Goal: Task Accomplishment & Management: Manage account settings

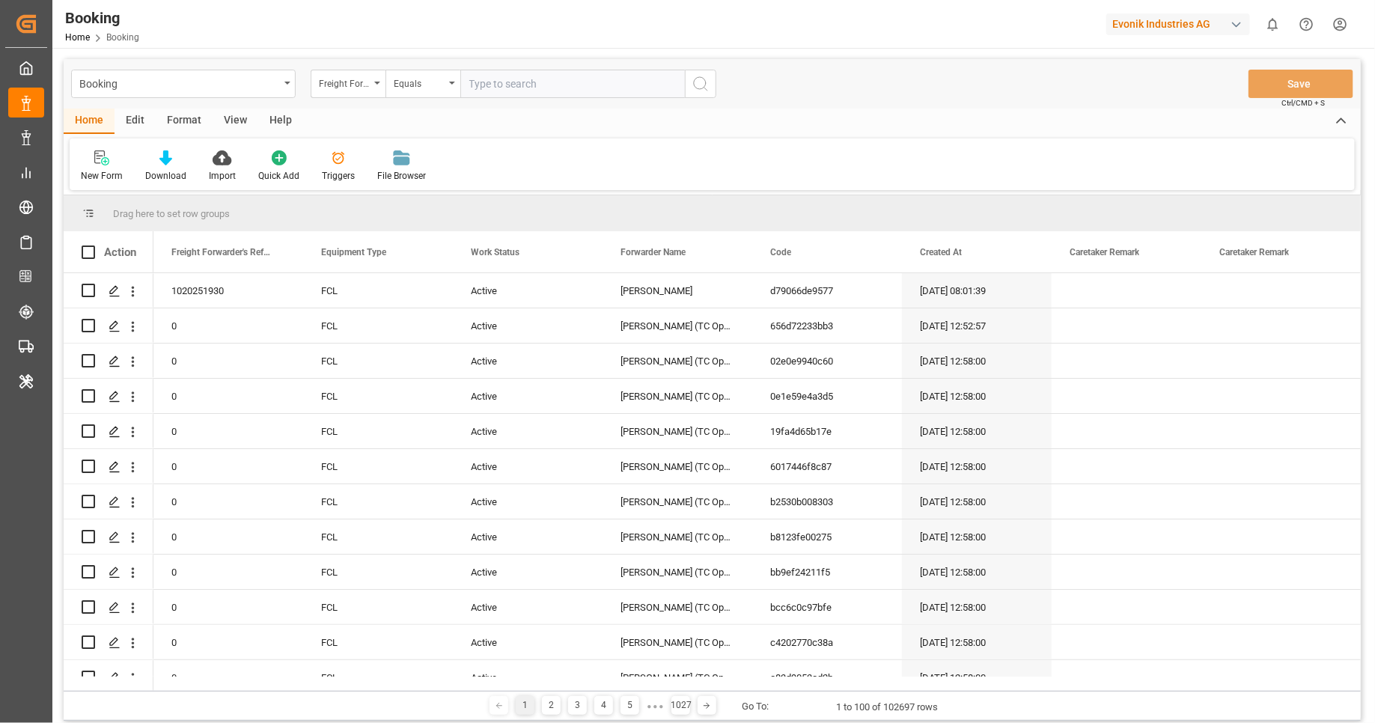
click at [183, 119] on div "Format" at bounding box center [184, 121] width 57 height 25
click at [103, 176] on div "Filter Rows" at bounding box center [103, 175] width 44 height 13
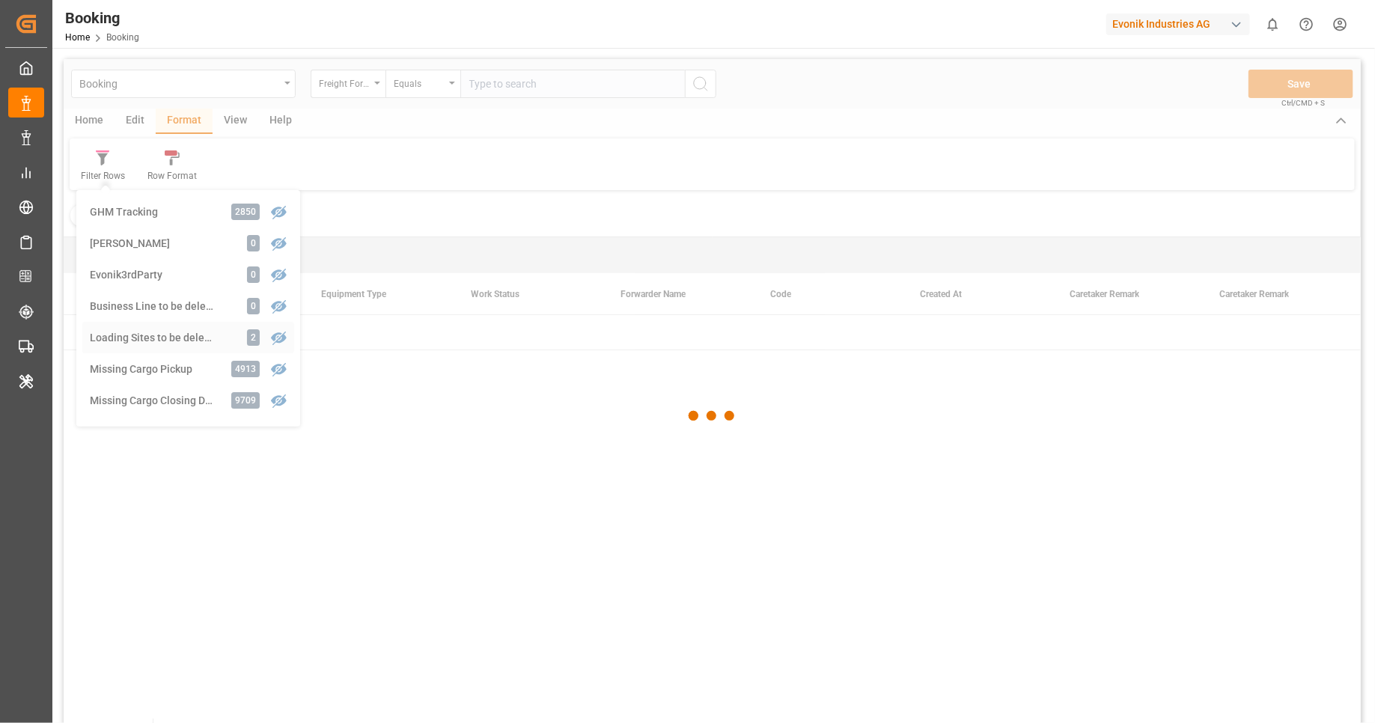
click at [215, 340] on div "Booking Freight Forwarder's Reference No. Equals Save Ctrl/CMD + S Home Edit Fo…" at bounding box center [712, 410] width 1297 height 703
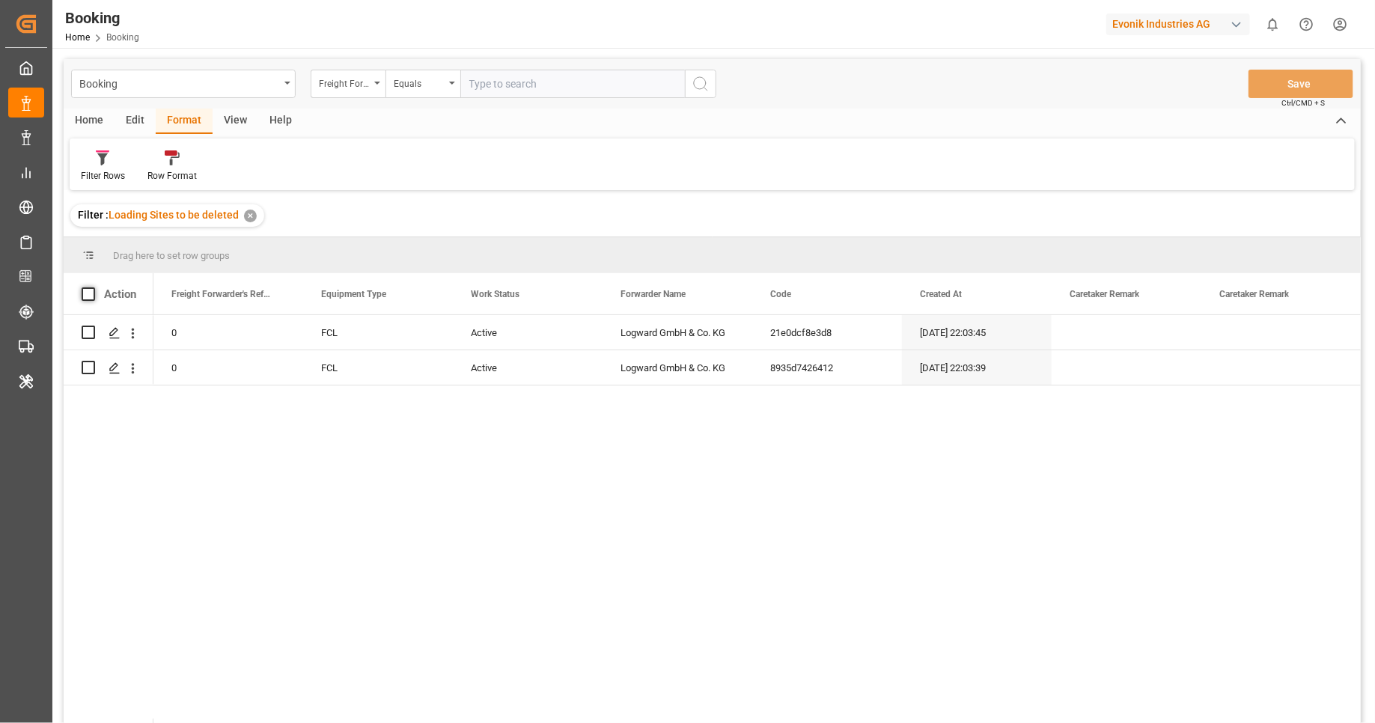
click at [88, 293] on span at bounding box center [88, 293] width 13 height 13
click at [93, 287] on input "checkbox" at bounding box center [93, 287] width 0 height 0
checkbox input "true"
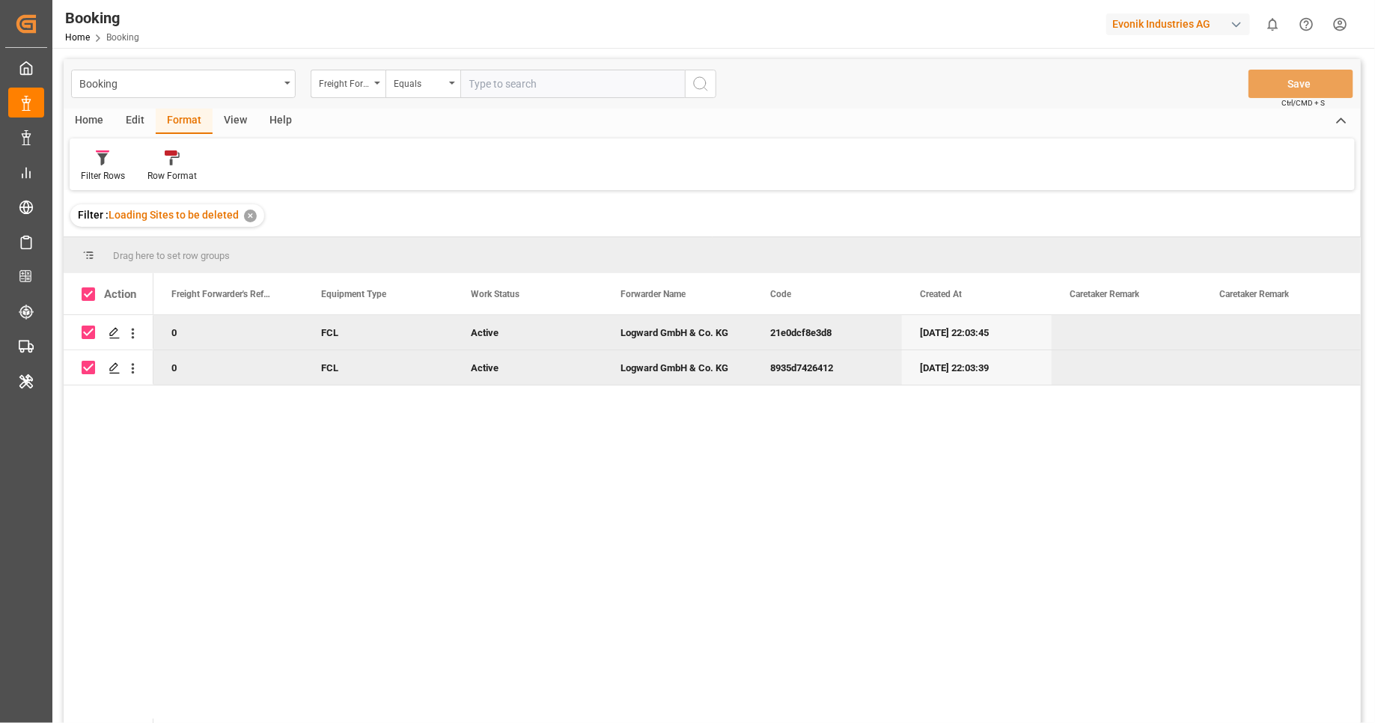
click at [130, 121] on div "Edit" at bounding box center [135, 121] width 41 height 25
click at [241, 165] on icon at bounding box center [240, 157] width 12 height 15
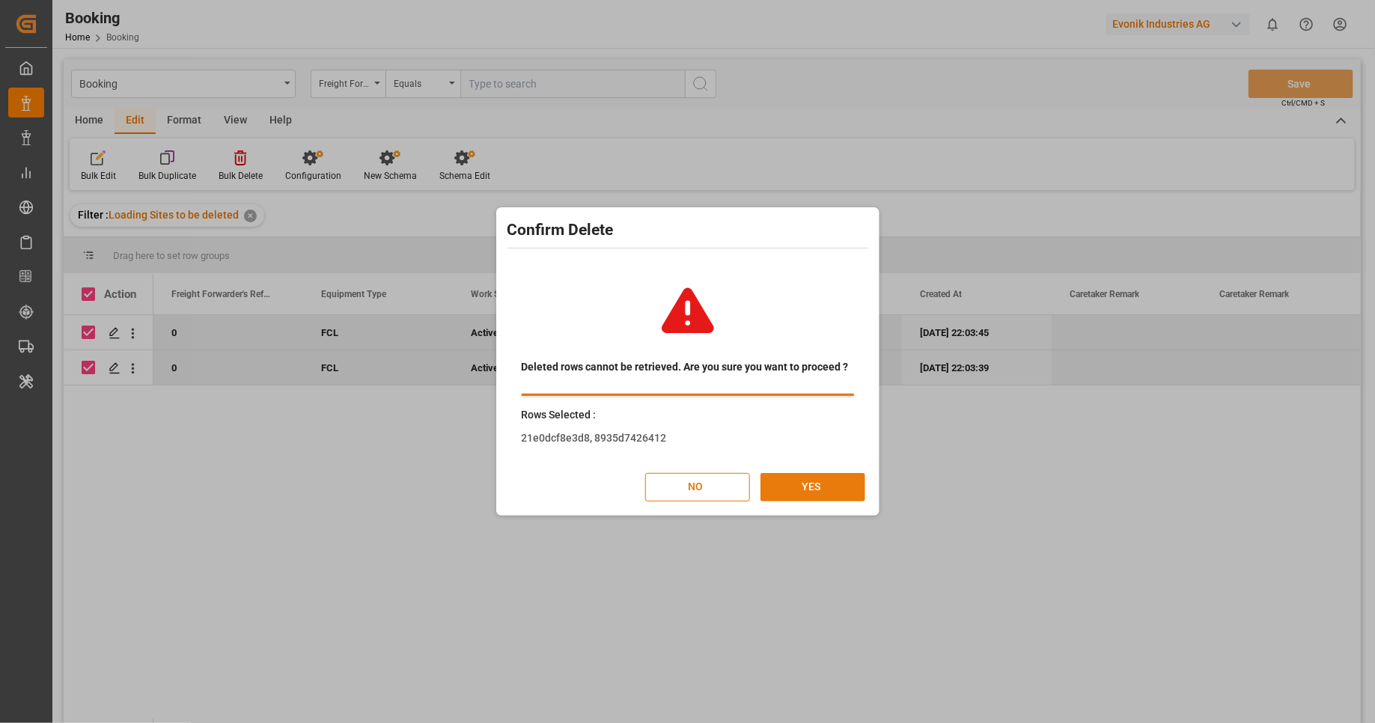
click at [831, 489] on button "YES" at bounding box center [812, 487] width 105 height 28
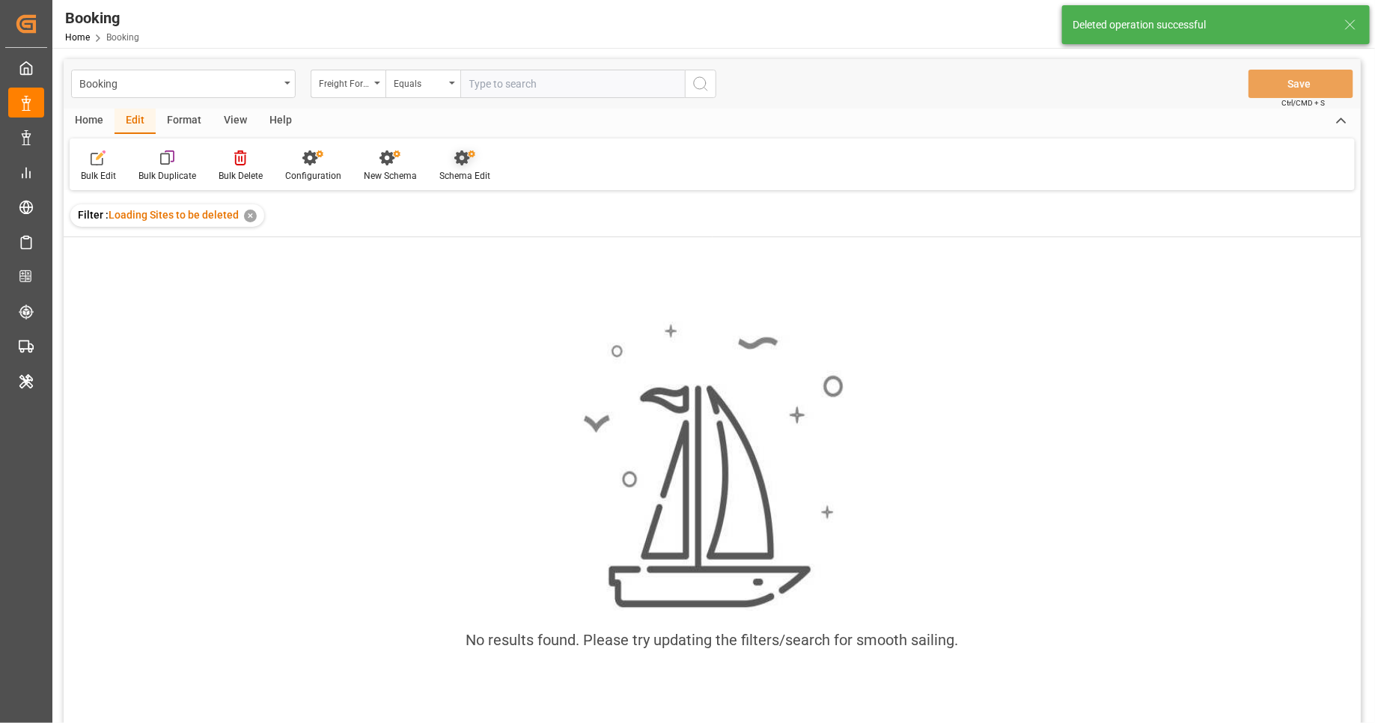
click at [455, 168] on div "Schema Edit" at bounding box center [464, 166] width 73 height 33
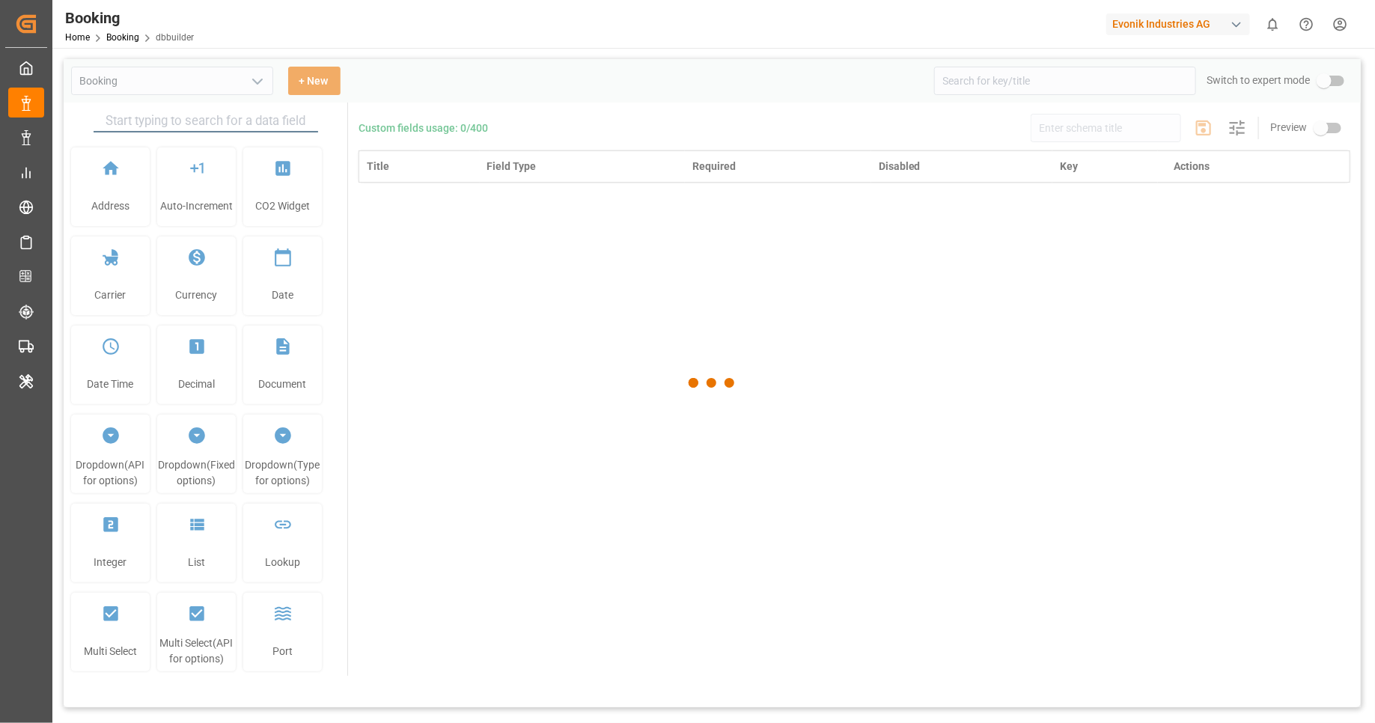
type input "Booking"
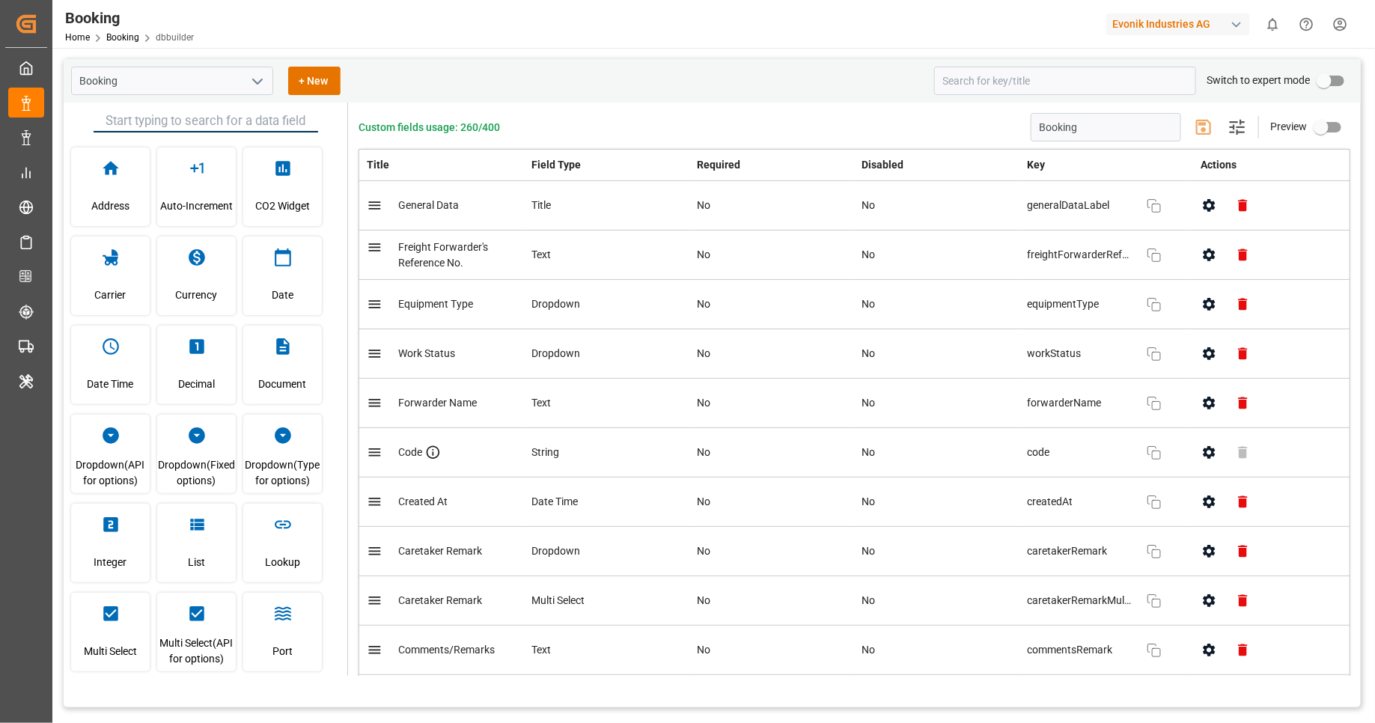
click at [1339, 85] on input "primary checkbox" at bounding box center [1323, 81] width 85 height 28
checkbox input "true"
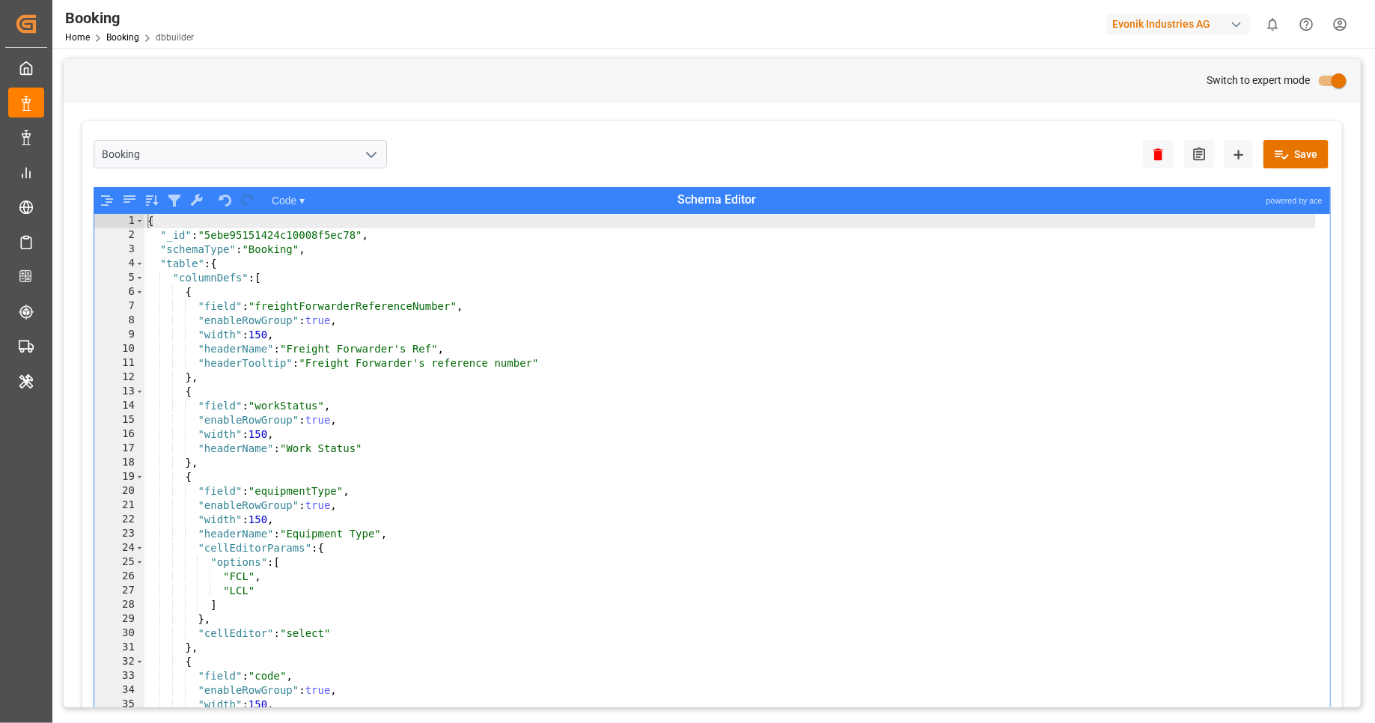
type textarea ""field": "equipmentType","
click at [533, 495] on div "{ "_id" : "5ebe95151424c10008f5ec78" , "schemaType" : "Booking" , "table" : { "…" at bounding box center [729, 493] width 1171 height 558
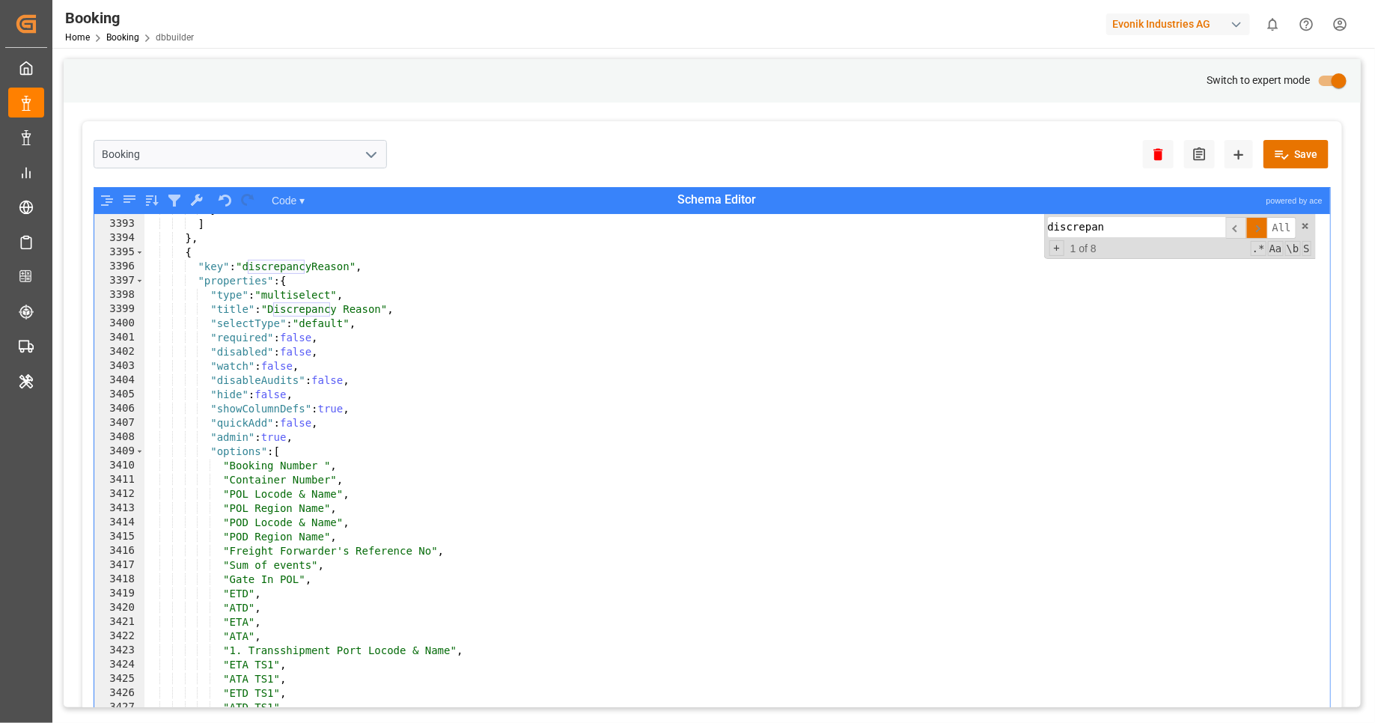
scroll to position [12161, 0]
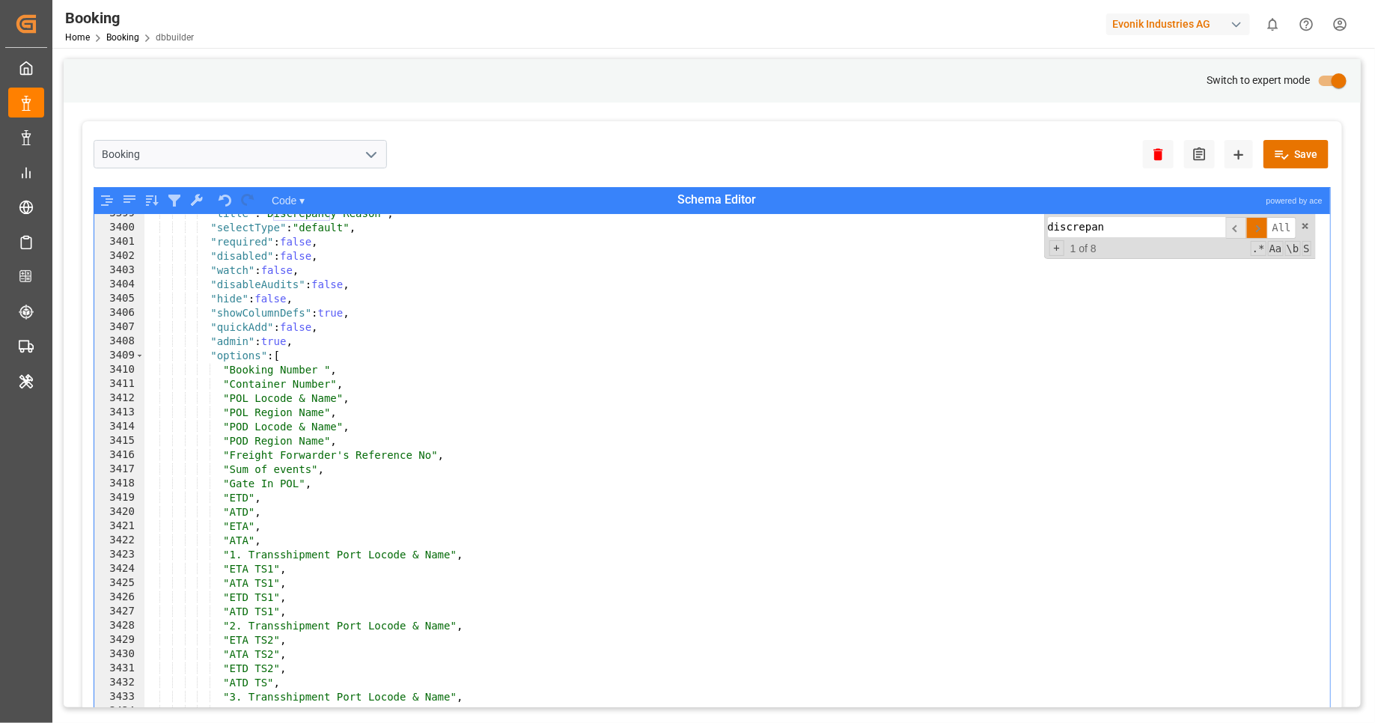
type input "discrepan"
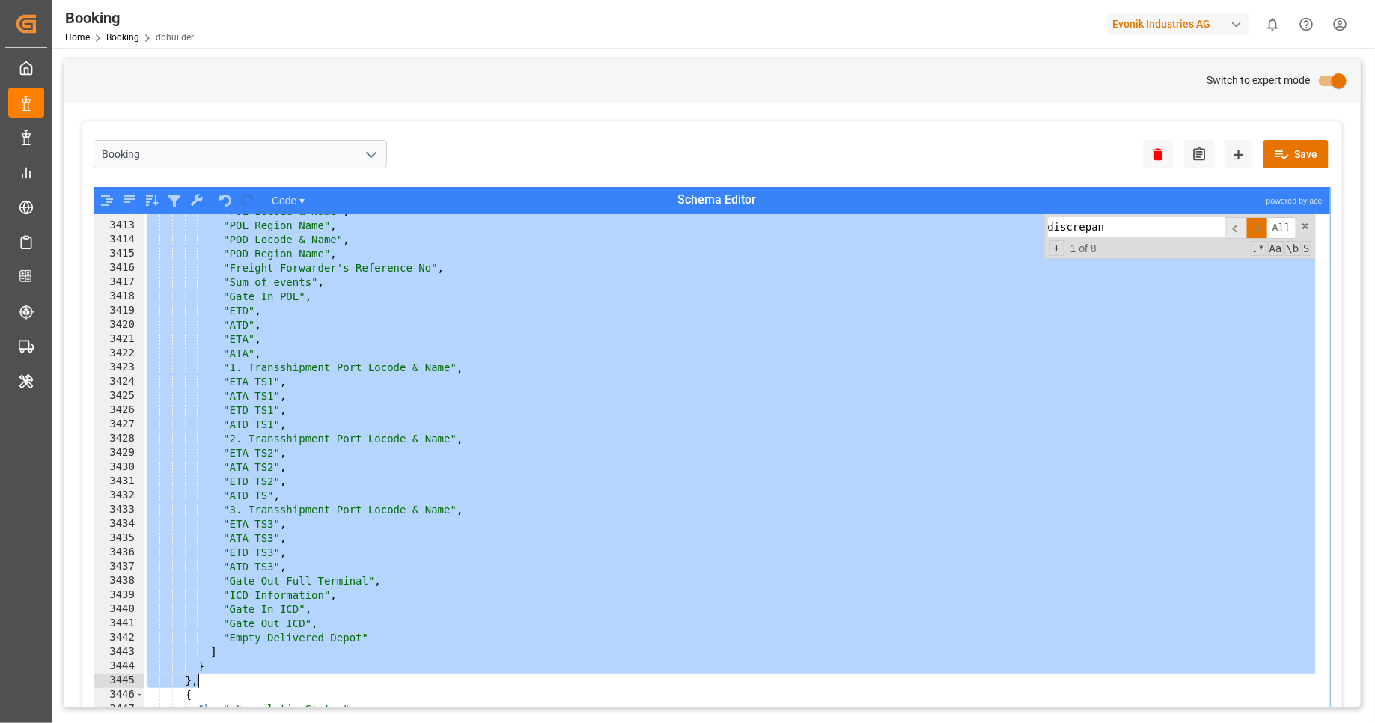
scroll to position [12213, 0]
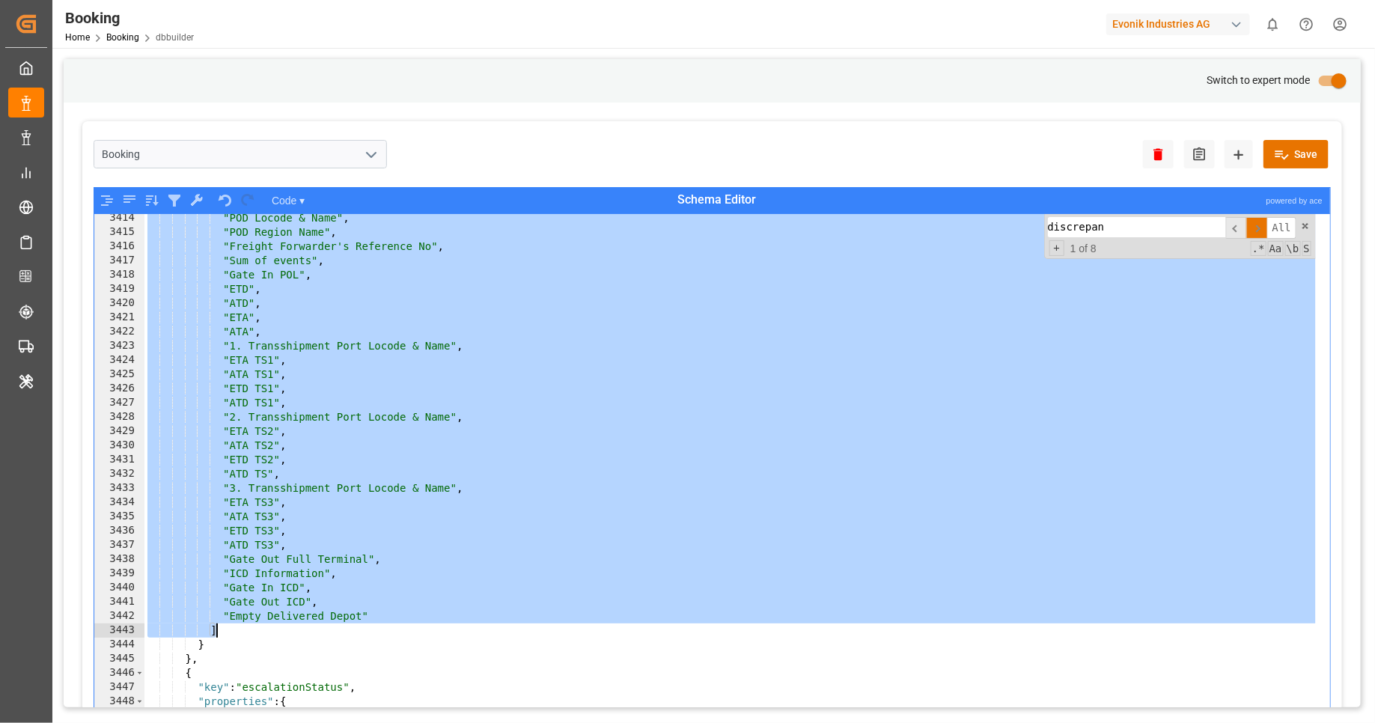
drag, startPoint x: 213, startPoint y: 355, endPoint x: 328, endPoint y: 626, distance: 294.4
click at [327, 627] on div ""POD Locode & Name" , "POD Region Name" , "Freight Forwarder's Reference No" , …" at bounding box center [729, 490] width 1171 height 558
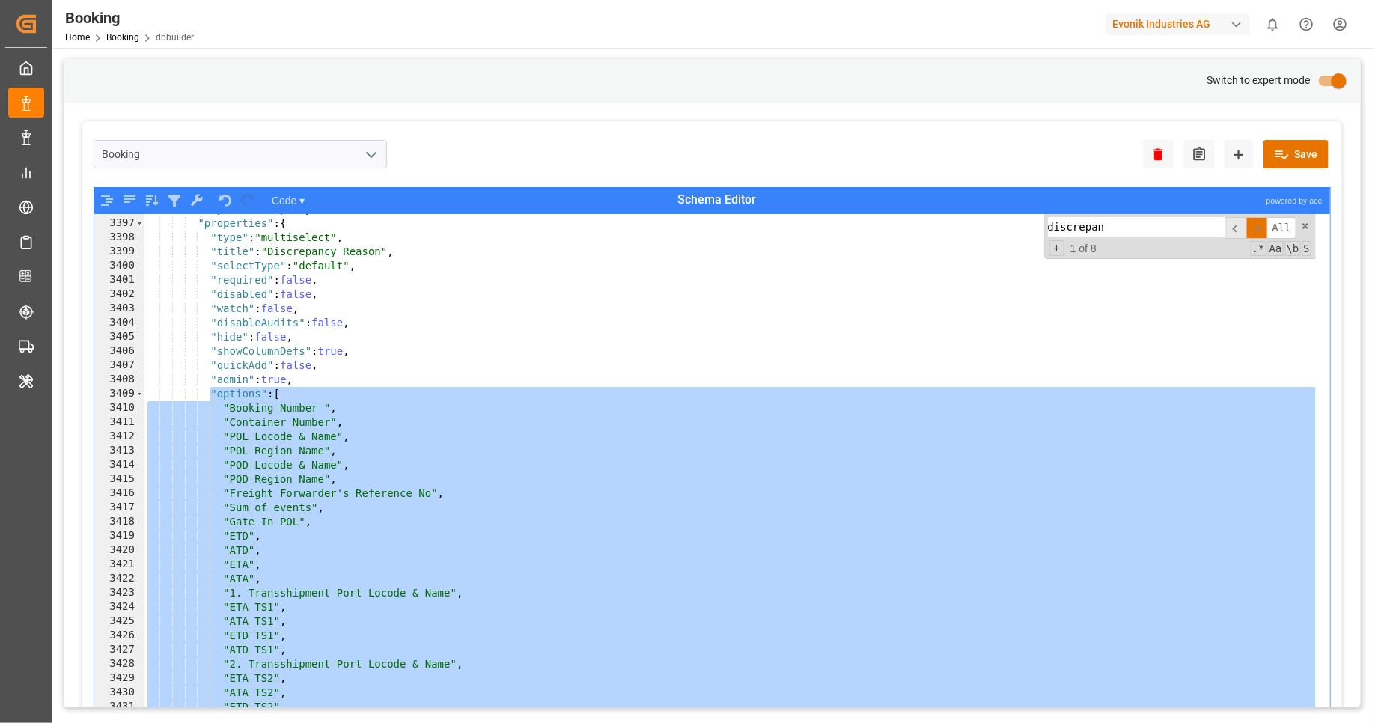
scroll to position [12112, 0]
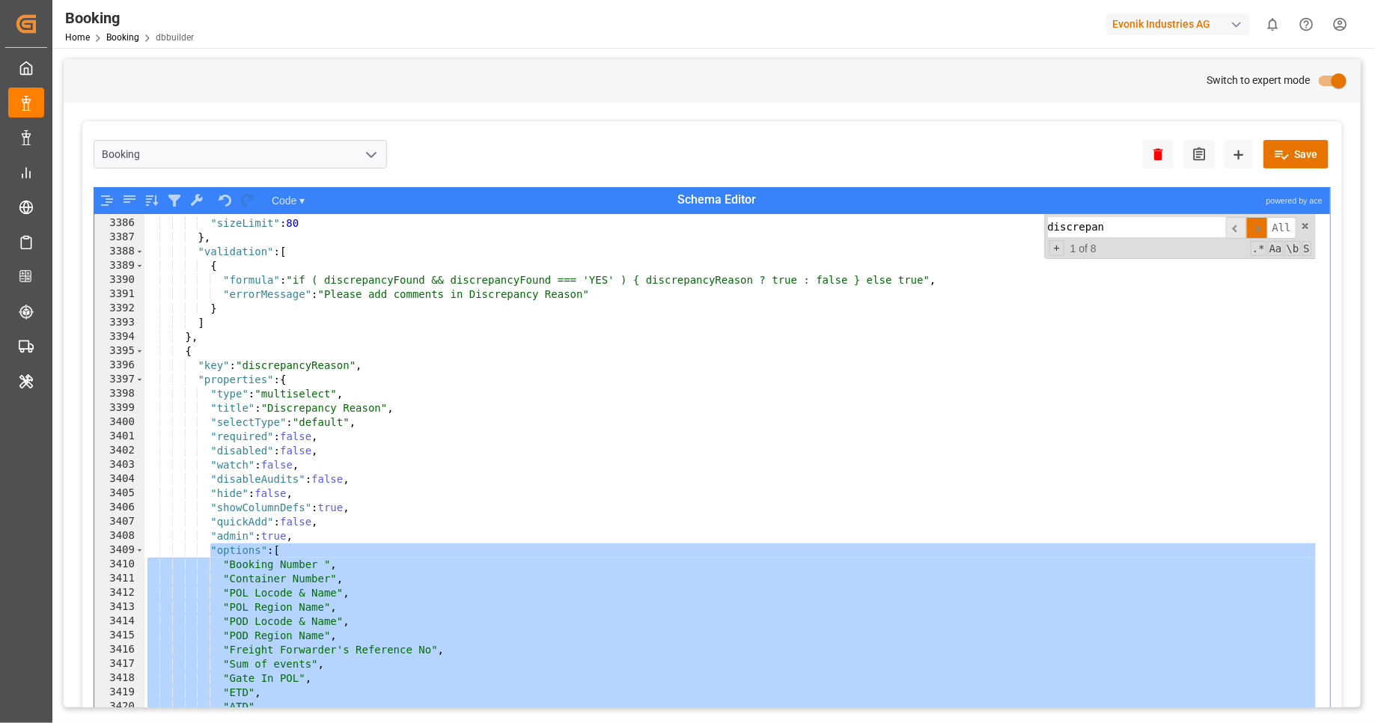
click at [225, 563] on div "] , "sizeLimit" : 80 } , "validation" : [ { "formula" : "if ( discrepancyFound …" at bounding box center [729, 481] width 1171 height 558
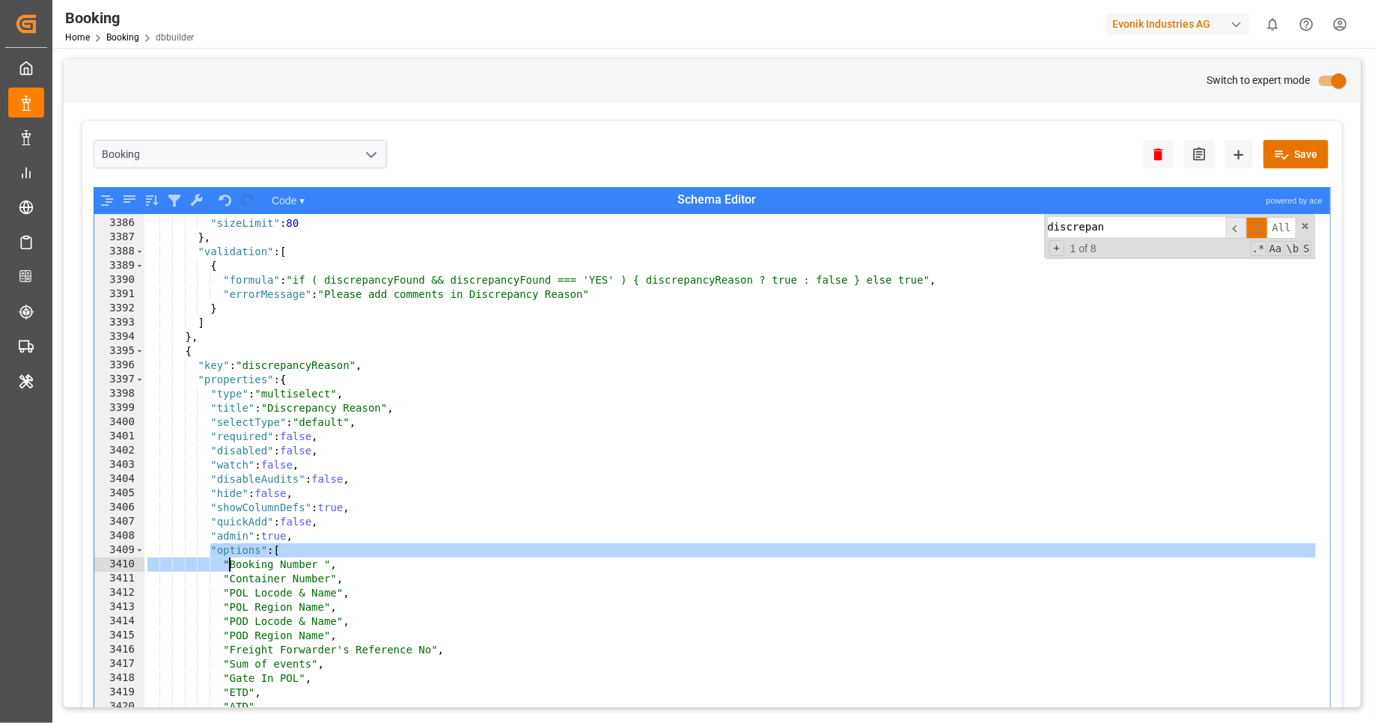
click at [230, 567] on div "] , "sizeLimit" : 80 } , "validation" : [ { "formula" : "if ( discrepancyFound …" at bounding box center [729, 481] width 1171 height 558
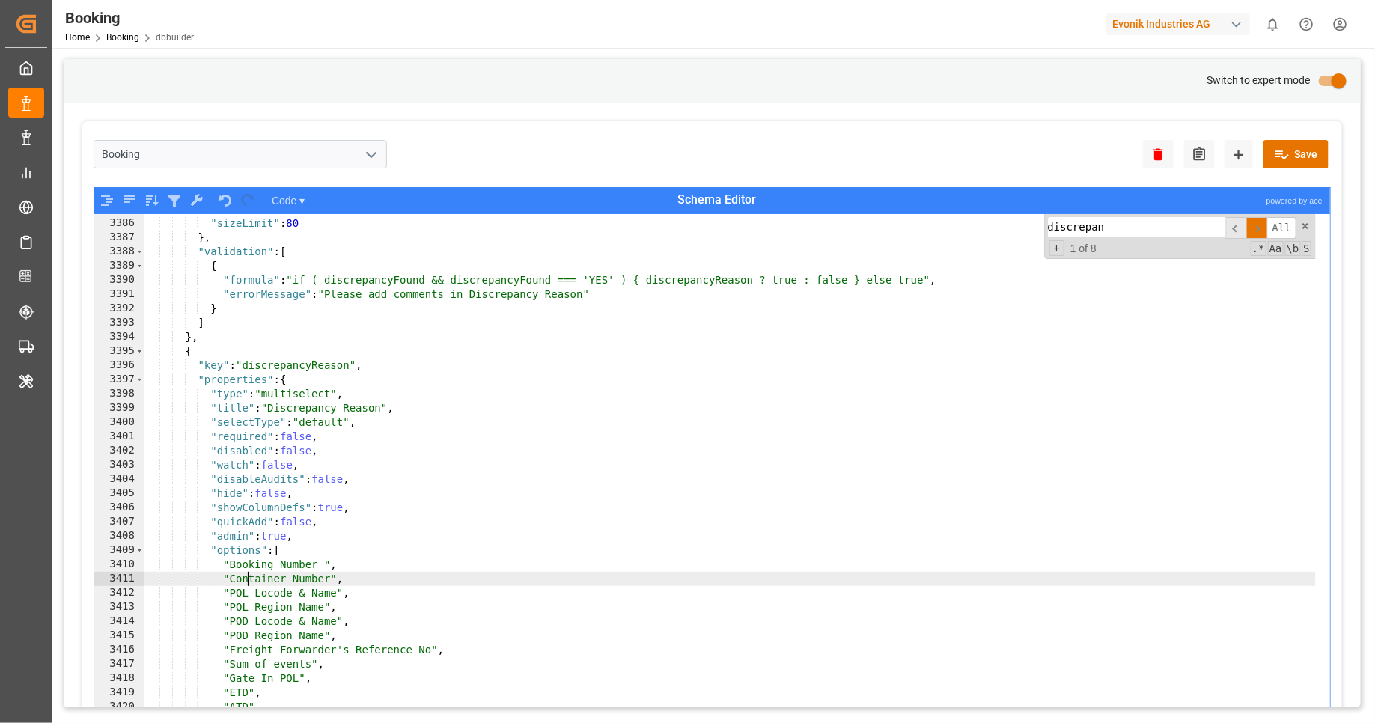
click at [246, 581] on div "] , "sizeLimit" : 80 } , "validation" : [ { "formula" : "if ( discrepancyFound …" at bounding box center [729, 481] width 1171 height 558
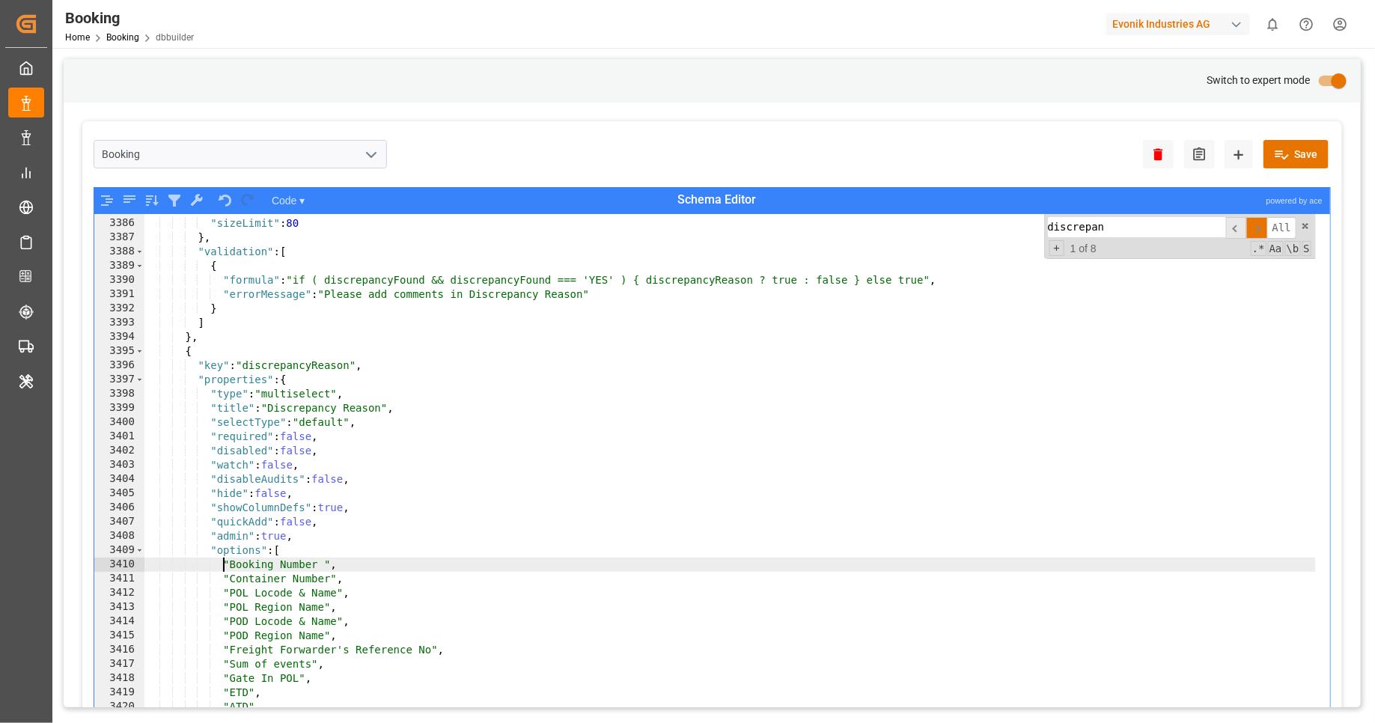
click at [224, 561] on div "] , "sizeLimit" : 80 } , "validation" : [ { "formula" : "if ( discrepancyFound …" at bounding box center [729, 481] width 1171 height 558
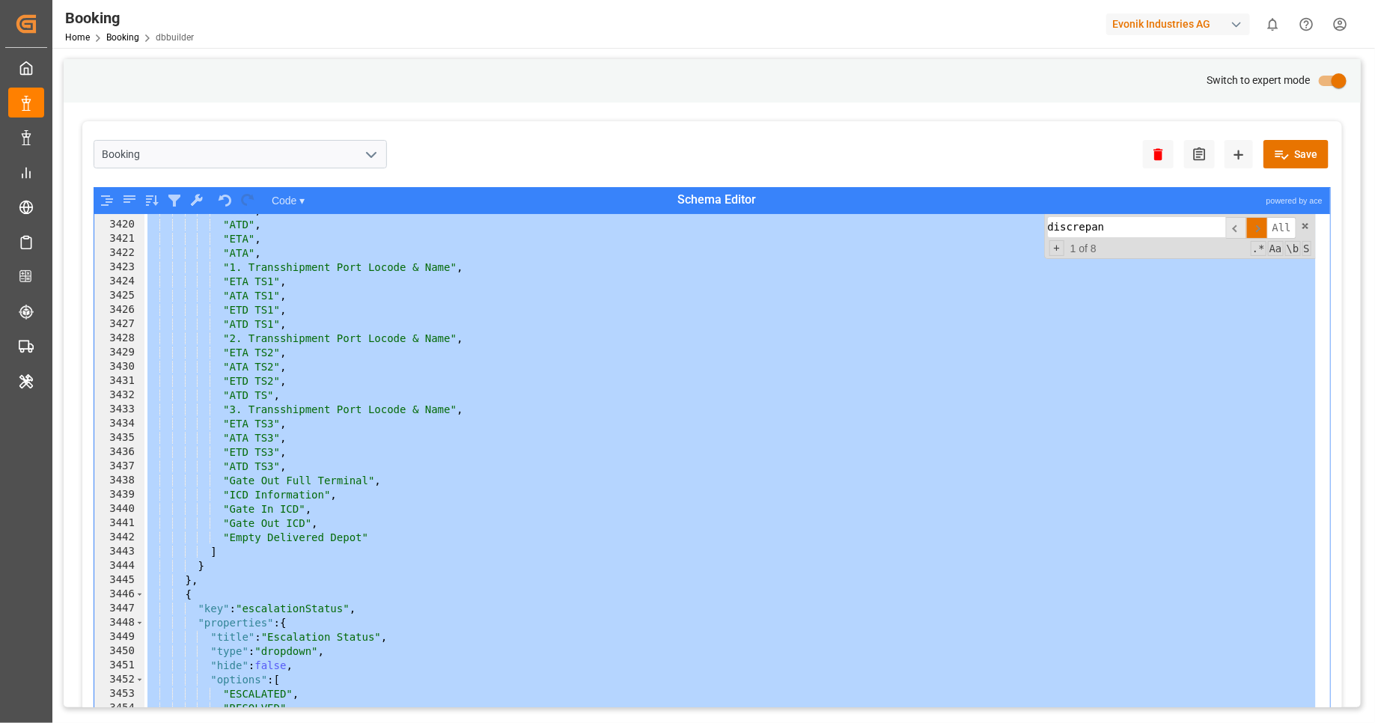
scroll to position [12237, 0]
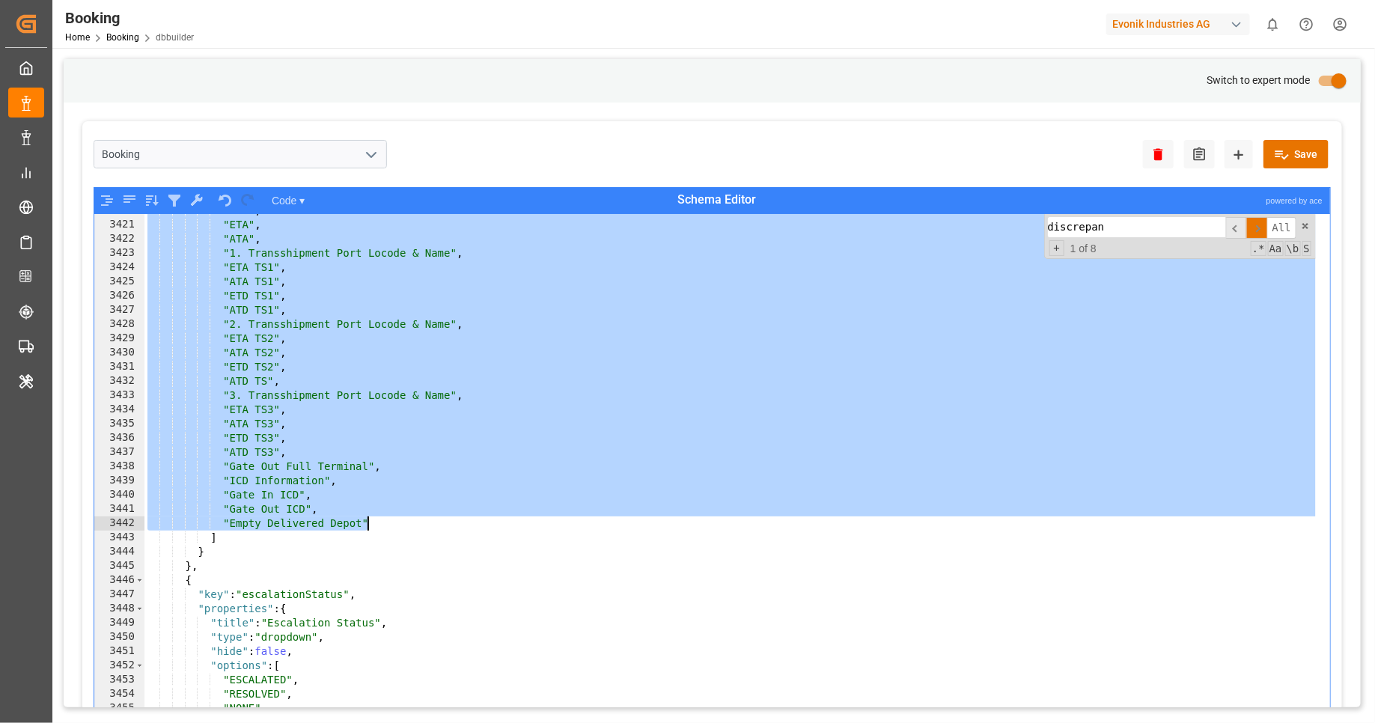
paste textarea ""actualEmptyReturn"
type textarea ""actualEmptyReturn""
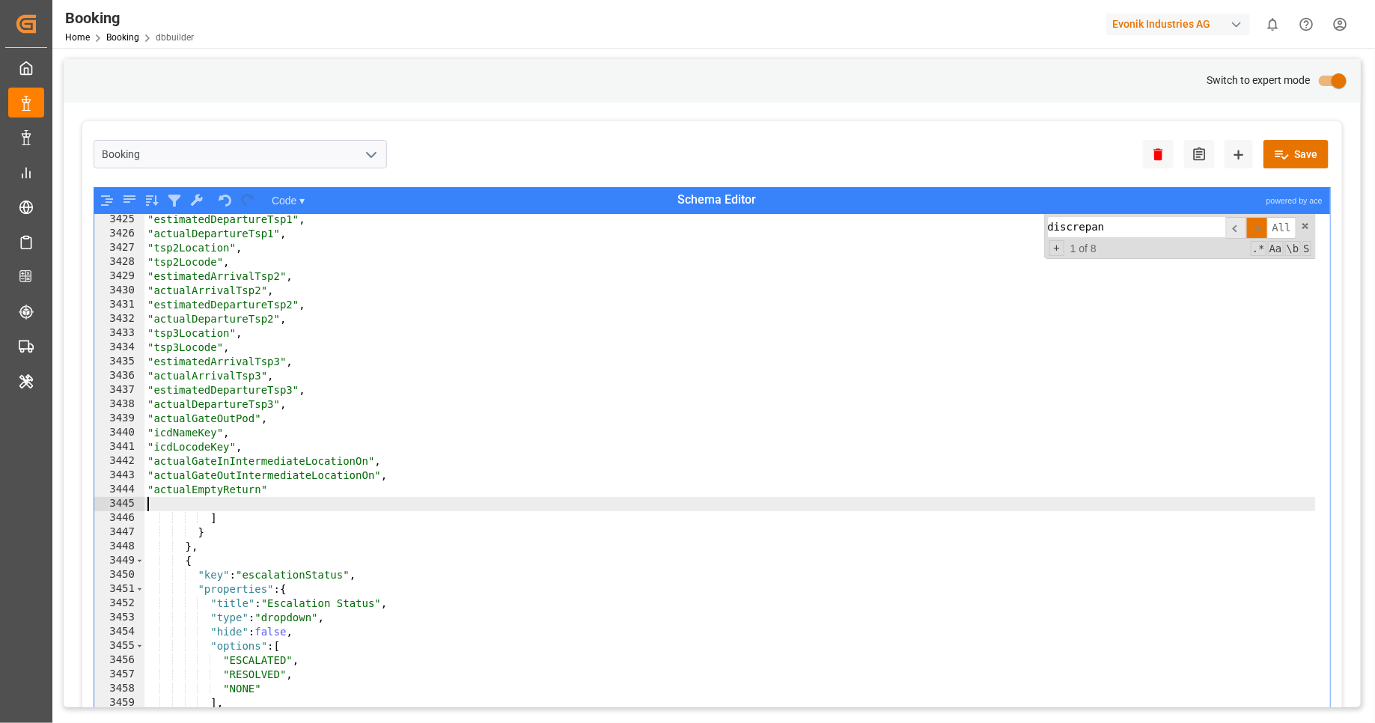
scroll to position [12275, 0]
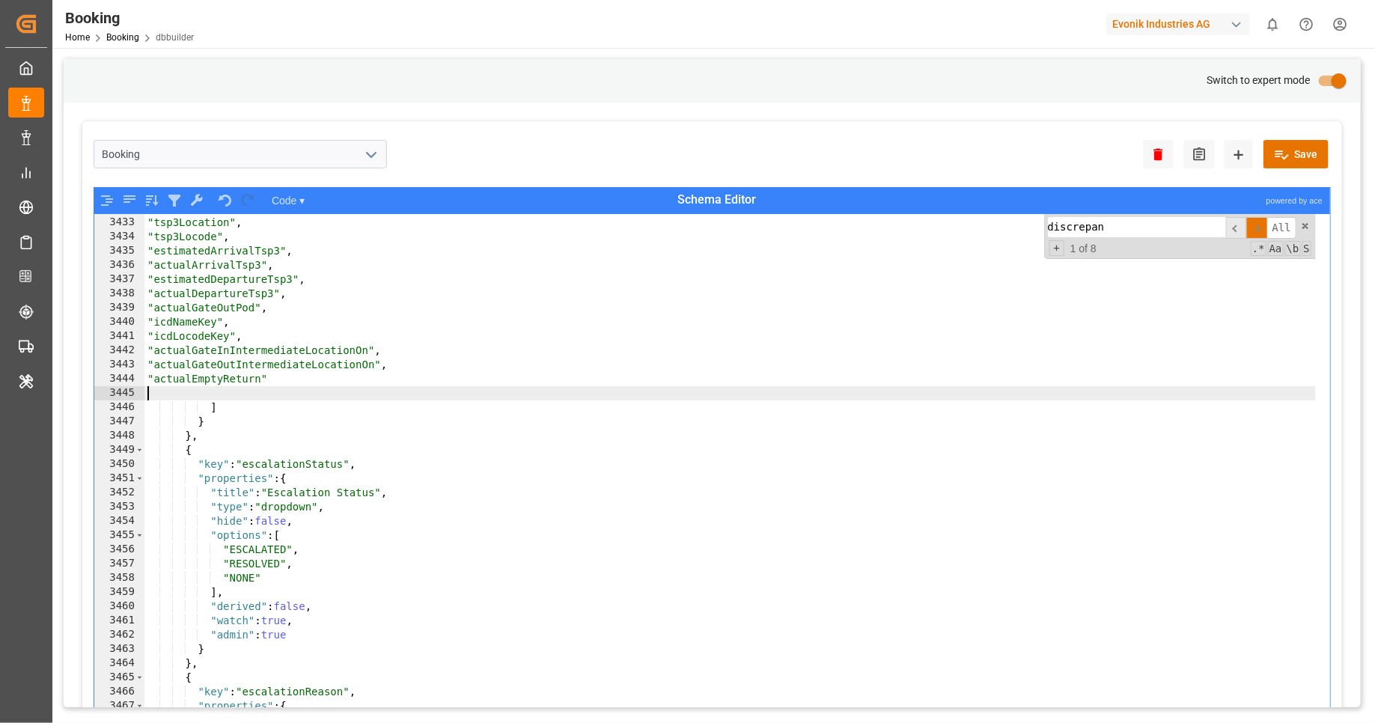
type textarea ""actualEmptyReturn""
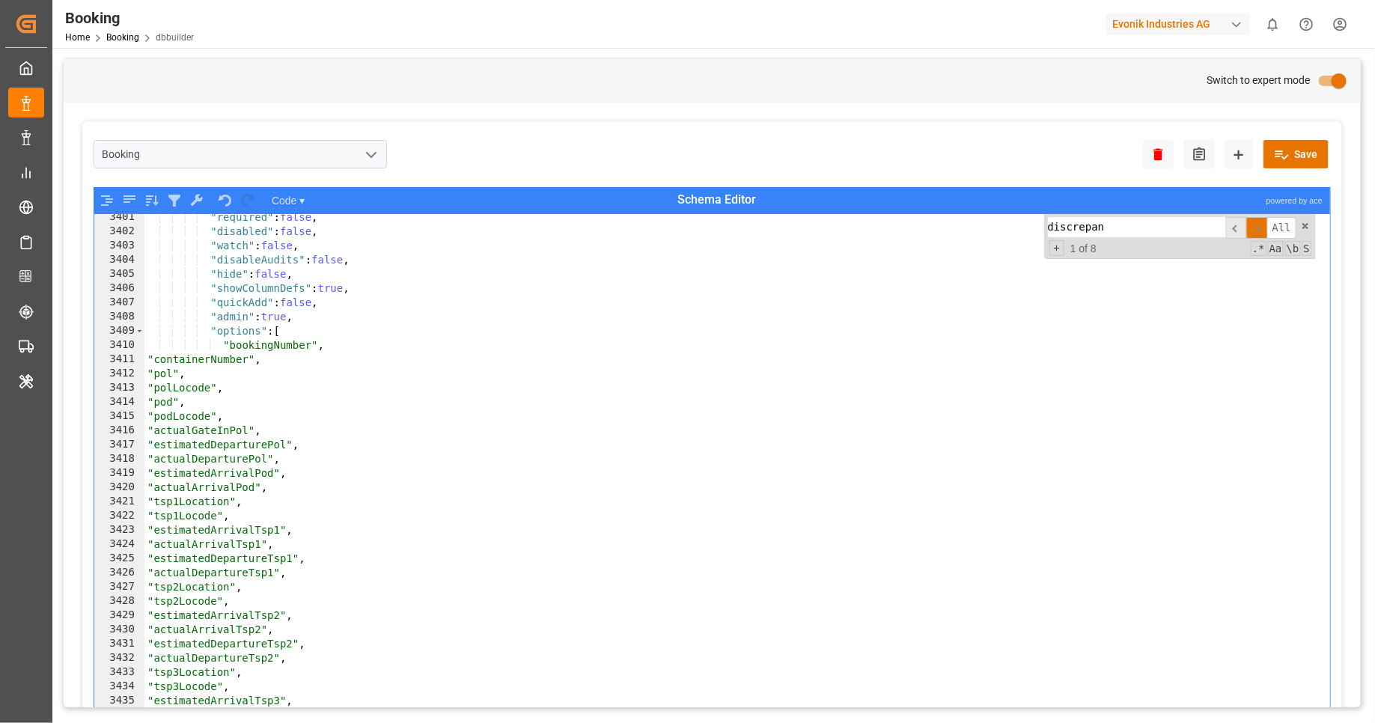
scroll to position [12163, 0]
click at [1292, 155] on button "Save" at bounding box center [1295, 154] width 65 height 28
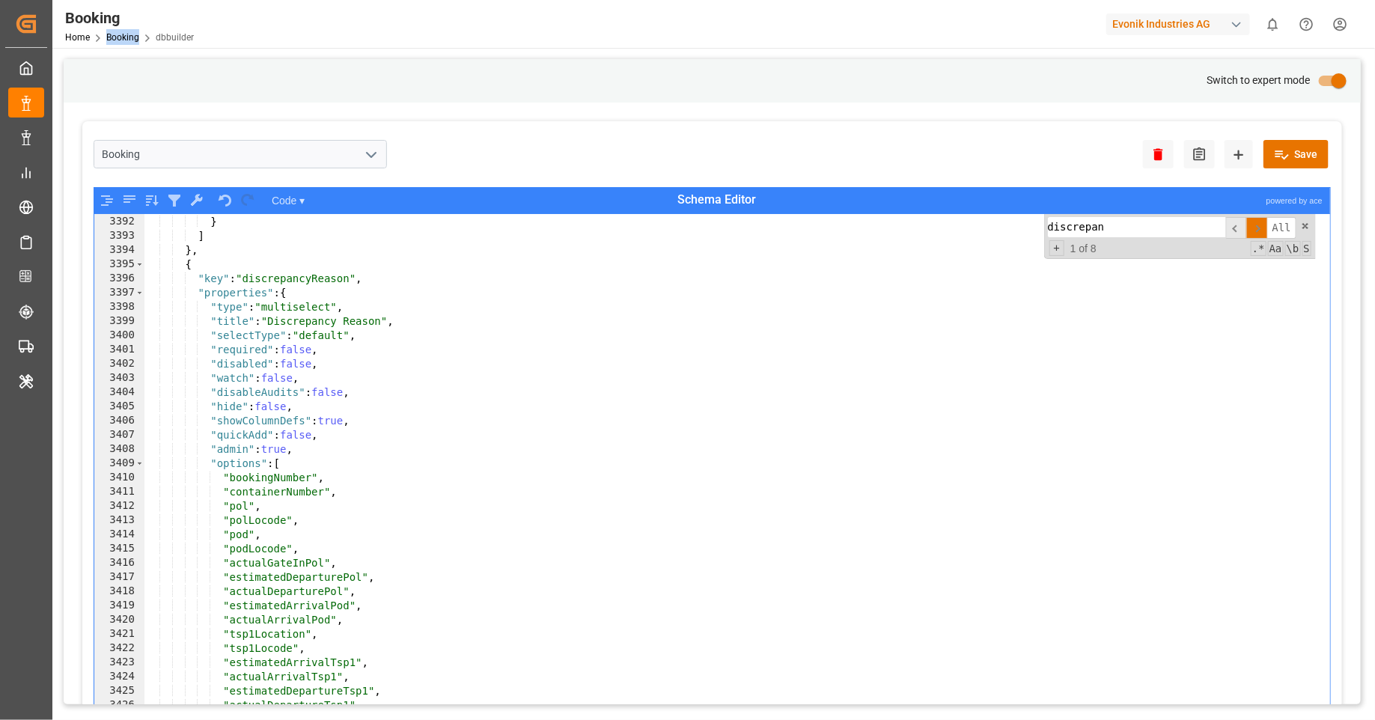
scroll to position [12130, 0]
click at [1282, 144] on button "Save" at bounding box center [1295, 154] width 65 height 28
click at [1188, 19] on div "Evonik Industries AG" at bounding box center [1178, 24] width 144 height 22
type input "evonik us"
click at [1156, 100] on span "Evonik US" at bounding box center [1131, 95] width 64 height 16
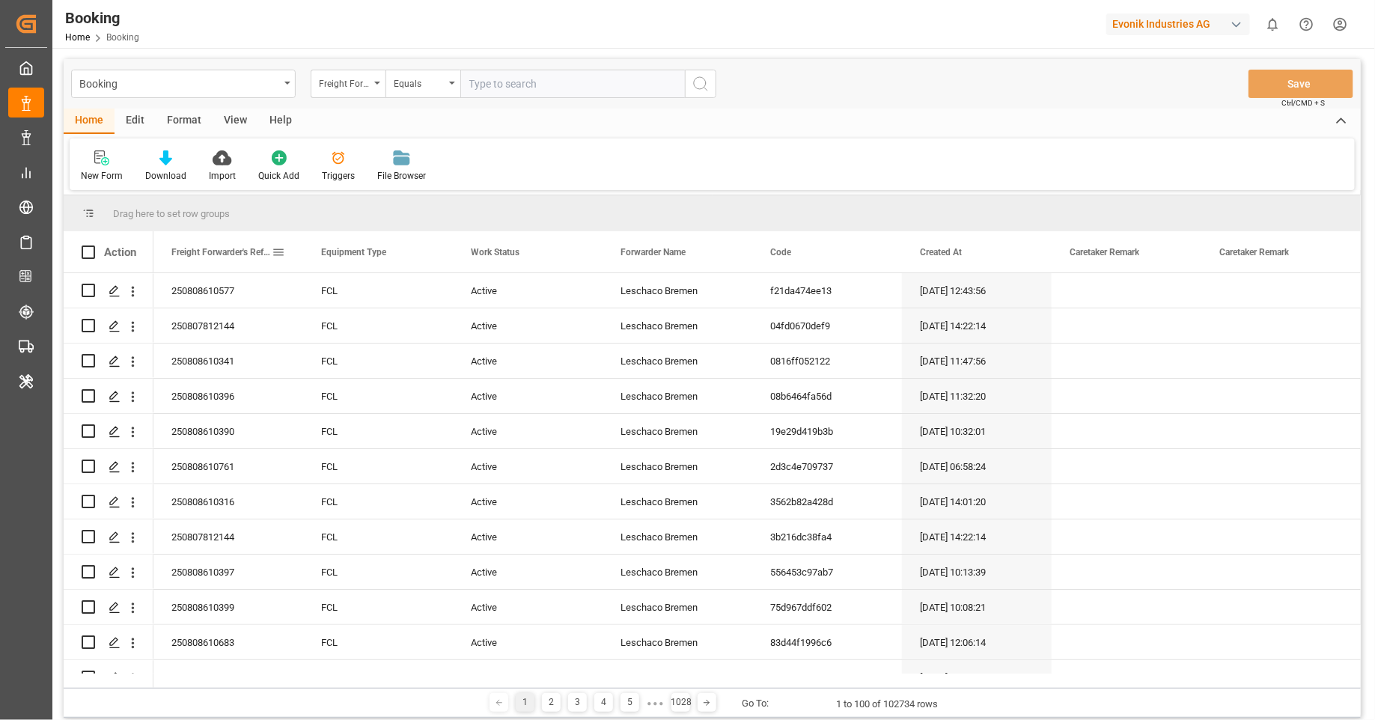
click at [280, 259] on div "Freight Forwarder's Reference No." at bounding box center [228, 251] width 114 height 41
click at [283, 254] on span at bounding box center [278, 251] width 13 height 13
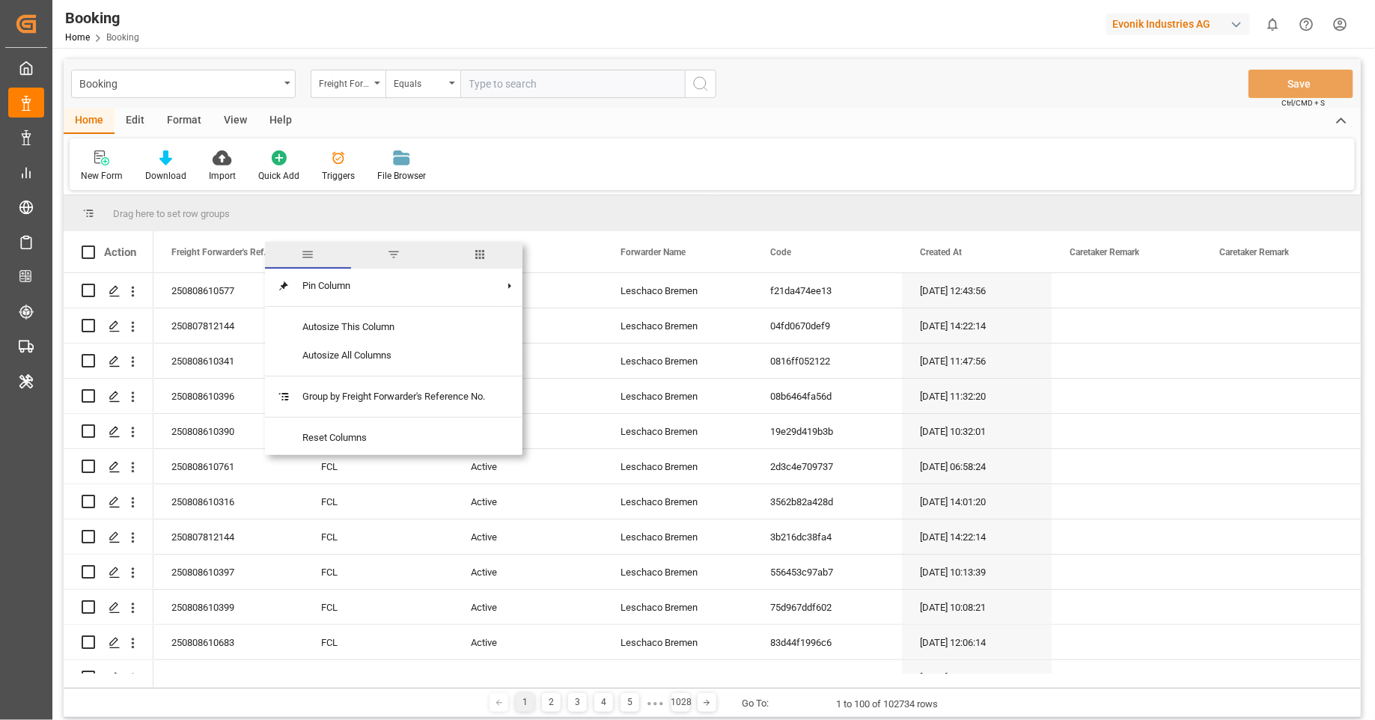
click at [510, 254] on span "columns" at bounding box center [479, 255] width 86 height 27
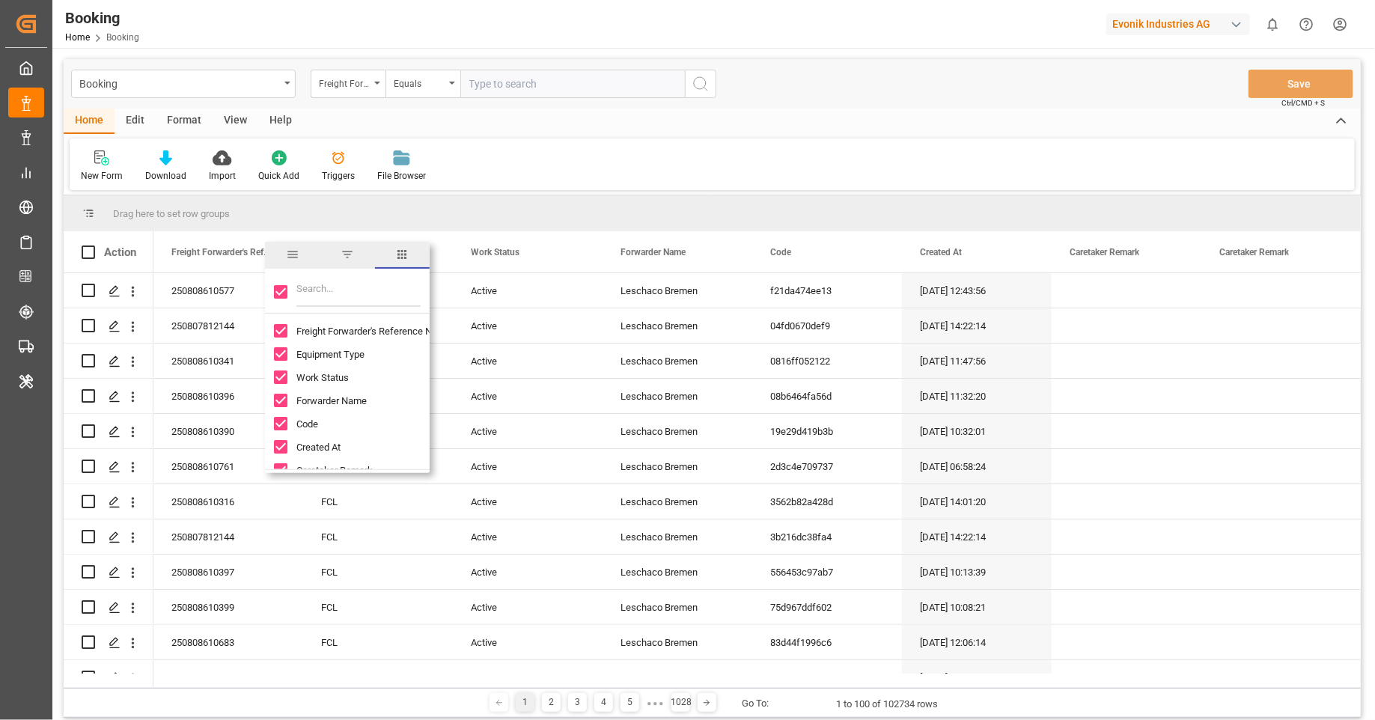
click at [286, 292] on input "Toggle Select All Columns" at bounding box center [280, 291] width 13 height 13
checkbox input "false"
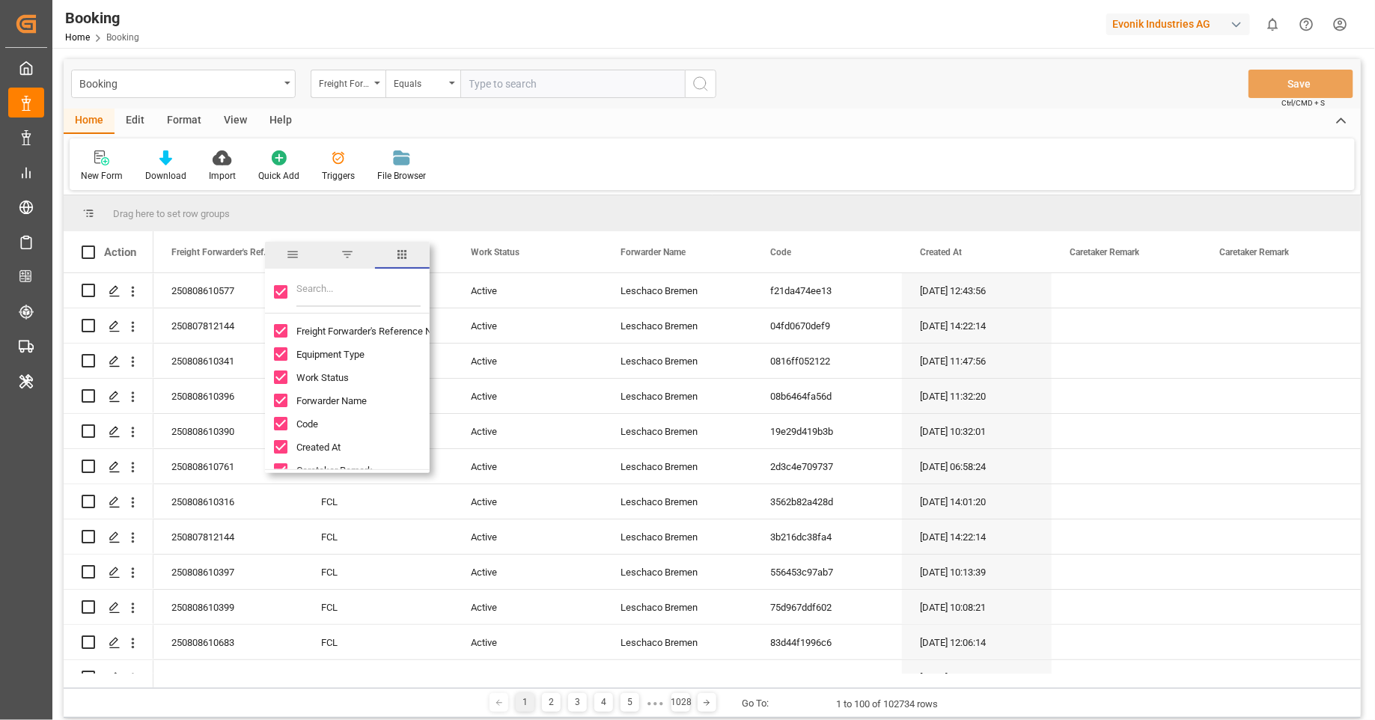
checkbox input "false"
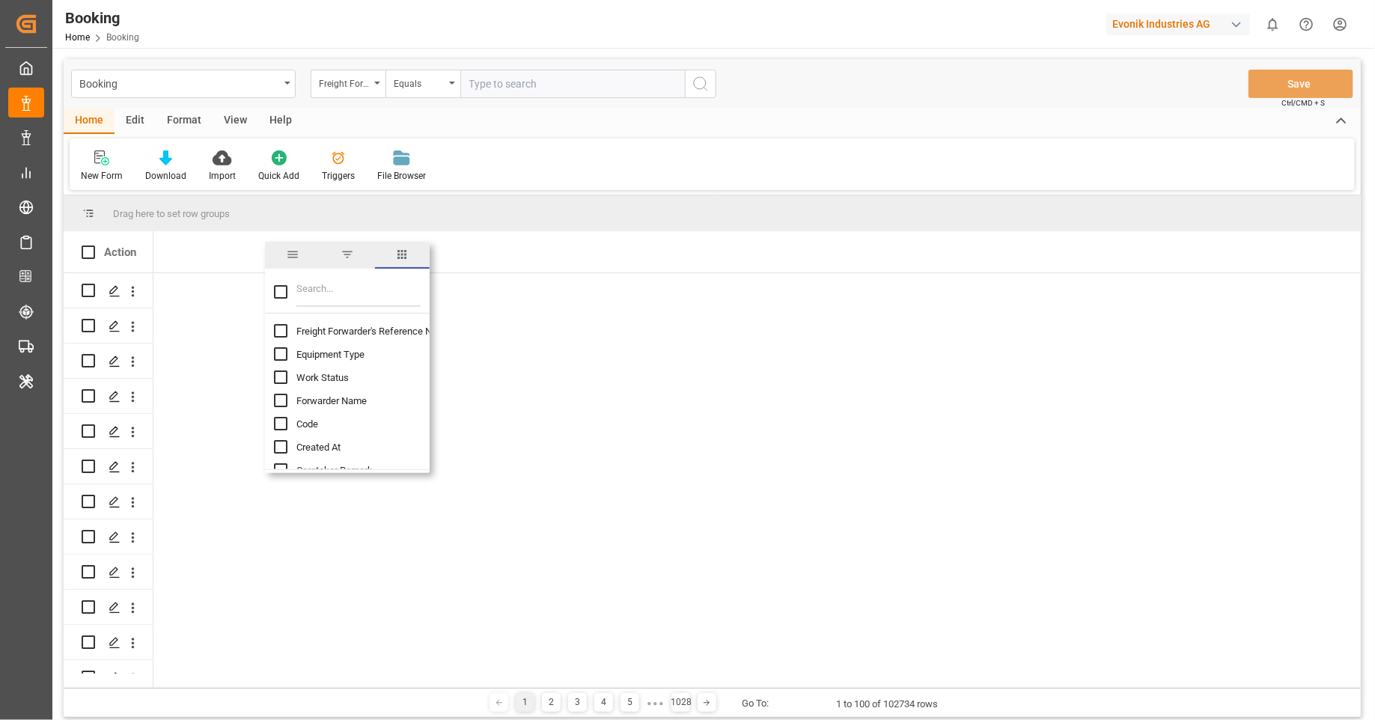
click at [318, 290] on input "Filter Columns Input" at bounding box center [358, 292] width 124 height 30
type input "discre"
click at [331, 358] on span "Discrepancy Reason" at bounding box center [340, 354] width 88 height 11
checkbox input "false"
checkbox input "true"
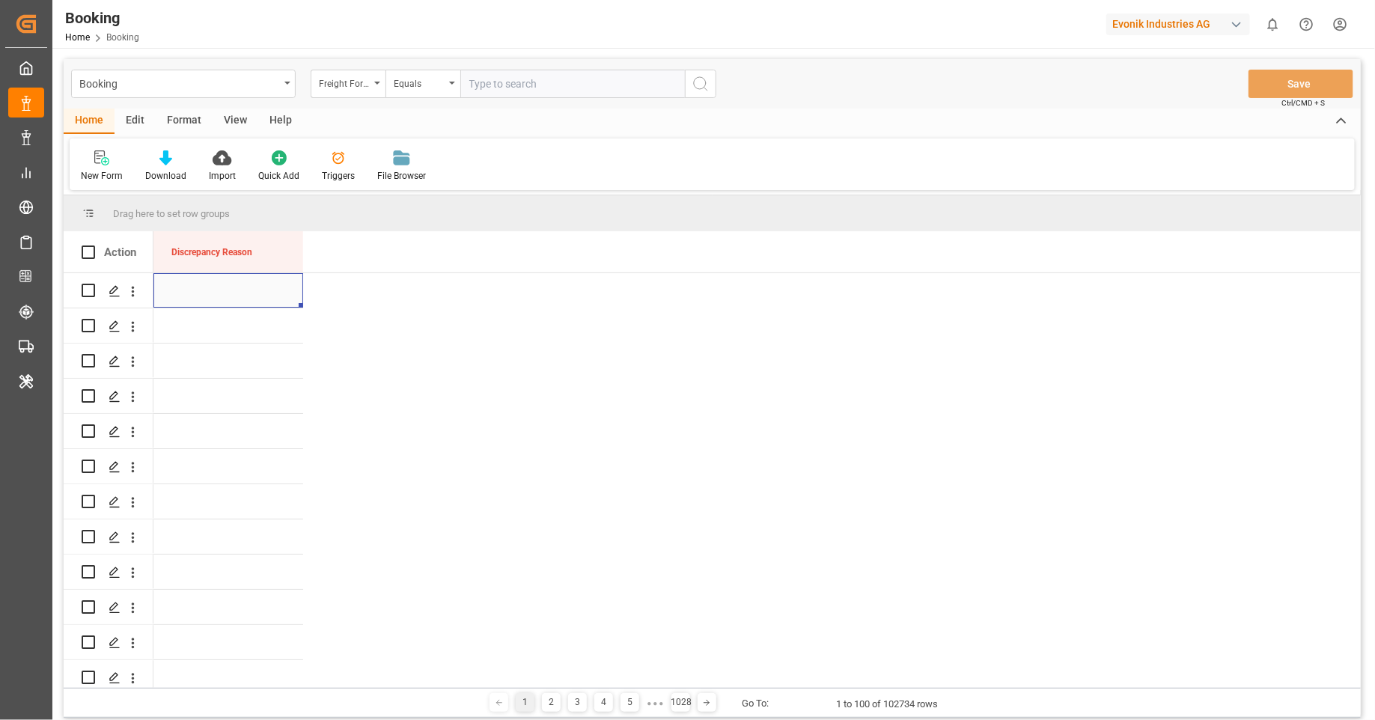
click at [239, 287] on div "Press SPACE to select this row." at bounding box center [228, 290] width 150 height 34
click at [246, 294] on div "Select Items" at bounding box center [222, 300] width 96 height 16
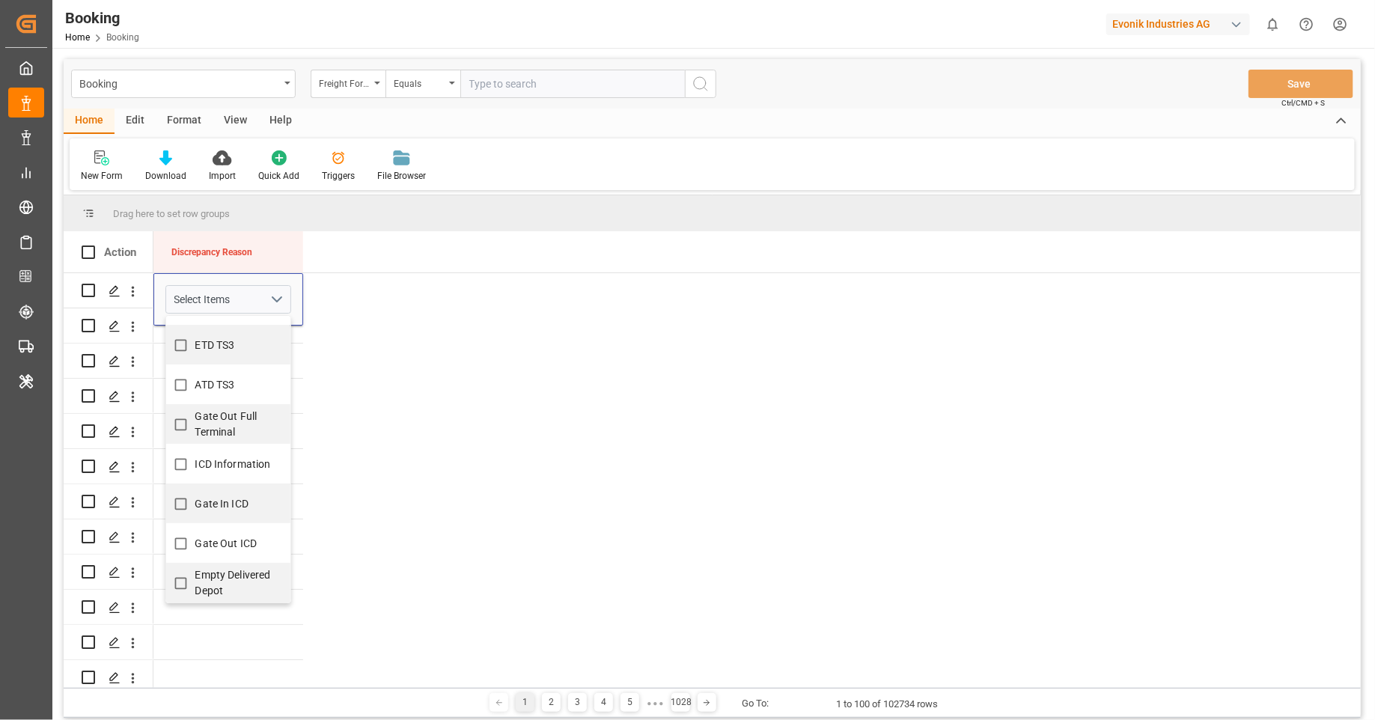
scroll to position [1213, 0]
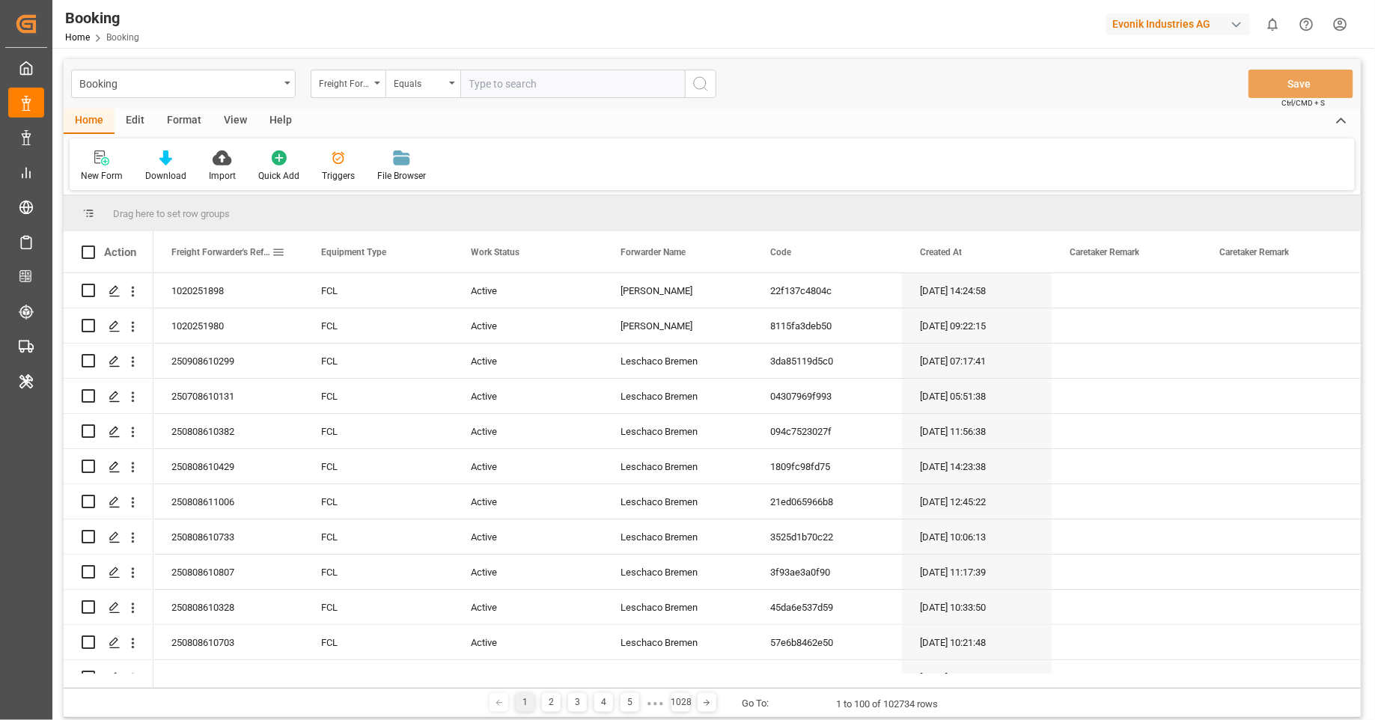
click at [278, 252] on span at bounding box center [278, 251] width 13 height 13
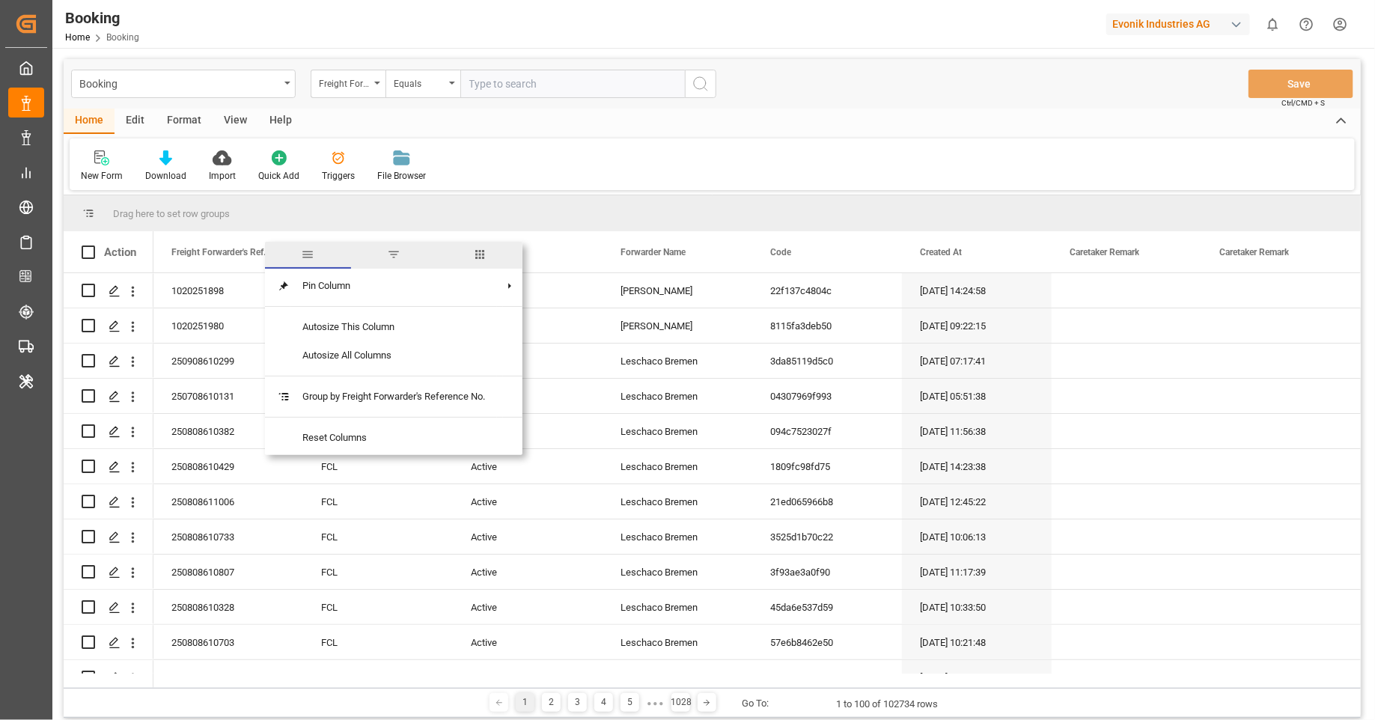
click at [486, 260] on span "columns" at bounding box center [479, 254] width 13 height 13
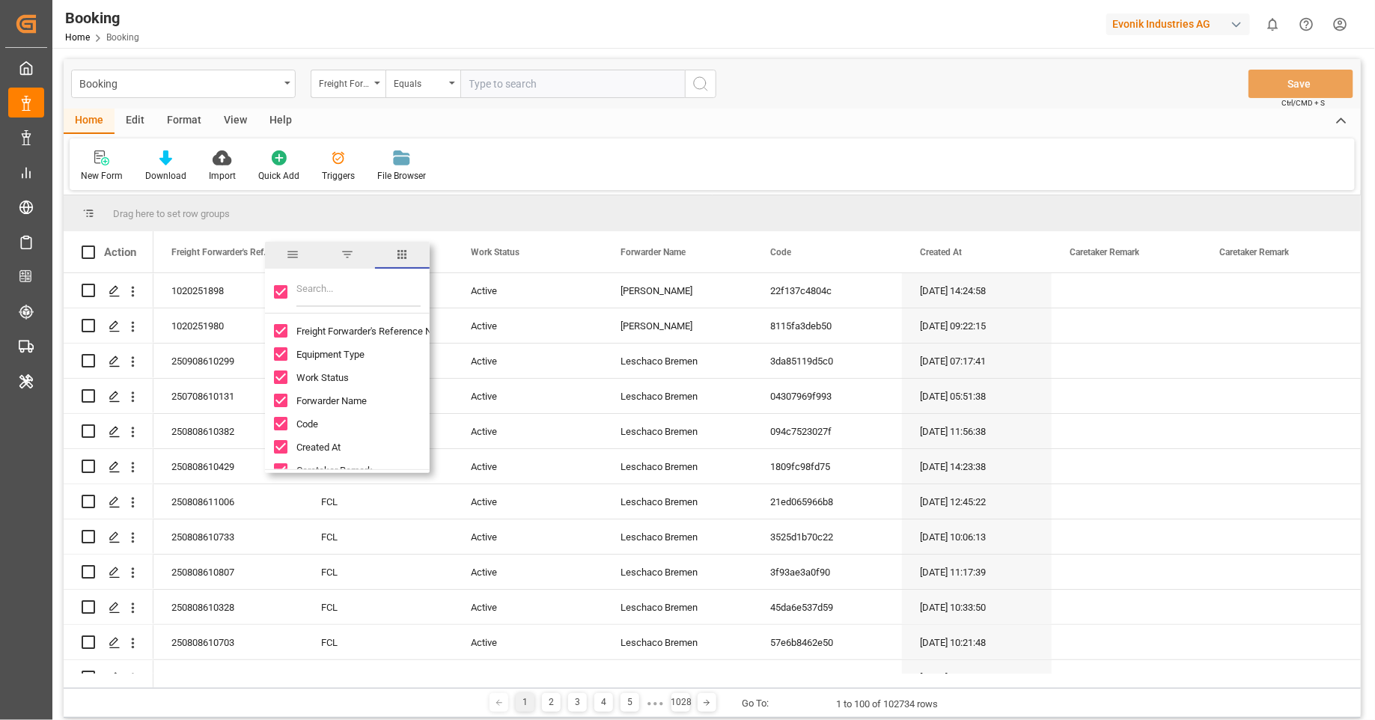
click at [284, 297] on input "Toggle Select All Columns" at bounding box center [280, 291] width 13 height 13
checkbox input "false"
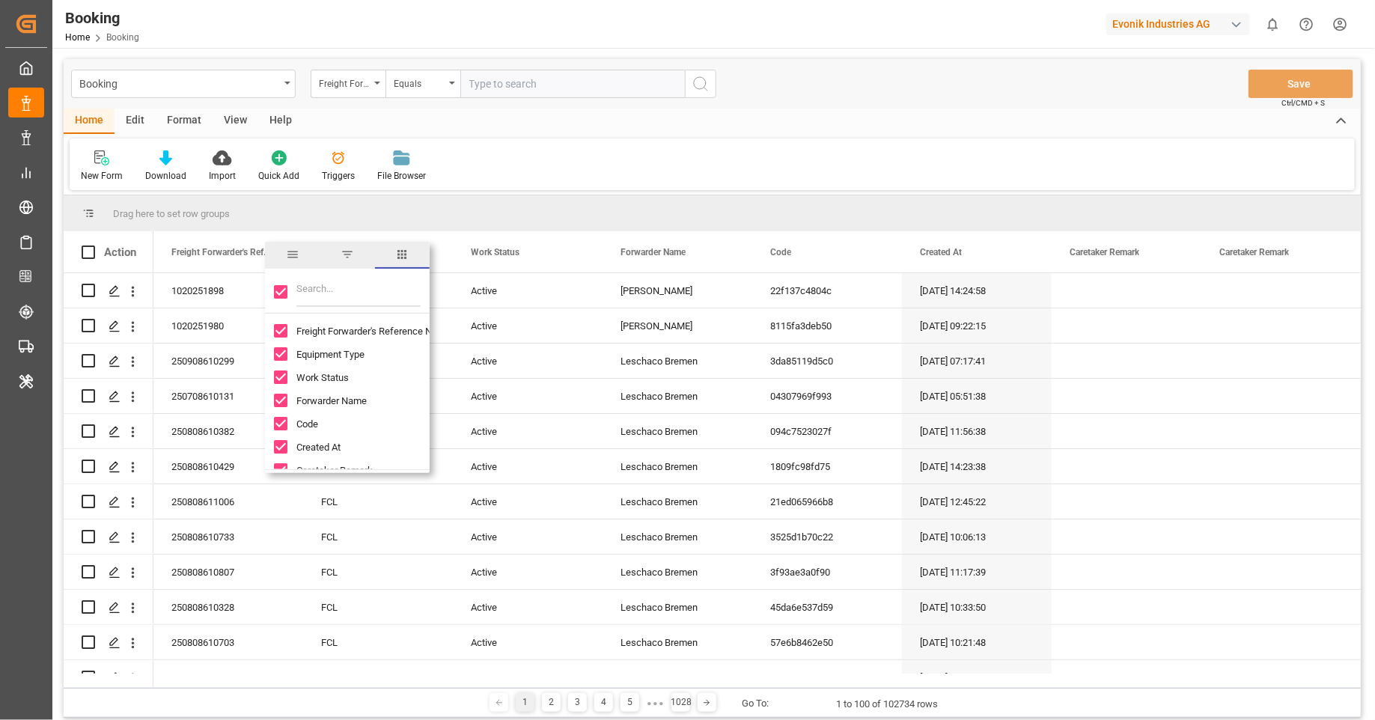
checkbox input "false"
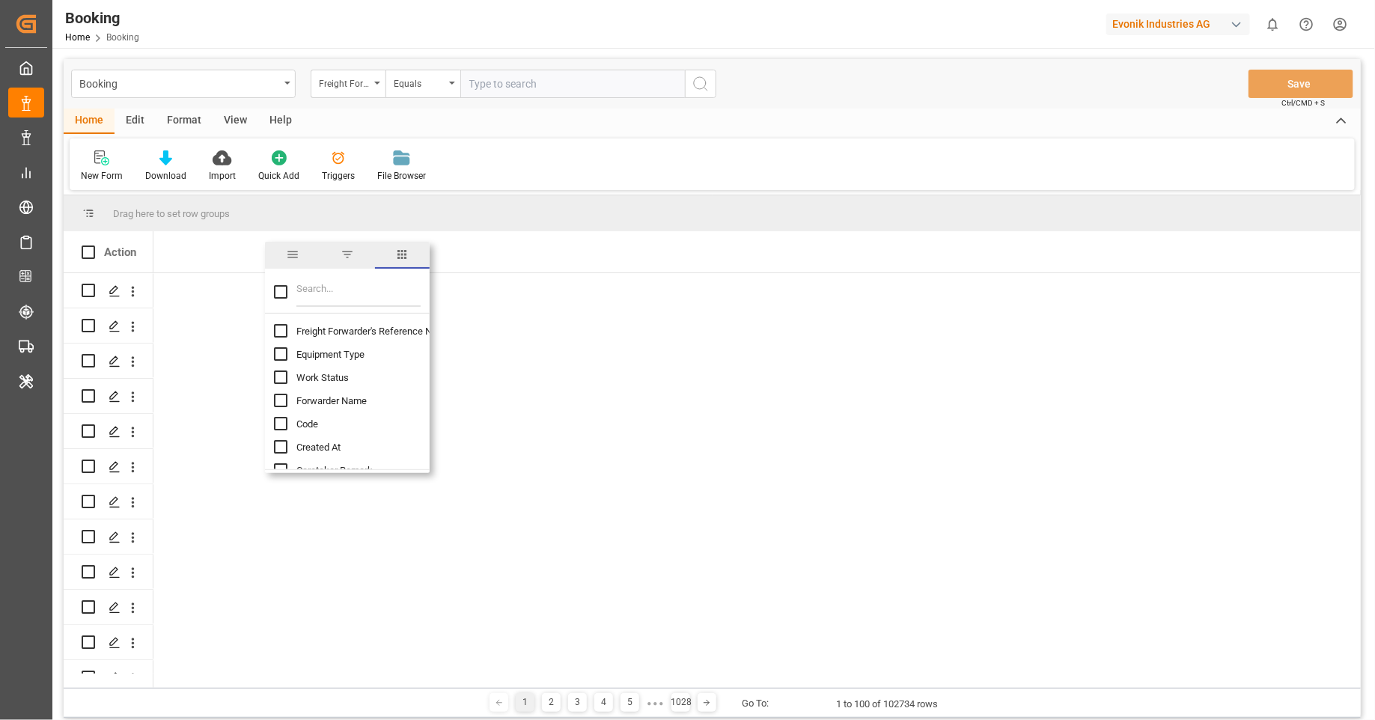
click at [349, 293] on input "Filter Columns Input" at bounding box center [358, 292] width 124 height 30
type input "discre"
click at [344, 355] on span "Discrepancy Reason" at bounding box center [340, 354] width 88 height 11
checkbox input "false"
checkbox input "true"
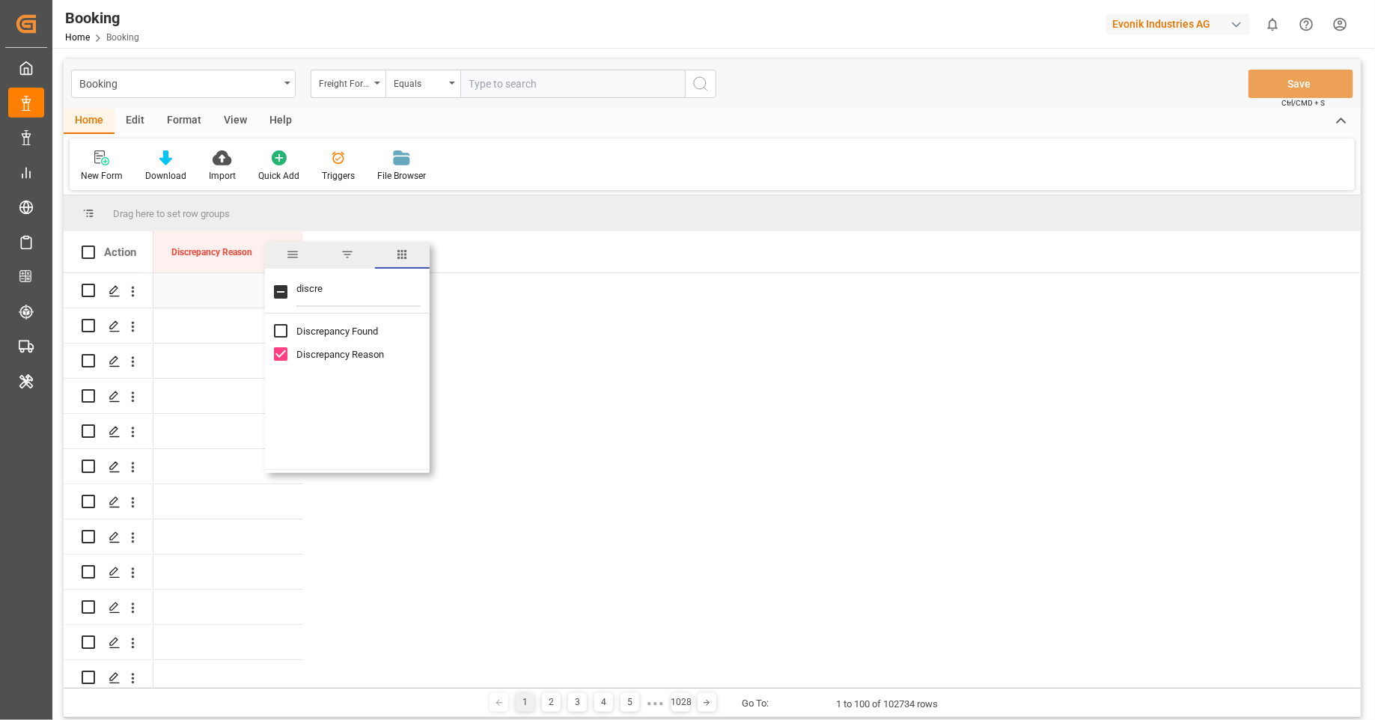
click at [218, 289] on div "Press SPACE to select this row." at bounding box center [228, 290] width 150 height 34
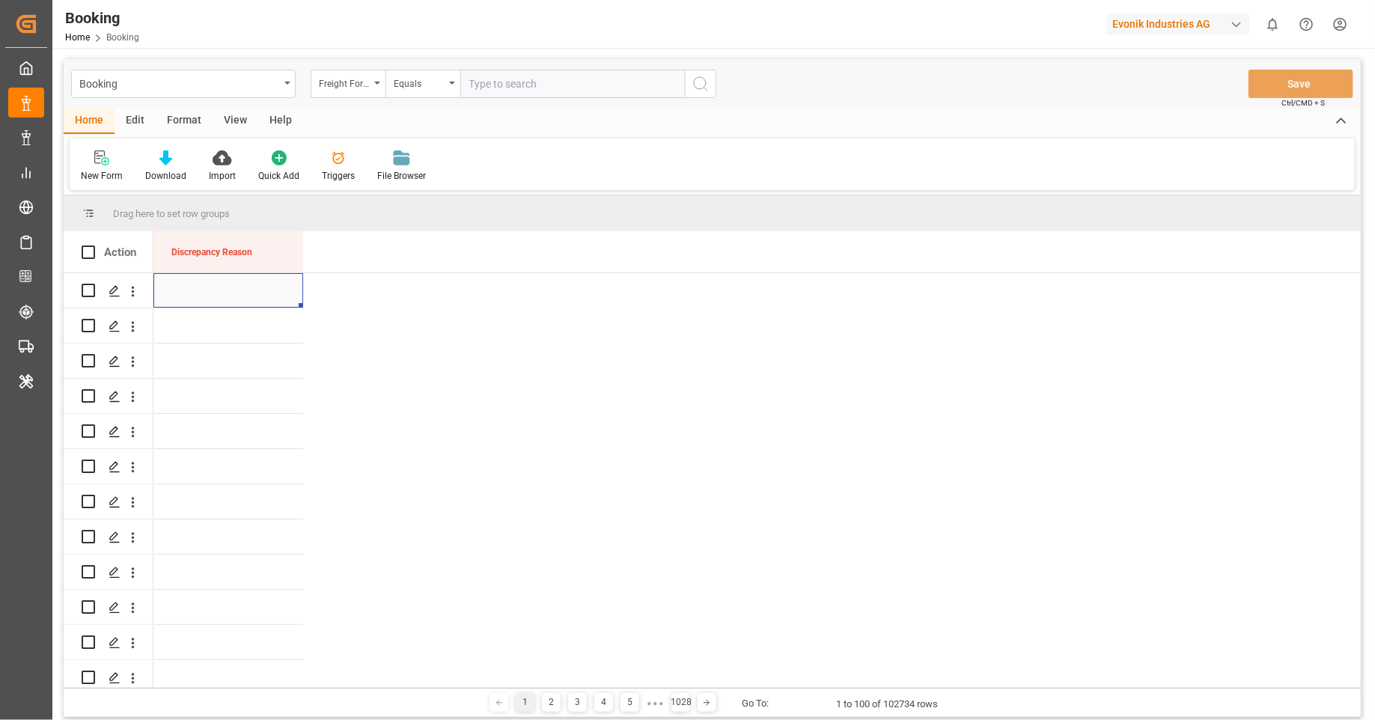
click at [219, 289] on div "Press SPACE to select this row." at bounding box center [228, 290] width 150 height 34
click at [221, 293] on div "Select Items" at bounding box center [222, 300] width 96 height 16
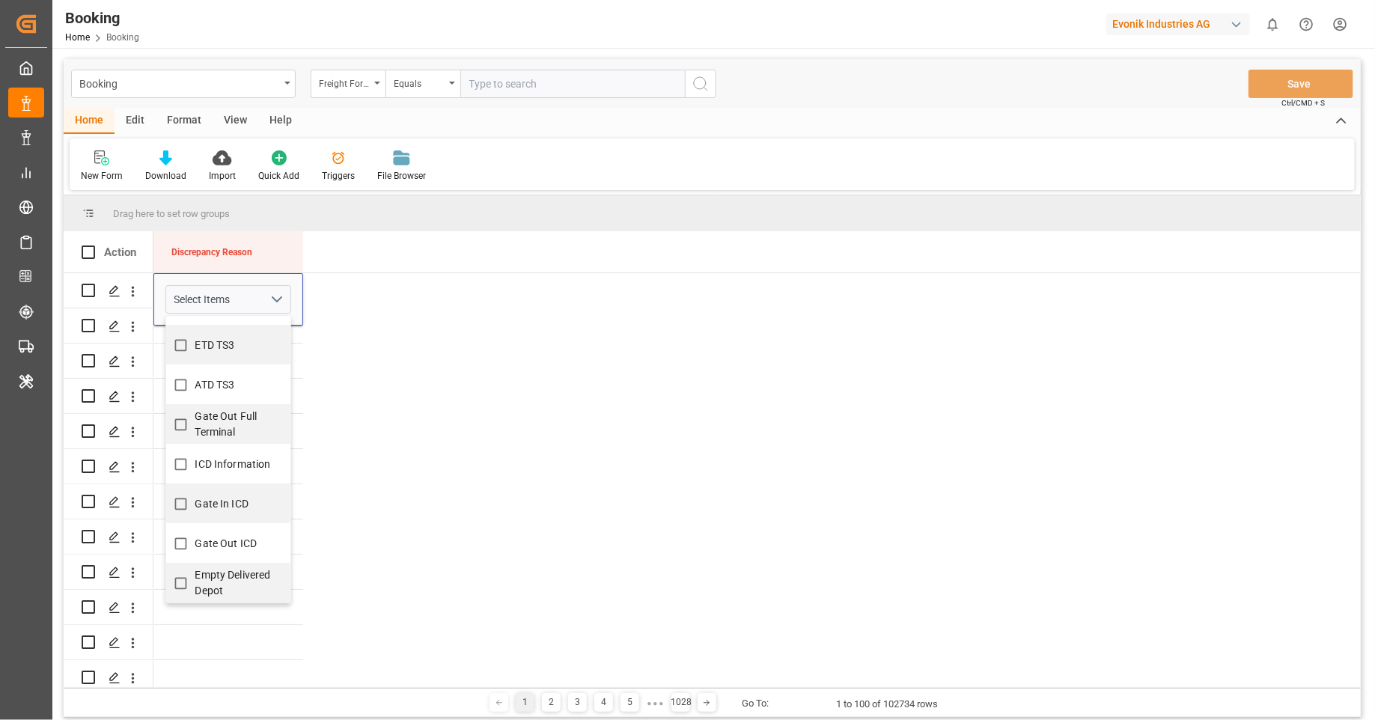
scroll to position [1213, 0]
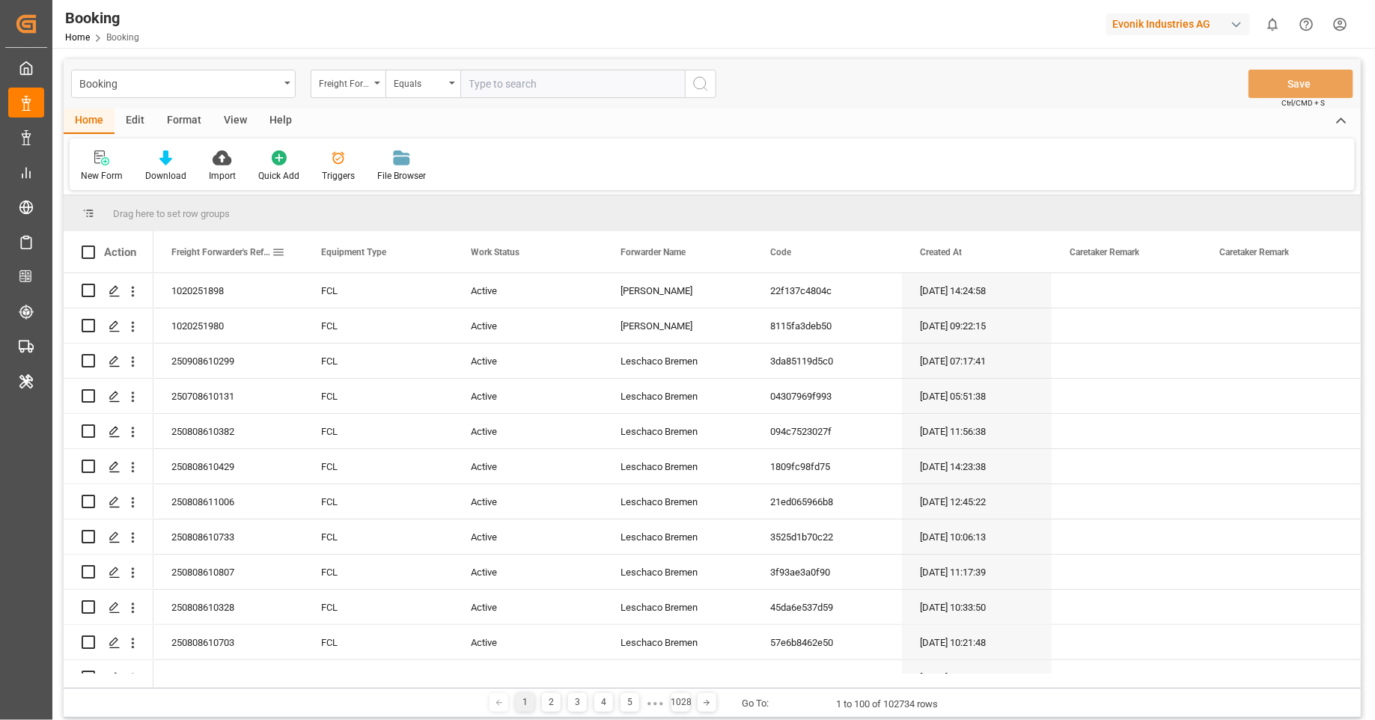
click at [282, 251] on span at bounding box center [278, 251] width 13 height 13
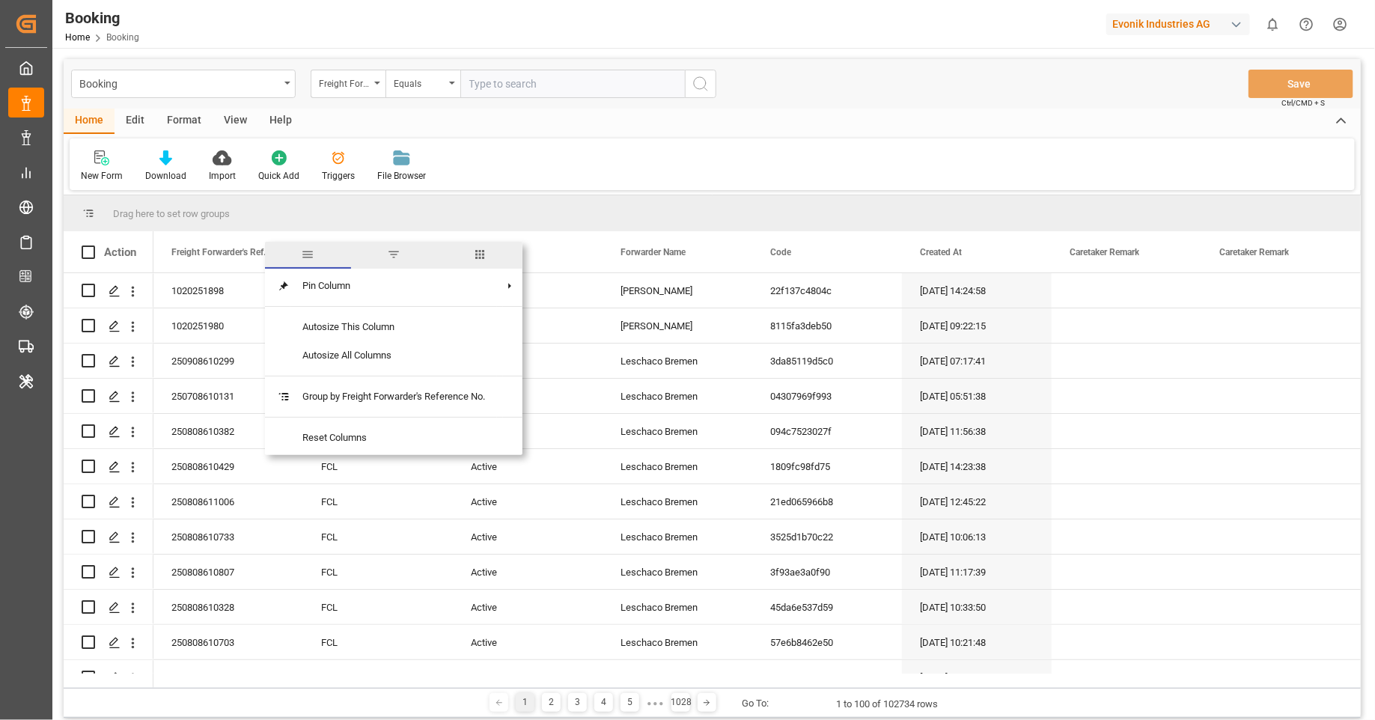
click at [486, 254] on span "columns" at bounding box center [479, 254] width 13 height 13
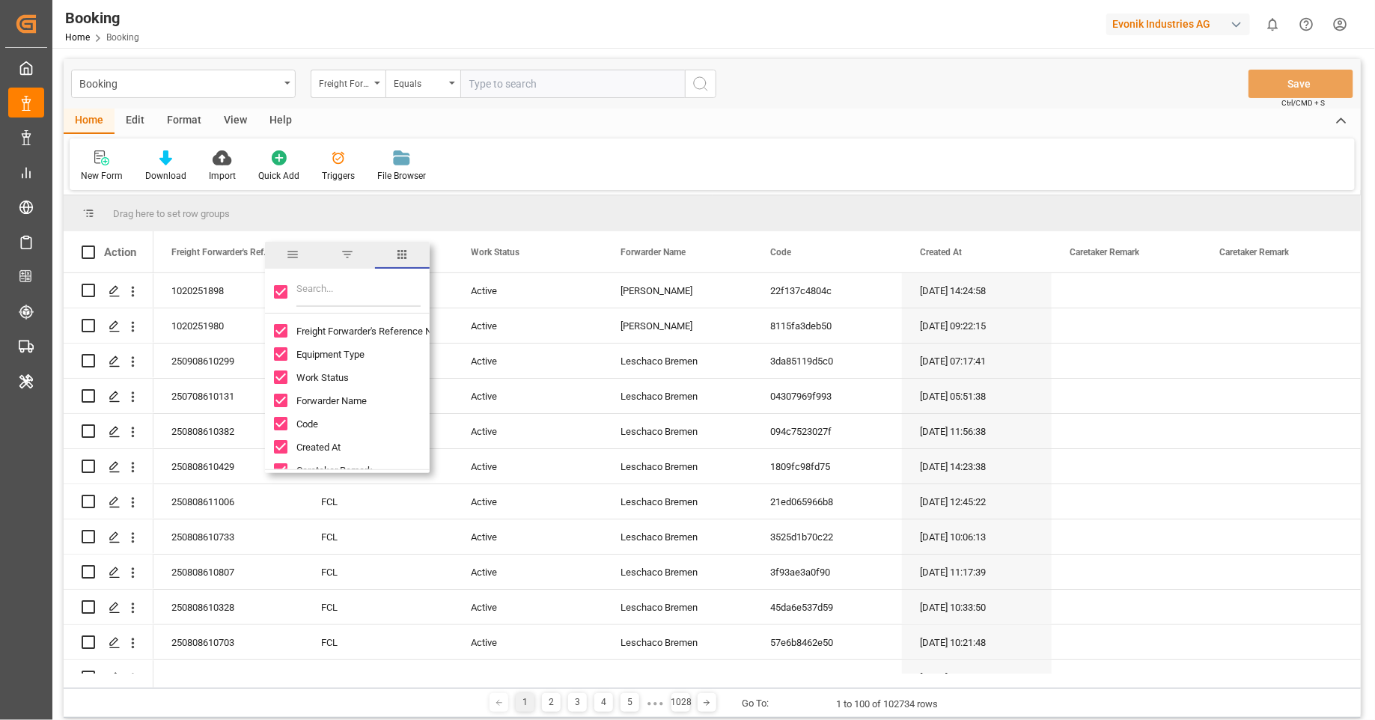
click at [267, 290] on div at bounding box center [347, 293] width 165 height 42
click at [278, 291] on input "Toggle Select All Columns" at bounding box center [280, 291] width 13 height 13
checkbox input "false"
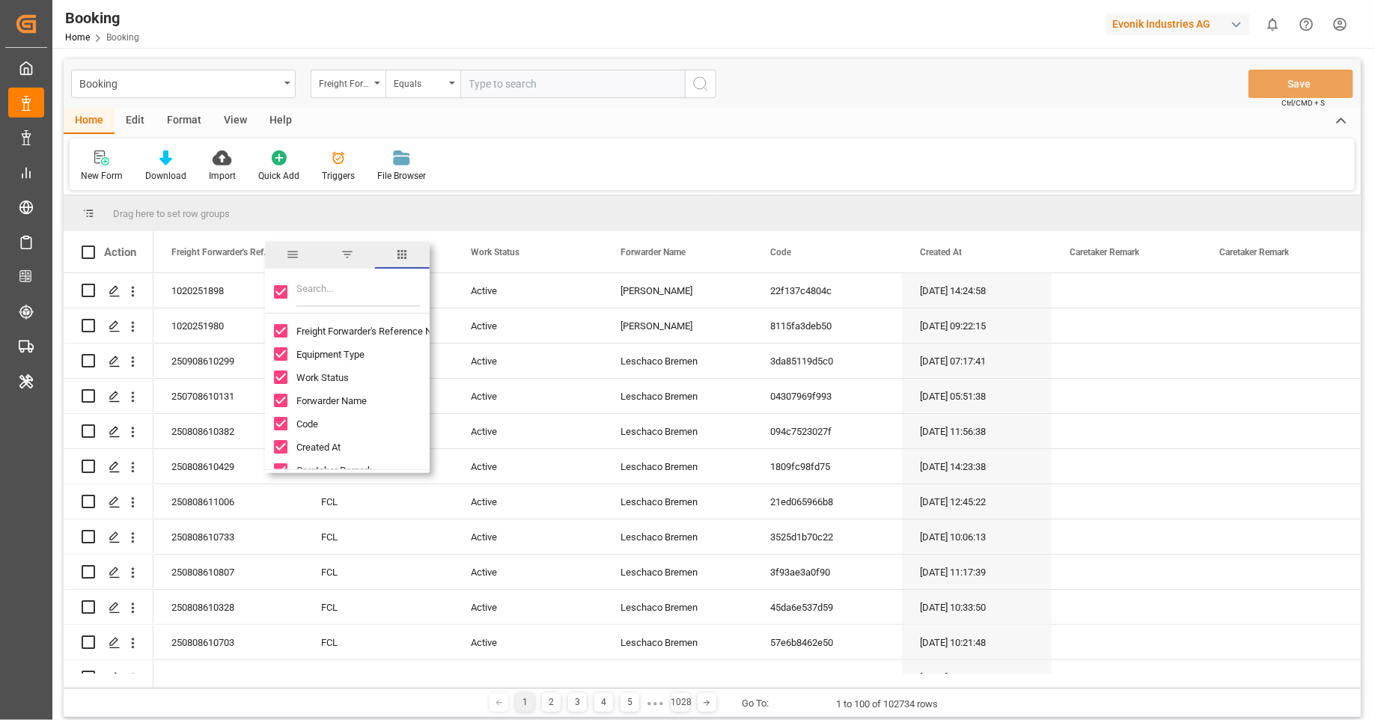
checkbox input "false"
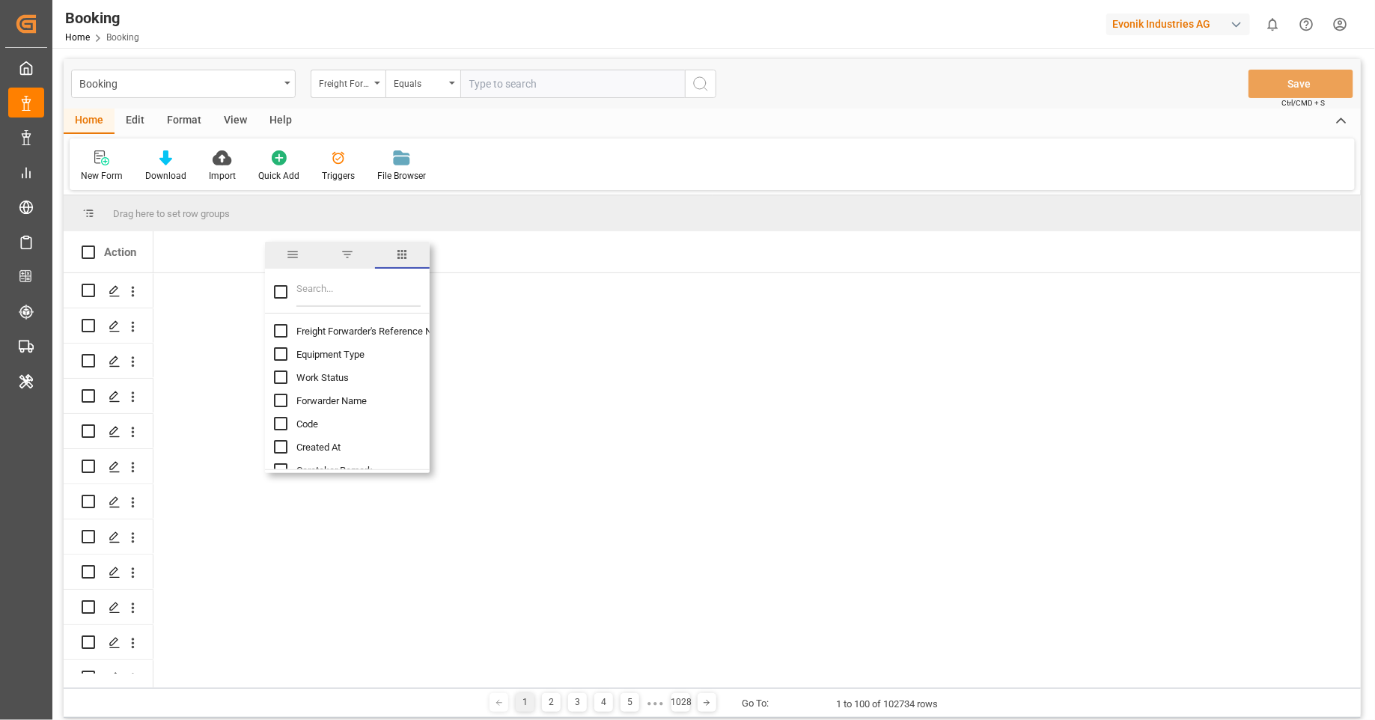
click at [309, 295] on input "Filter Columns Input" at bounding box center [358, 292] width 124 height 30
type input "discre"
click at [319, 351] on span "Discrepancy Reason" at bounding box center [340, 354] width 88 height 11
checkbox input "false"
checkbox input "true"
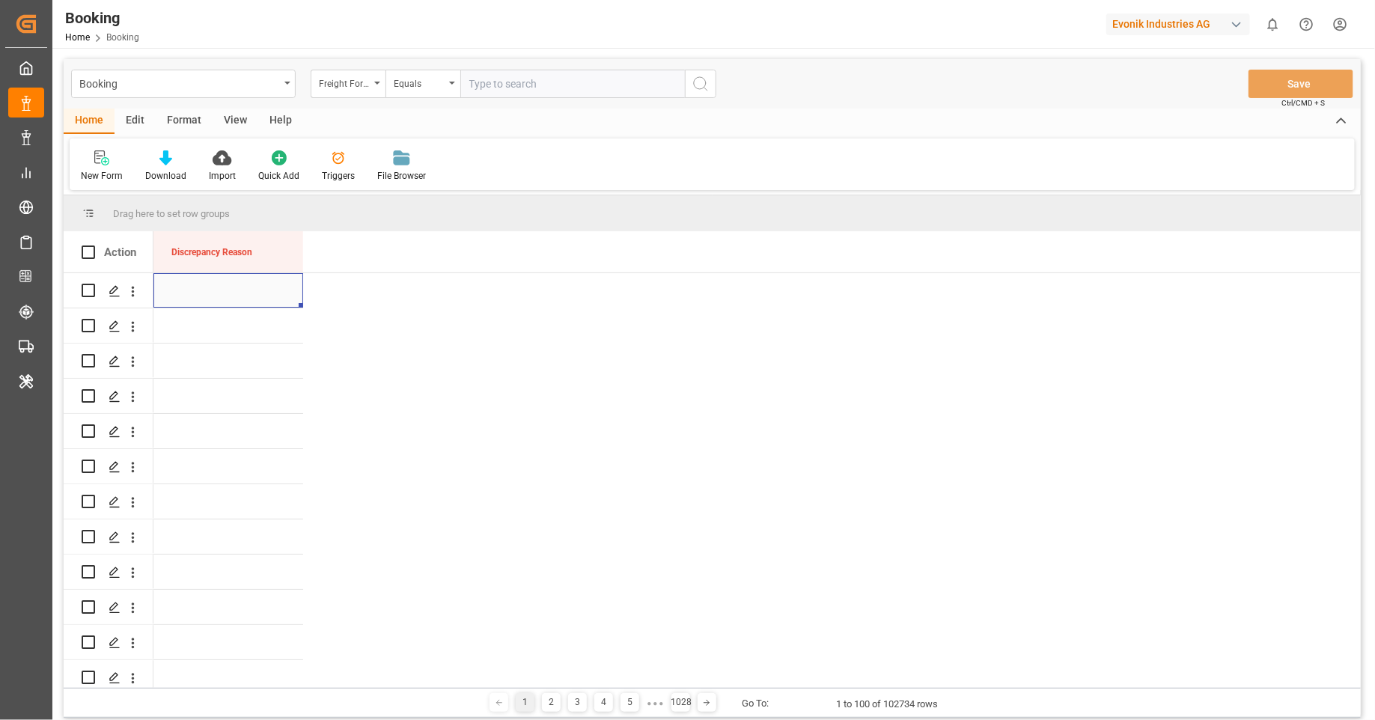
click at [186, 274] on div "Press SPACE to select this row." at bounding box center [228, 290] width 150 height 34
click at [201, 279] on div "Press SPACE to select this row." at bounding box center [228, 290] width 150 height 34
click at [228, 293] on div "Press SPACE to select this row." at bounding box center [228, 290] width 150 height 34
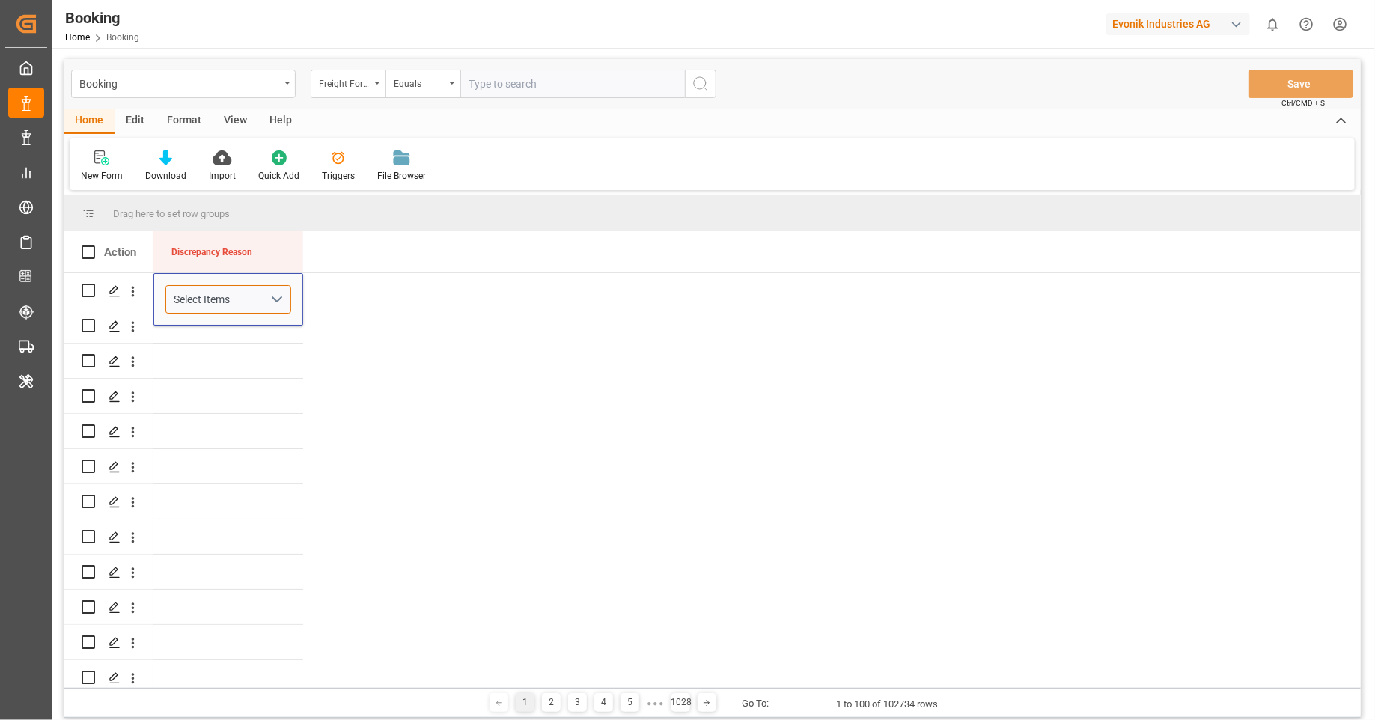
click at [228, 293] on div "Select Items" at bounding box center [222, 300] width 96 height 16
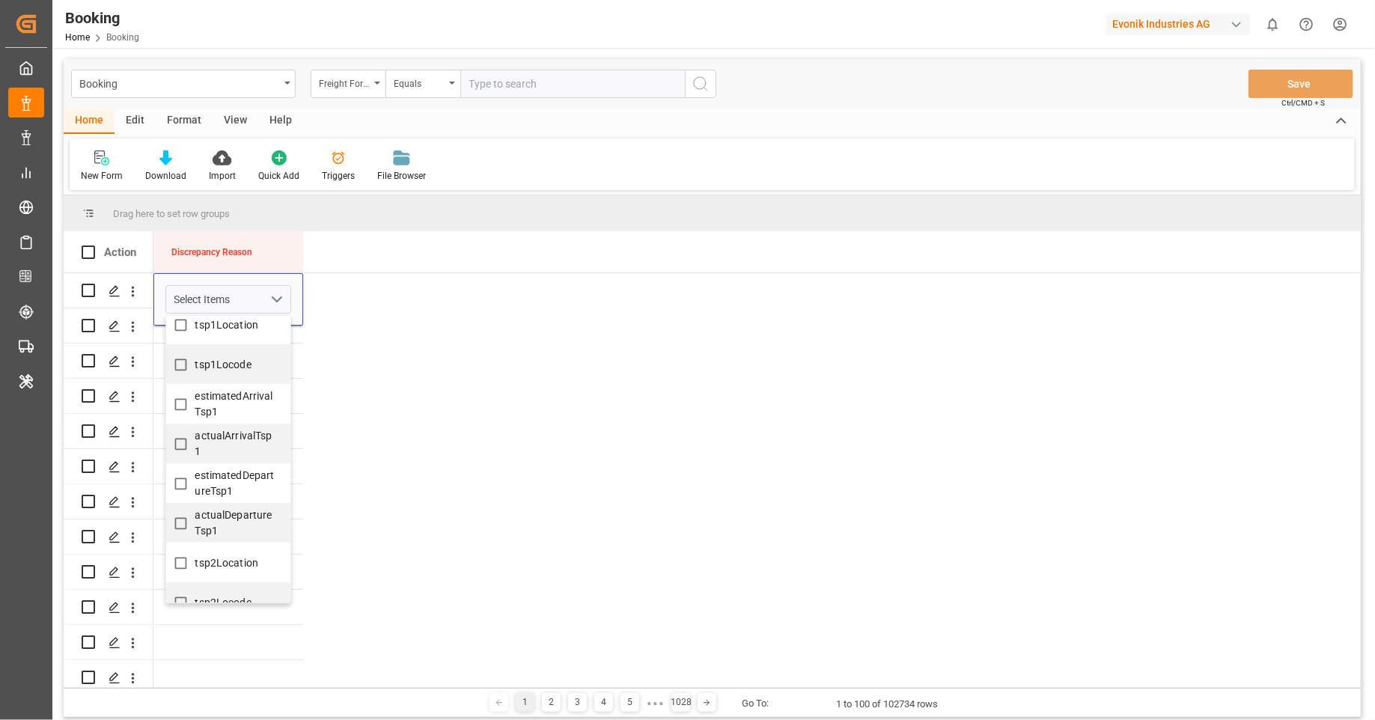
scroll to position [522, 0]
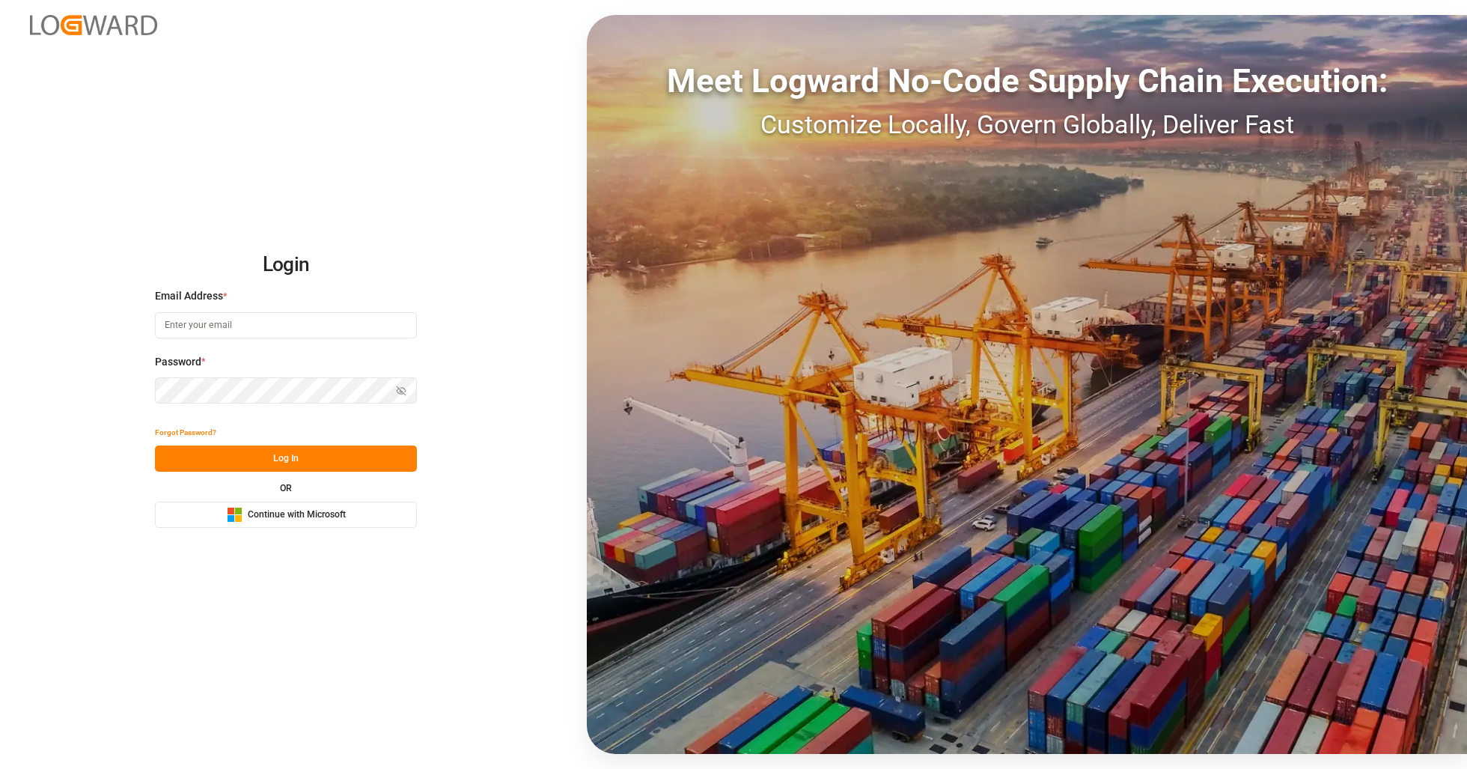
click at [314, 514] on span "Continue with Microsoft" at bounding box center [297, 514] width 98 height 13
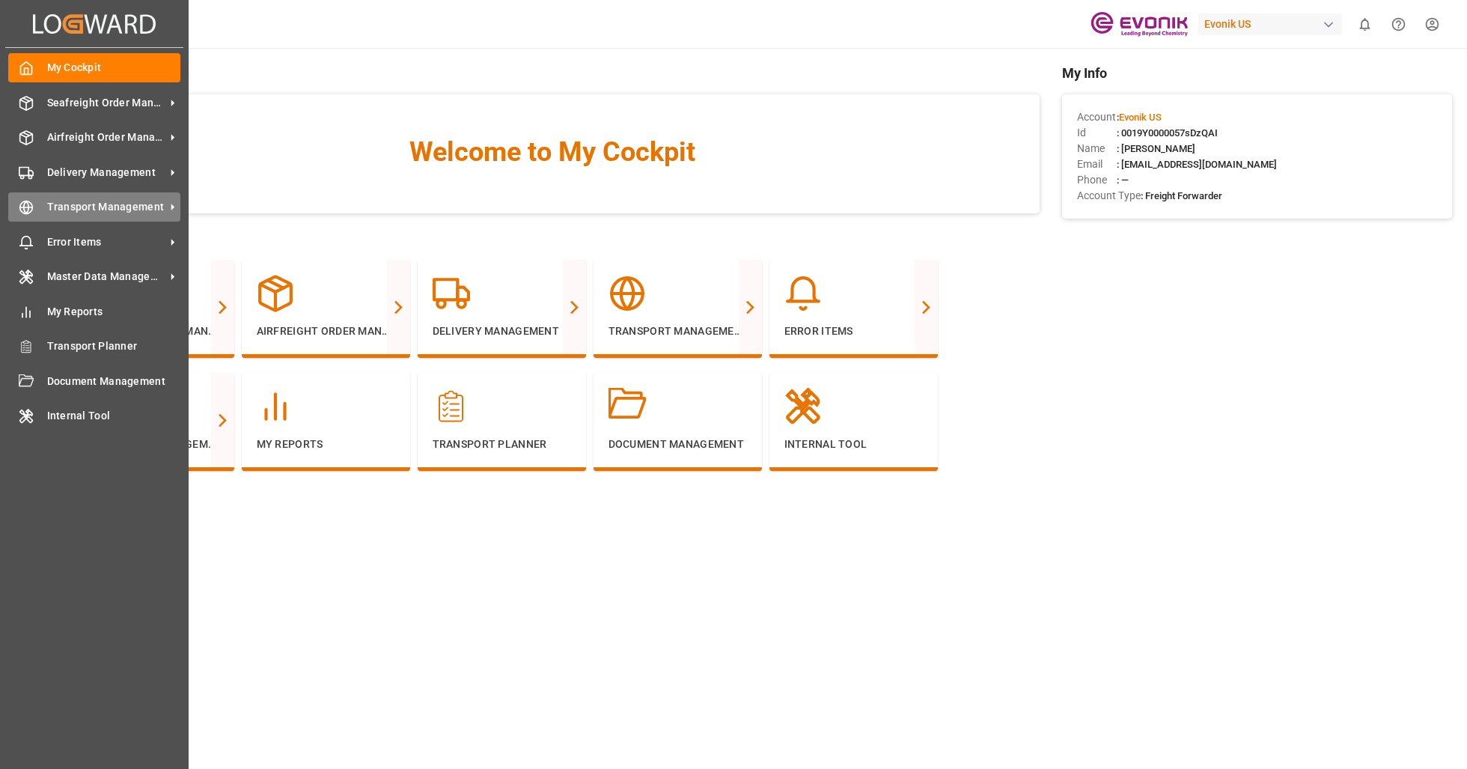
click at [144, 197] on div "Transport Management Transport Management" at bounding box center [94, 206] width 172 height 29
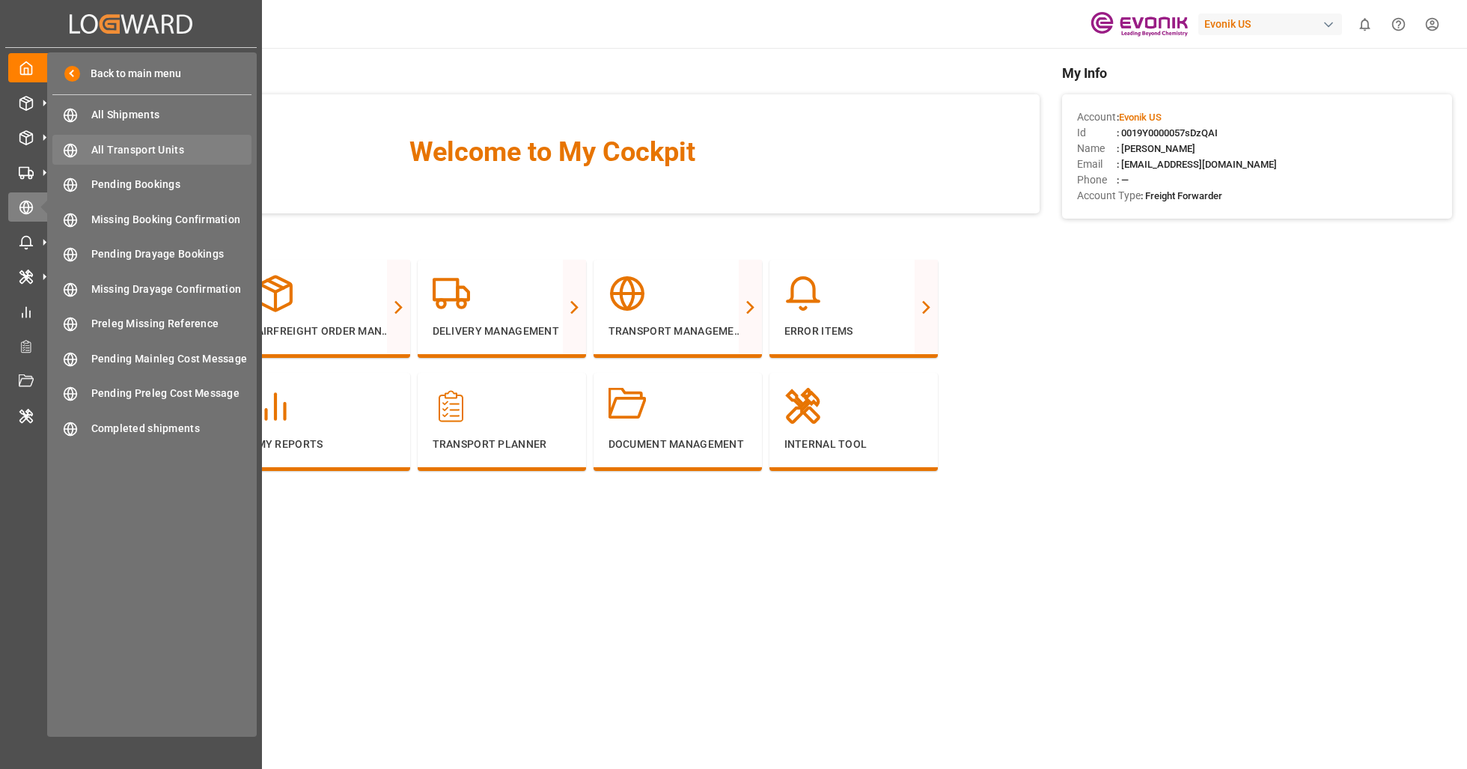
click at [207, 140] on div "All Transport Units All Transport Units" at bounding box center [151, 149] width 199 height 29
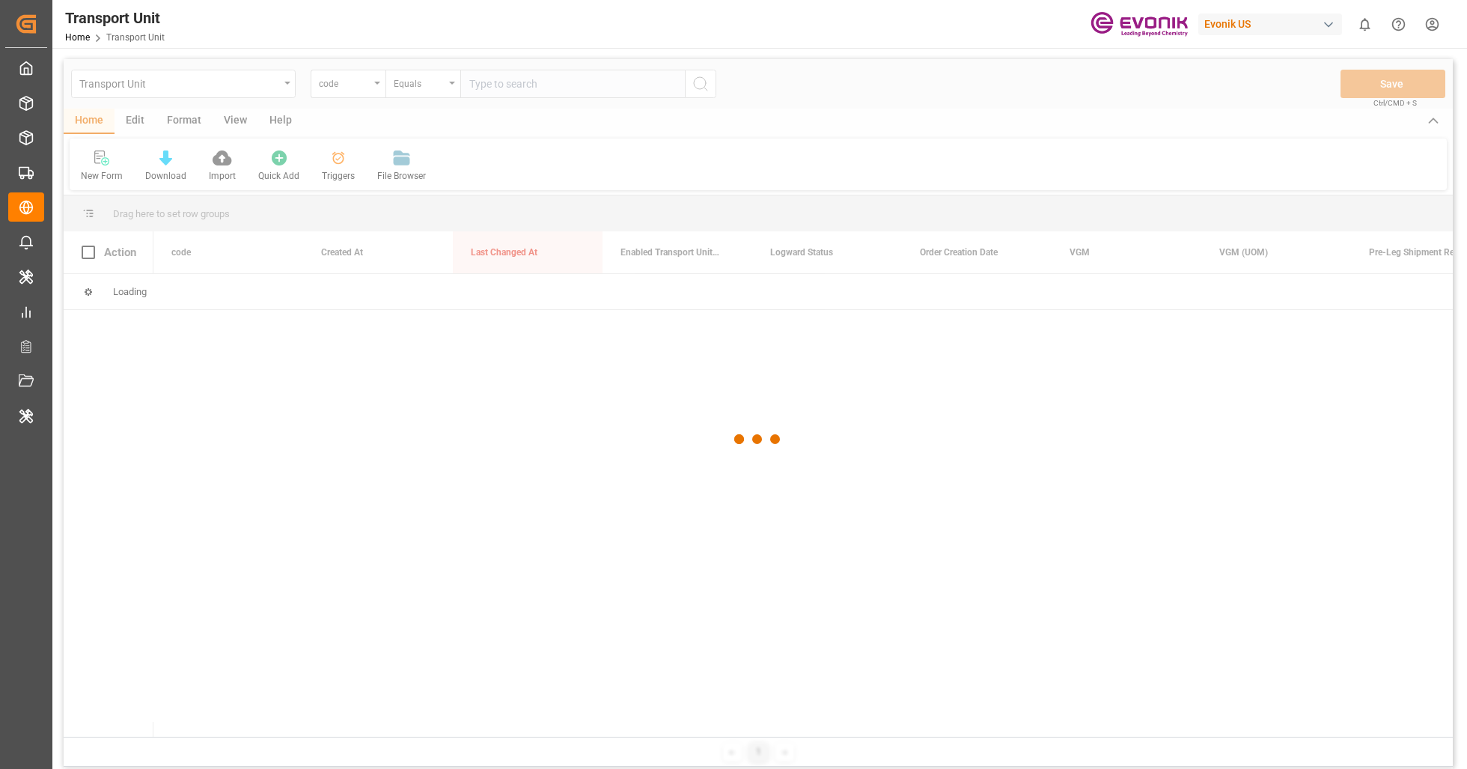
click at [186, 125] on div at bounding box center [758, 439] width 1389 height 760
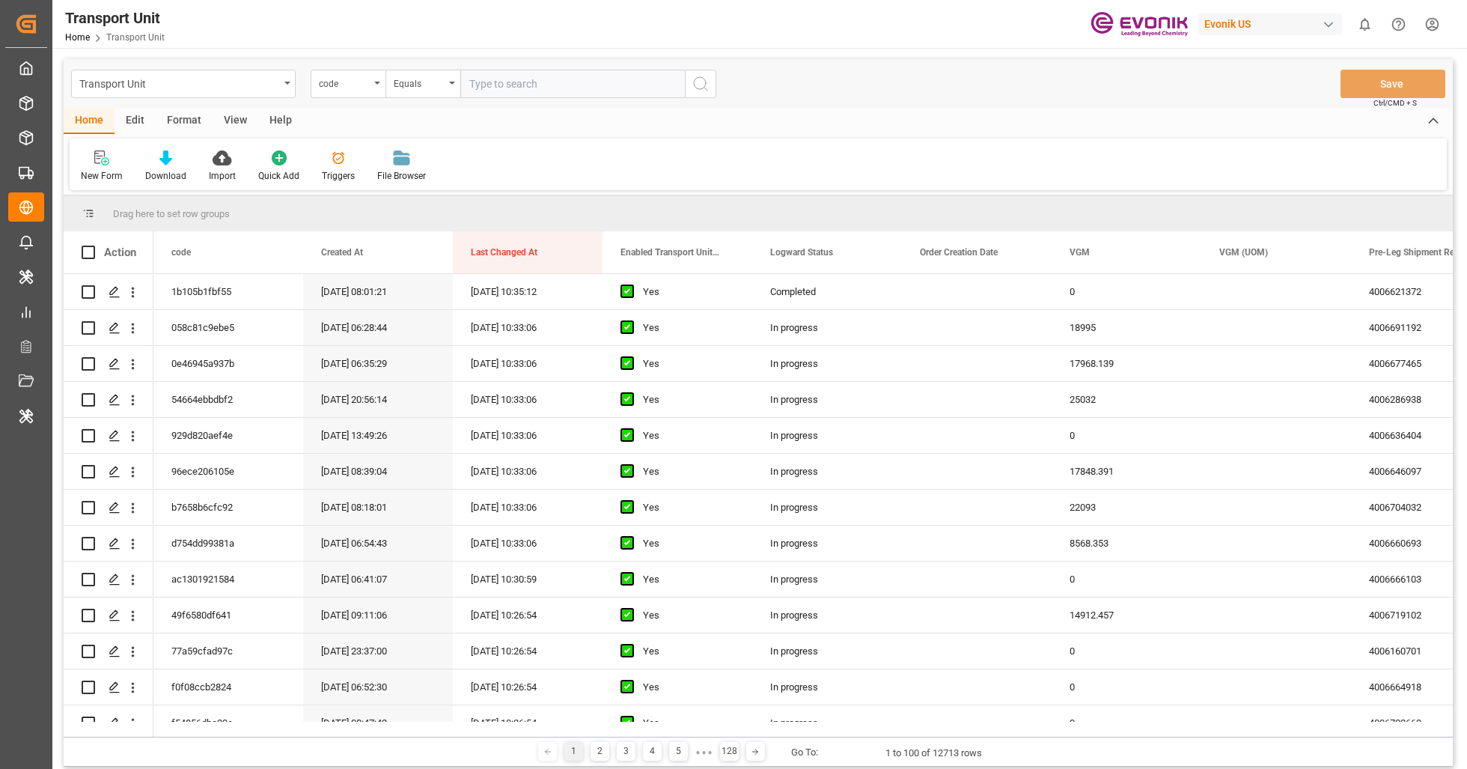
click at [188, 124] on div "Format" at bounding box center [184, 121] width 57 height 25
click at [141, 130] on div "Edit" at bounding box center [135, 121] width 41 height 25
click at [392, 158] on div at bounding box center [407, 158] width 51 height 16
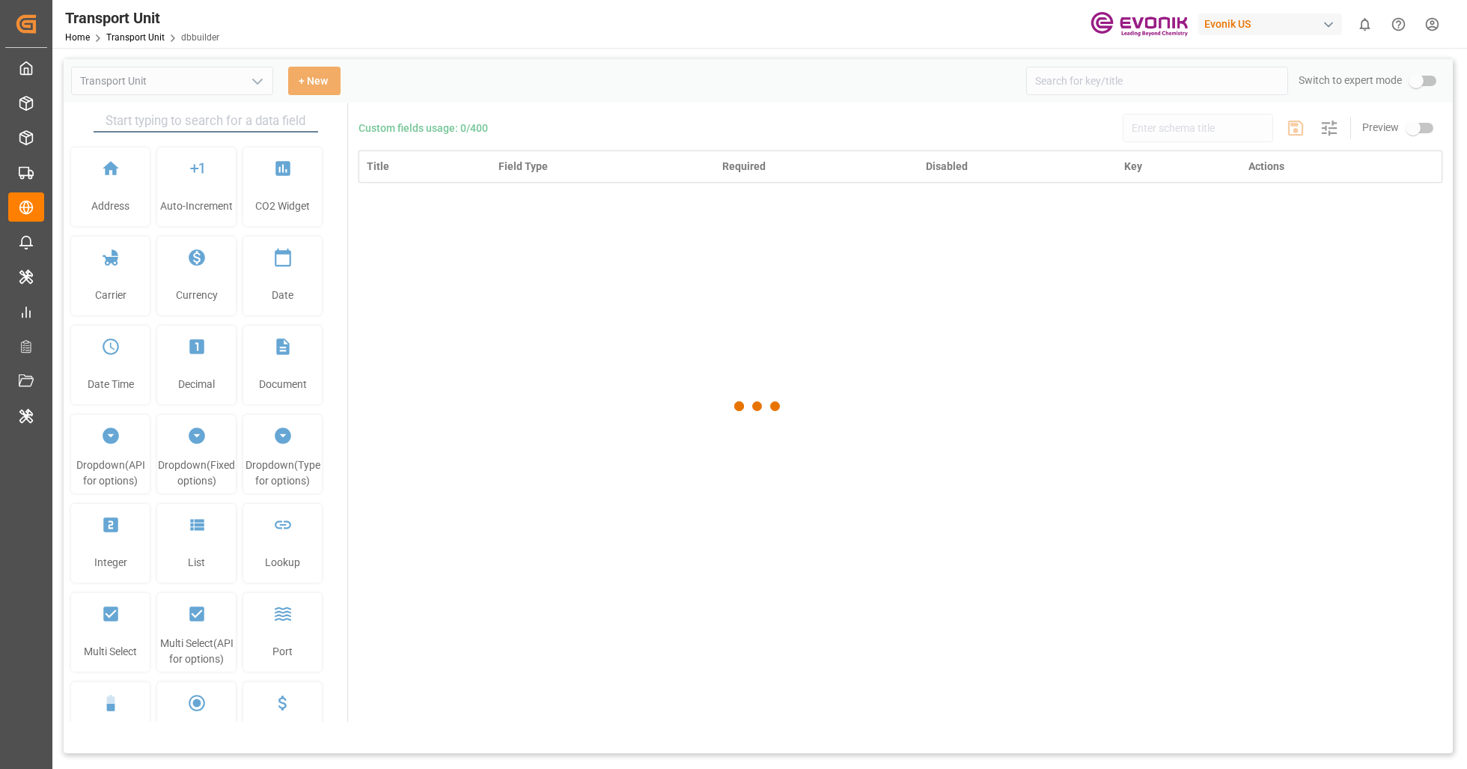
type input "Transport Unit"
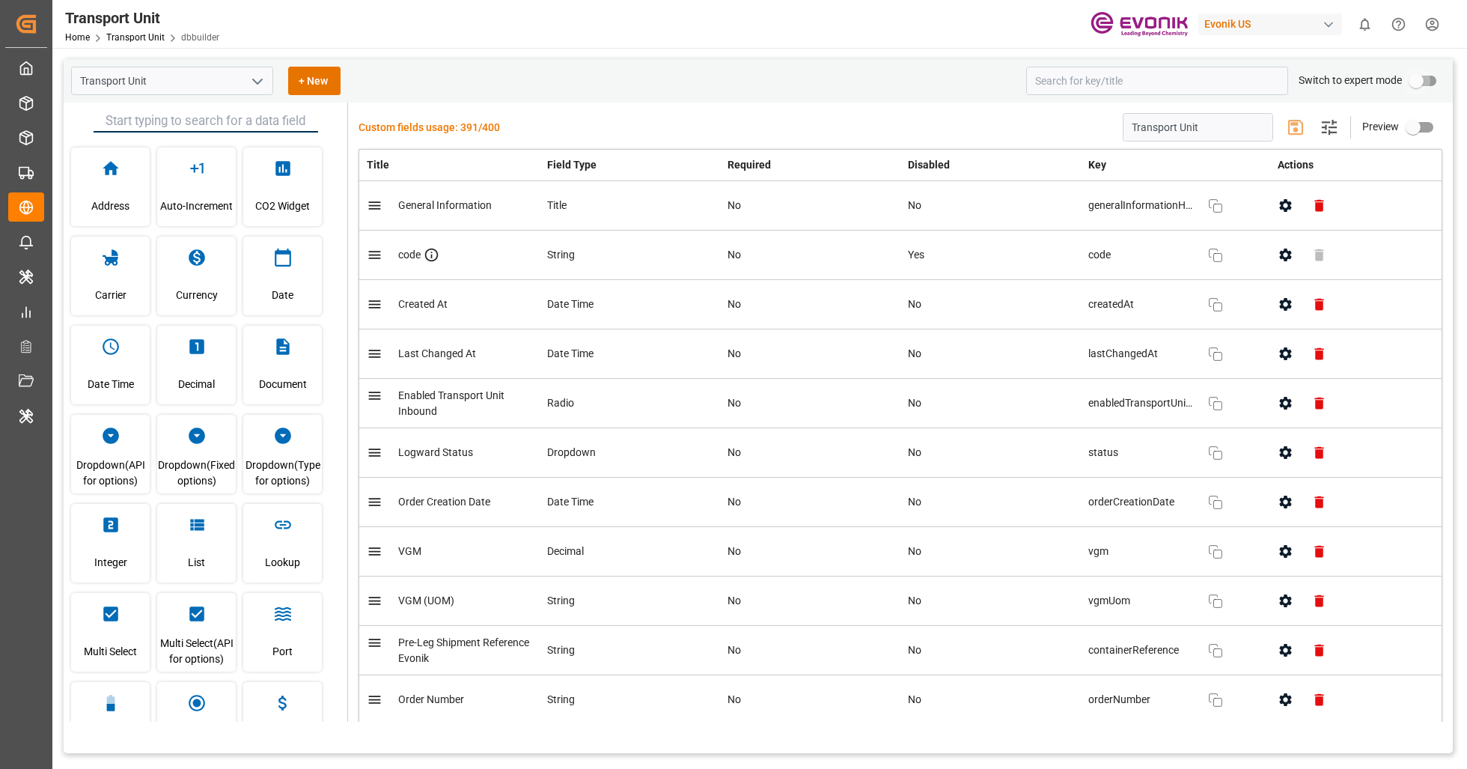
click at [1433, 88] on input "primary checkbox" at bounding box center [1415, 81] width 85 height 28
checkbox input "true"
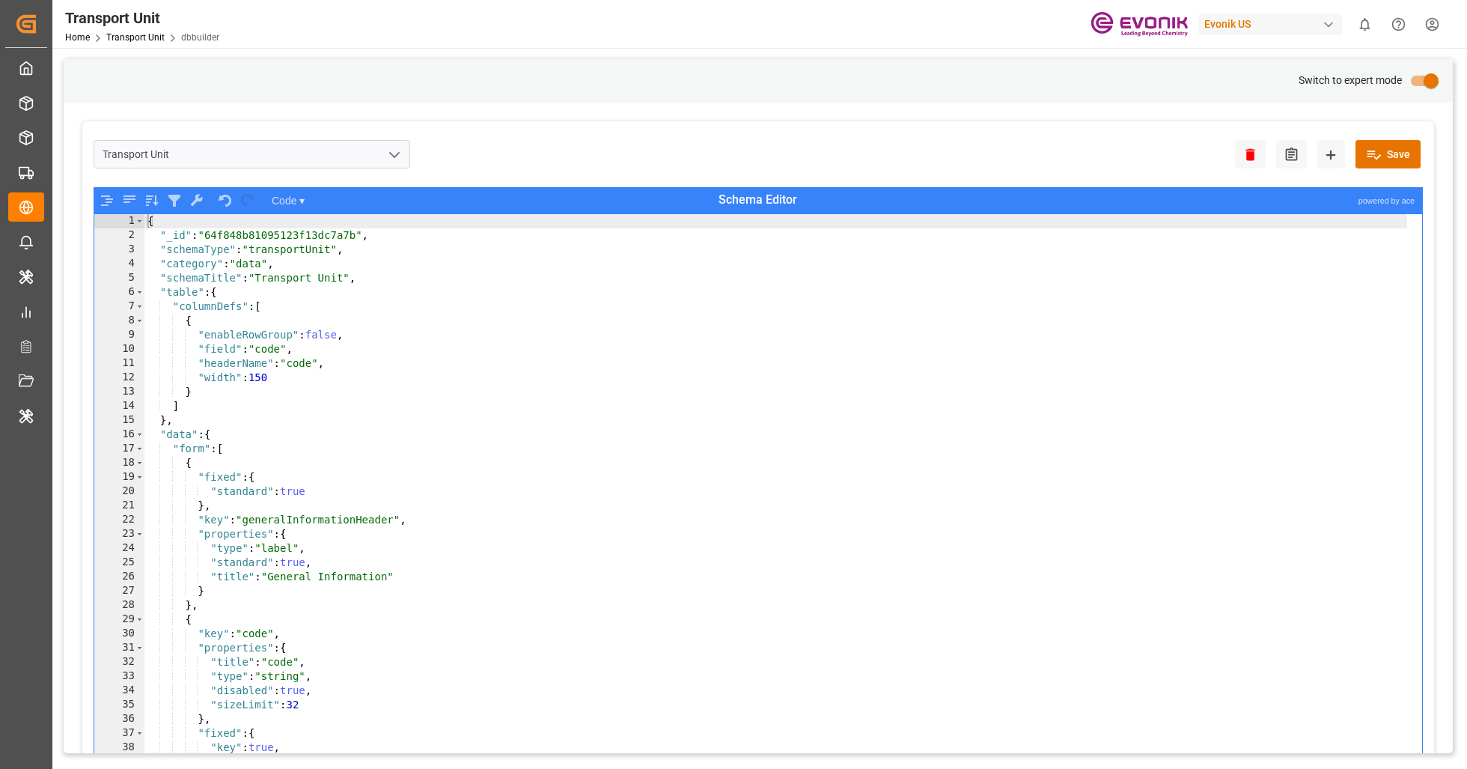
type textarea "{"
click at [737, 459] on div "{ "_id" : "64f848b81095123f13dc7a7b" , "schemaType" : "transportUnit" , "catego…" at bounding box center [775, 515] width 1263 height 603
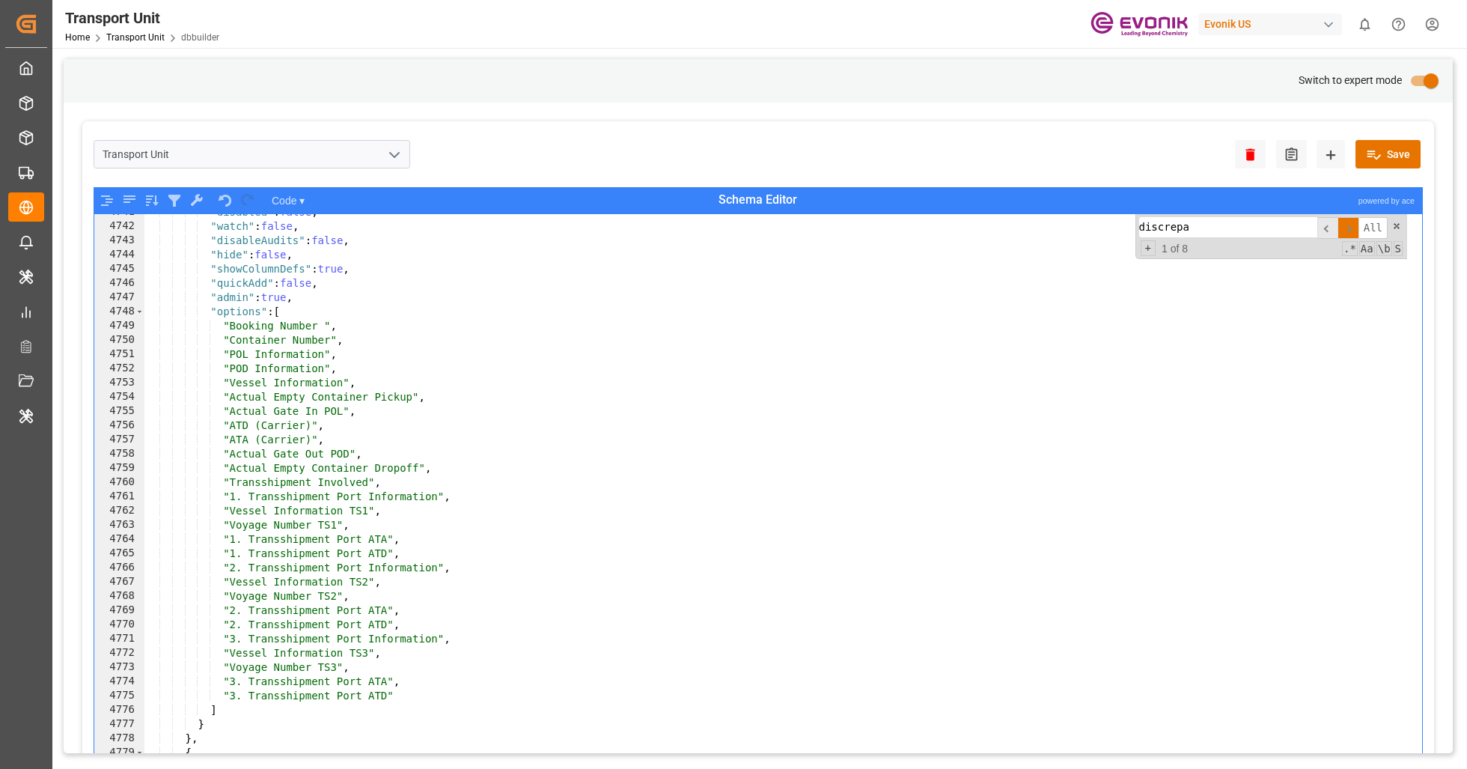
scroll to position [12267, 0]
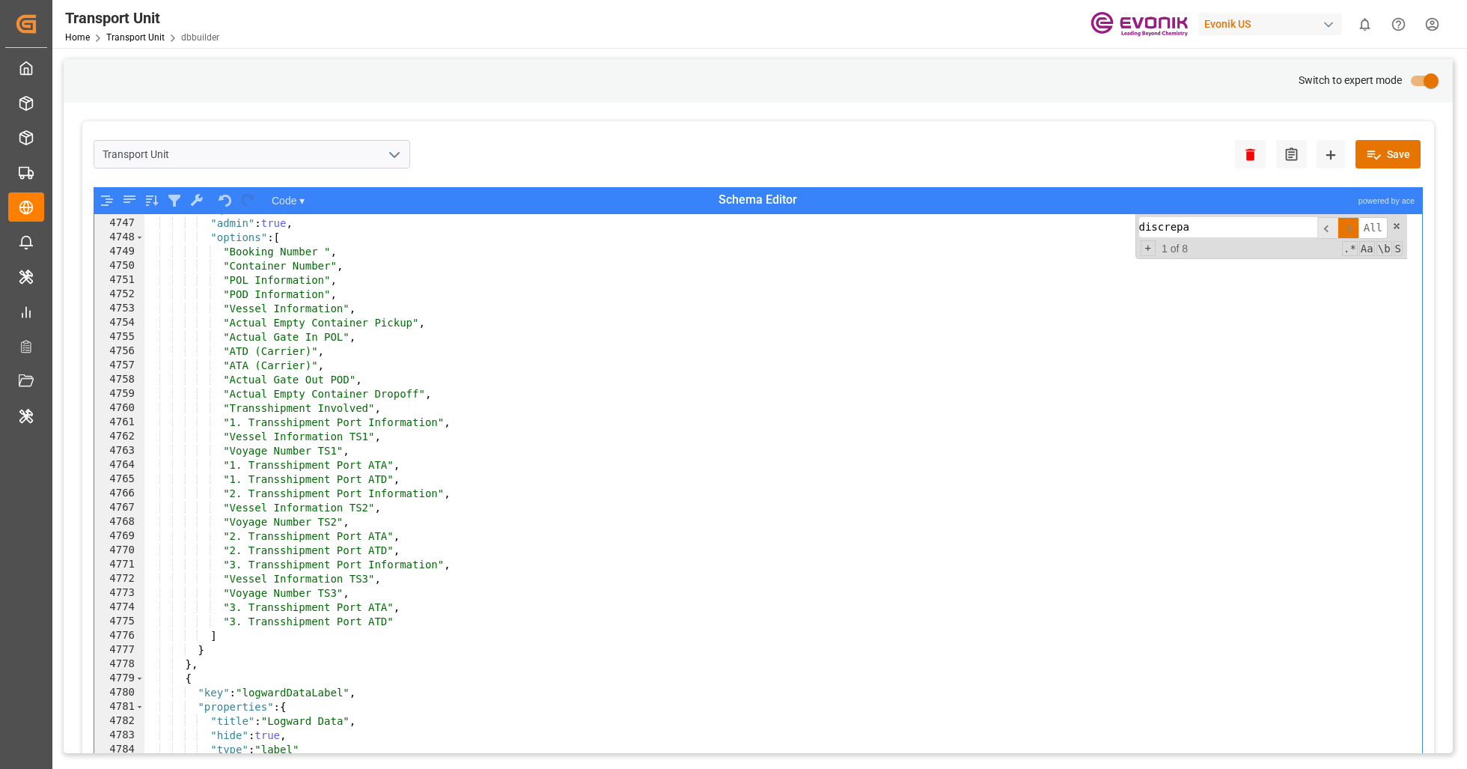
type input "discrepa"
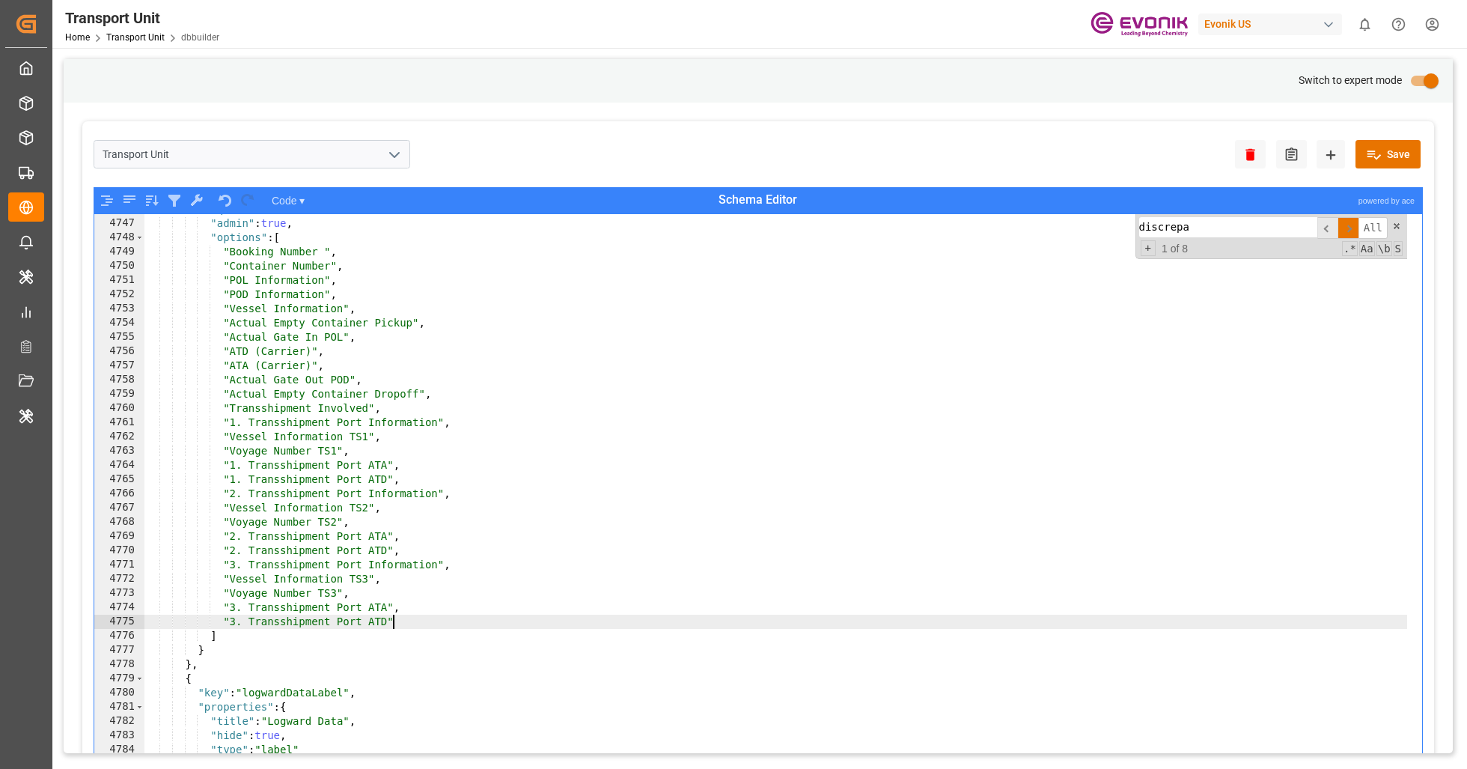
drag, startPoint x: 406, startPoint y: 624, endPoint x: 416, endPoint y: 623, distance: 9.8
click at [409, 623] on div ""quickAdd" : false , "admin" : true , "options" : [ "Booking Number " , "Contai…" at bounding box center [775, 503] width 1263 height 603
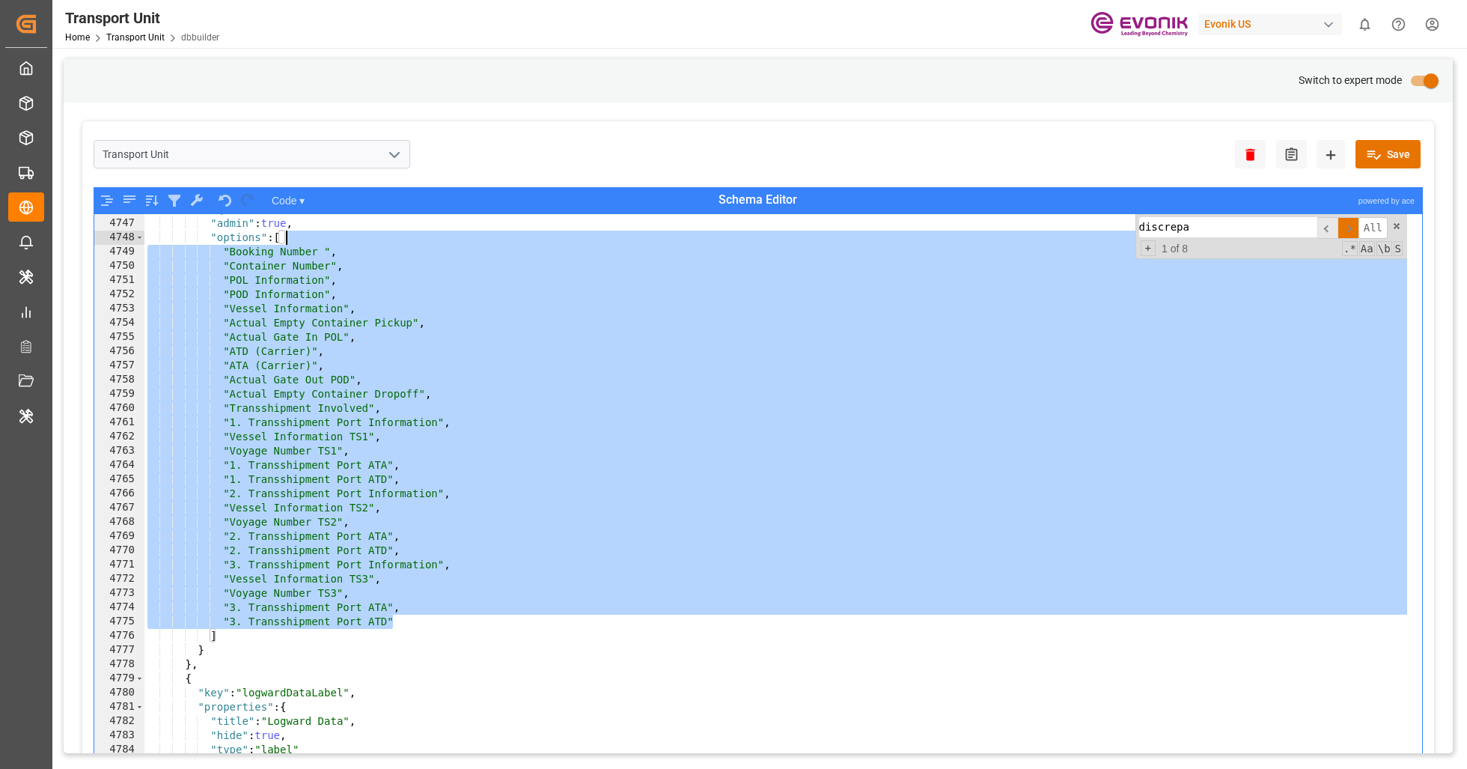
type textarea ""Booking Number ", "Container Number","
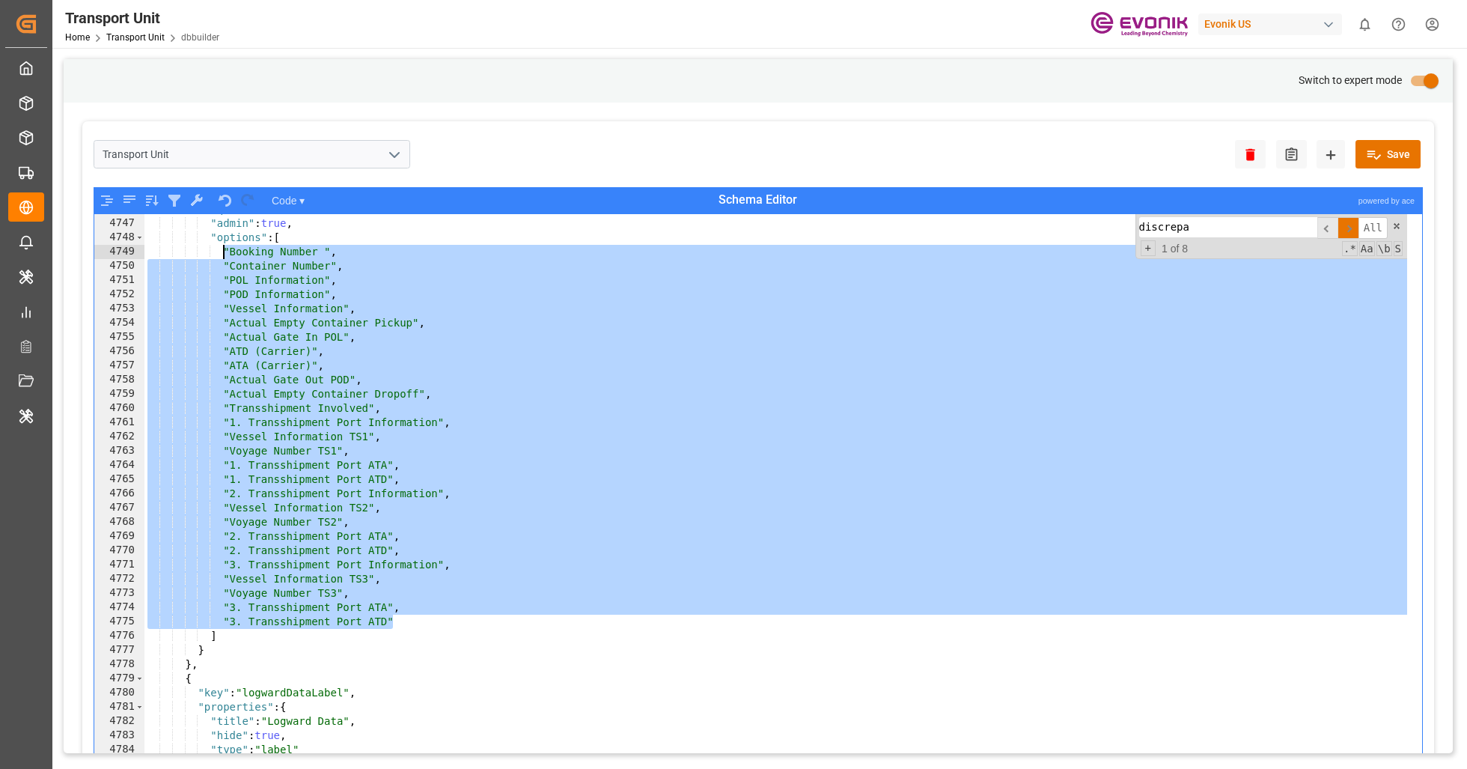
paste textarea
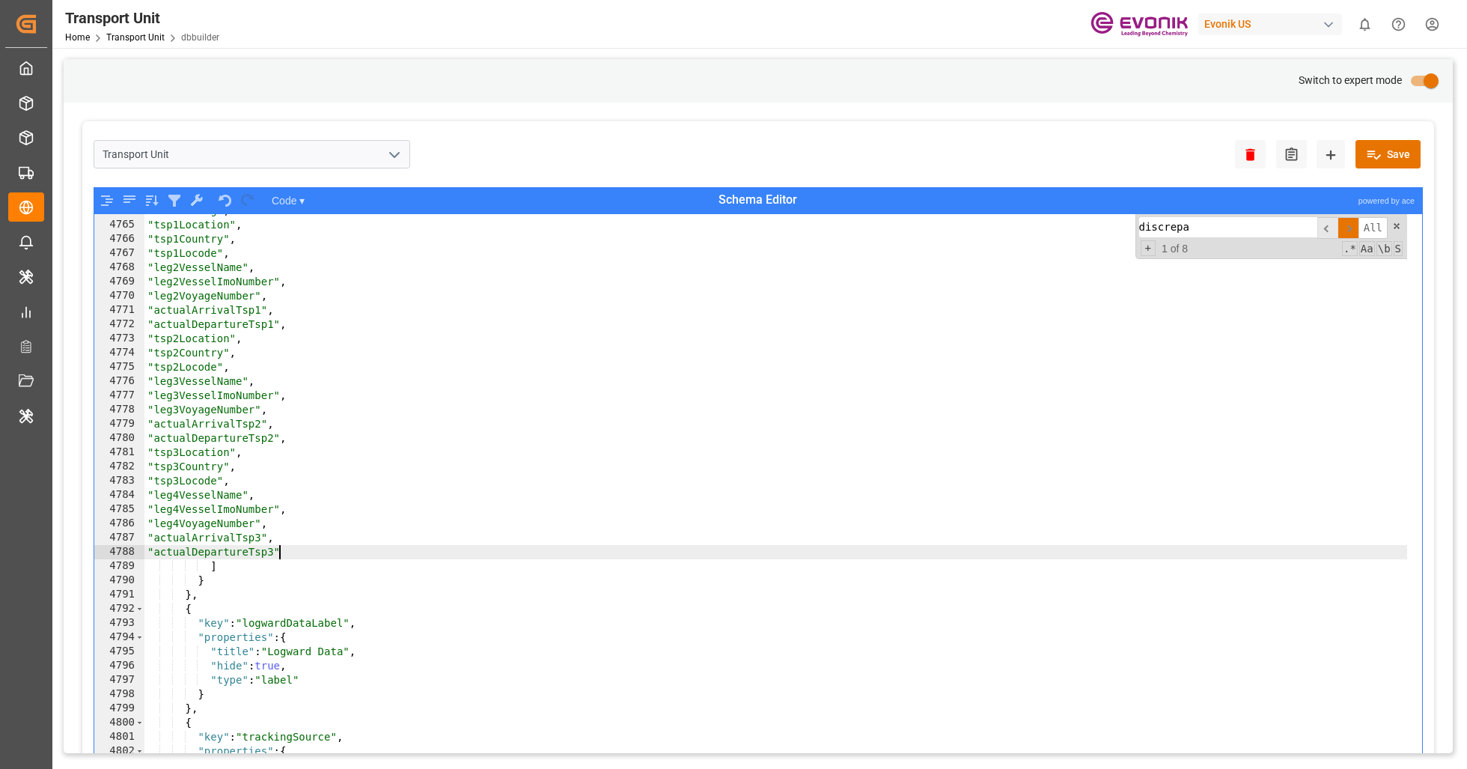
scroll to position [12297, 0]
click at [1386, 156] on button "Save" at bounding box center [1387, 154] width 65 height 28
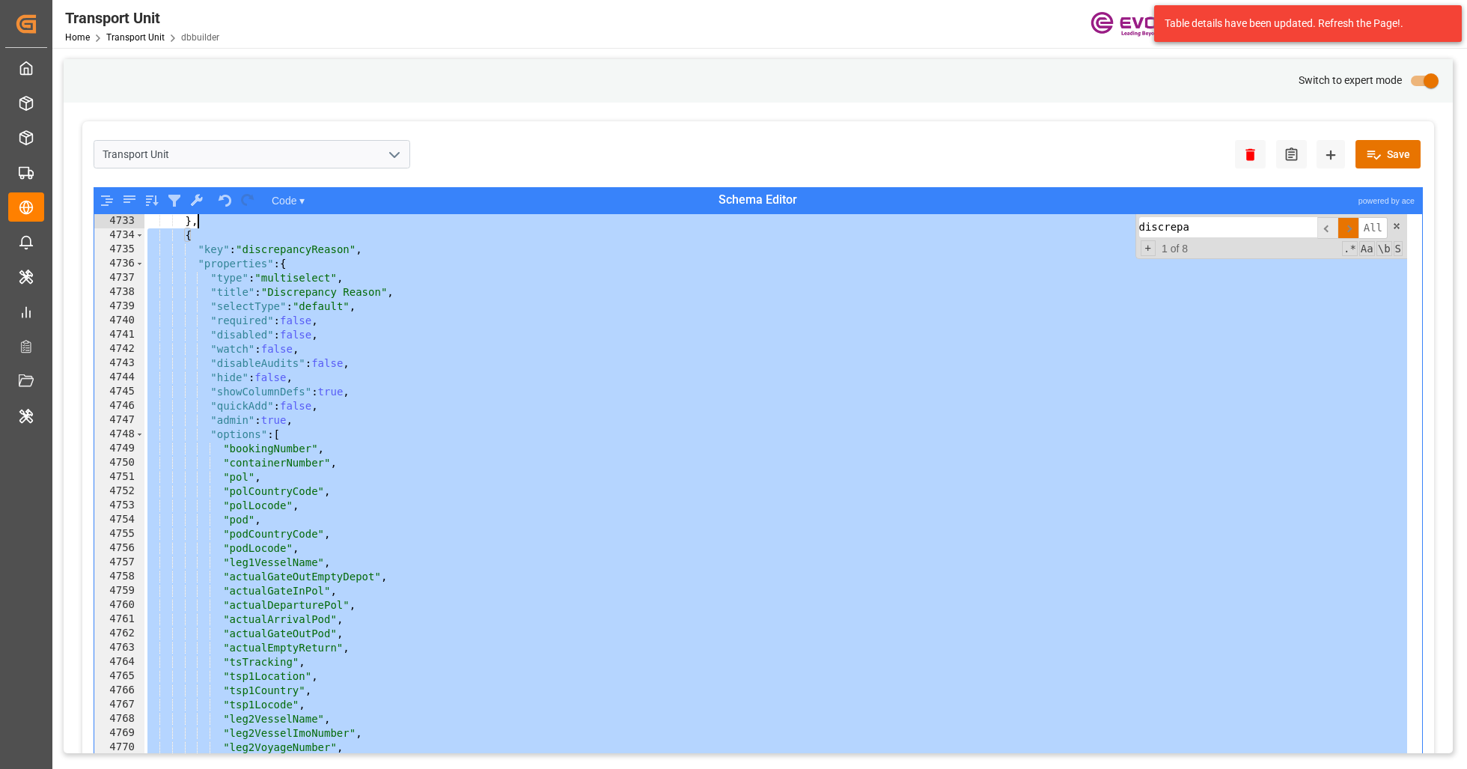
scroll to position [12189, 0]
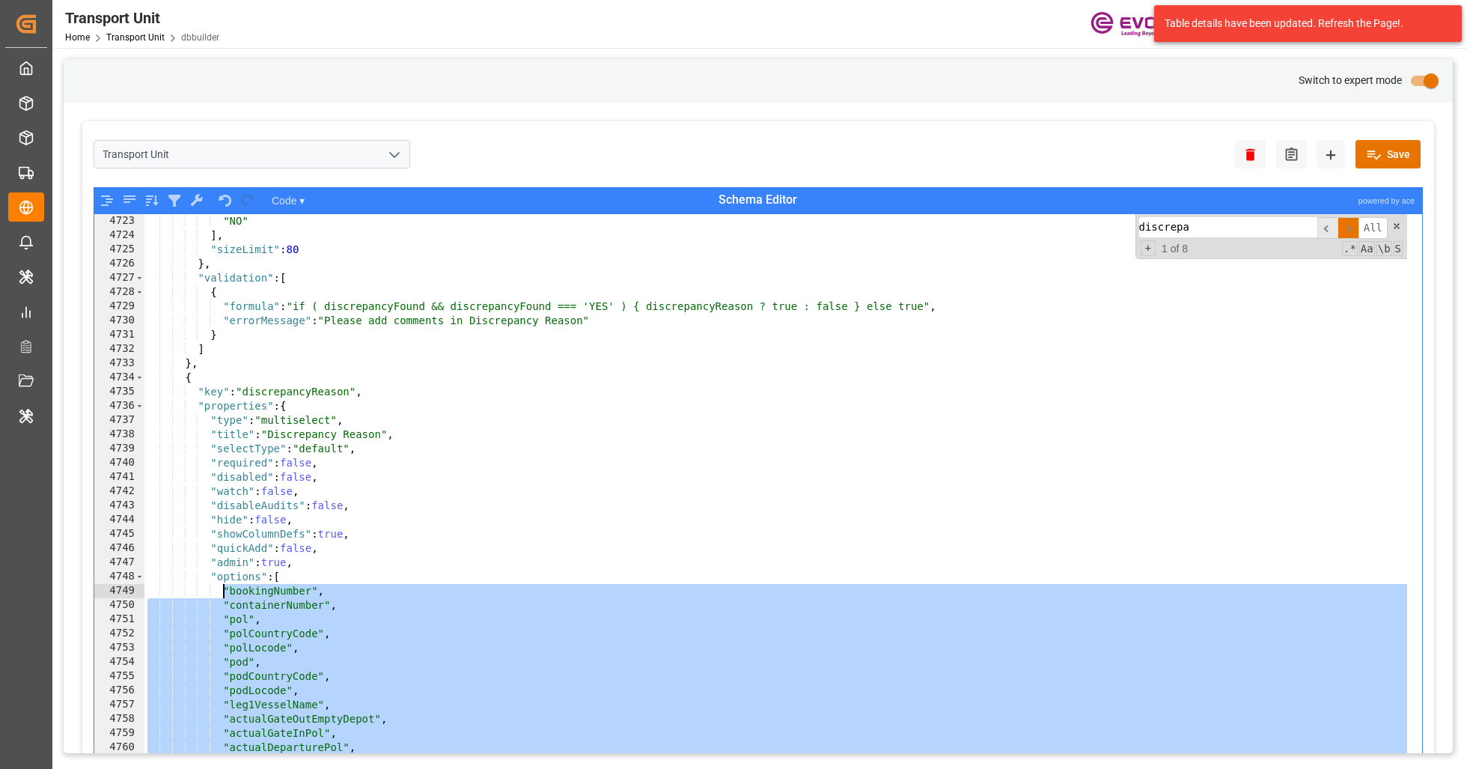
drag, startPoint x: 230, startPoint y: 570, endPoint x: 219, endPoint y: 596, distance: 28.9
click at [219, 596] on div ""NO" ] , "sizeLimit" : 80 } , "validation" : [ { "formula" : "if ( discrepancyF…" at bounding box center [775, 515] width 1263 height 603
paste textarea "]"
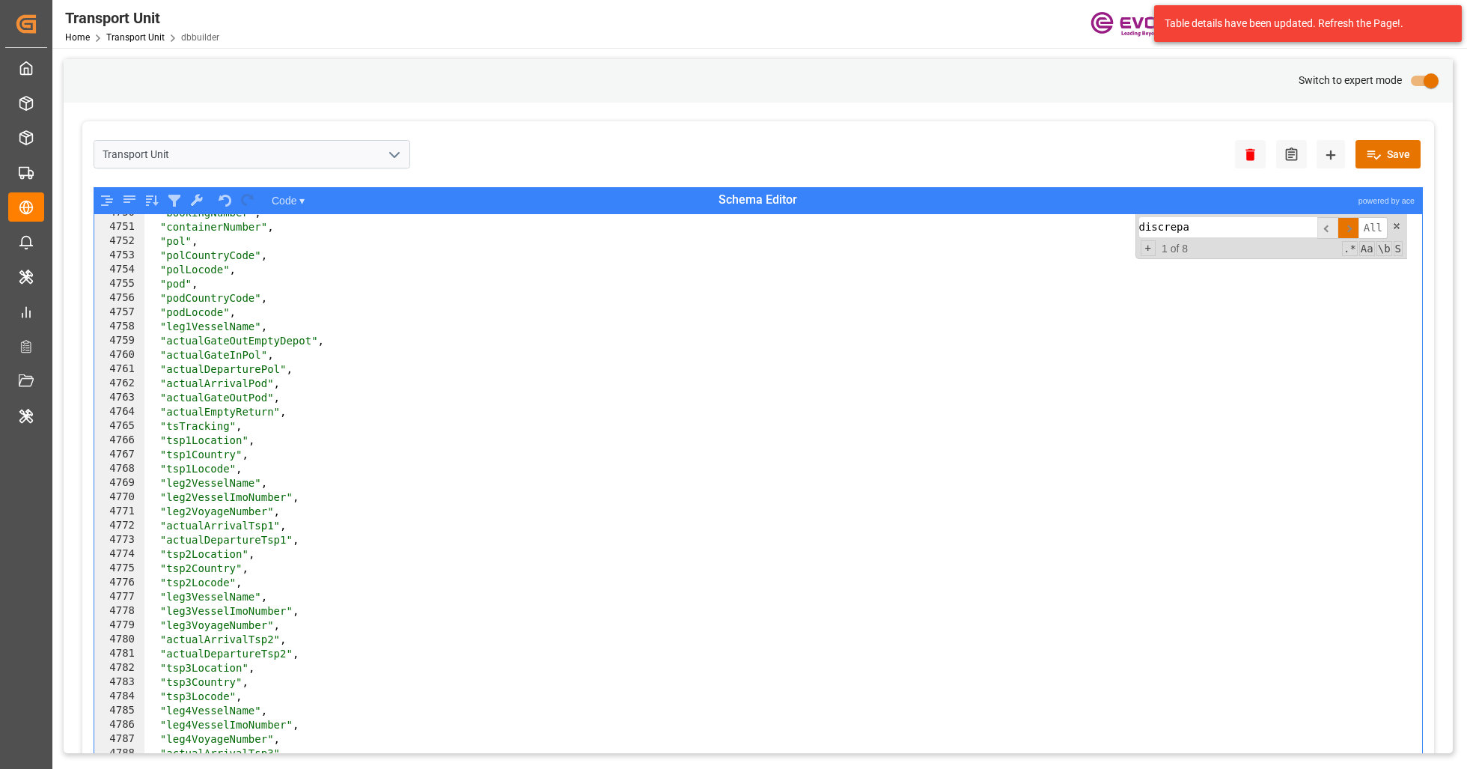
scroll to position [12258, 0]
click at [1371, 155] on button "Save" at bounding box center [1387, 154] width 65 height 28
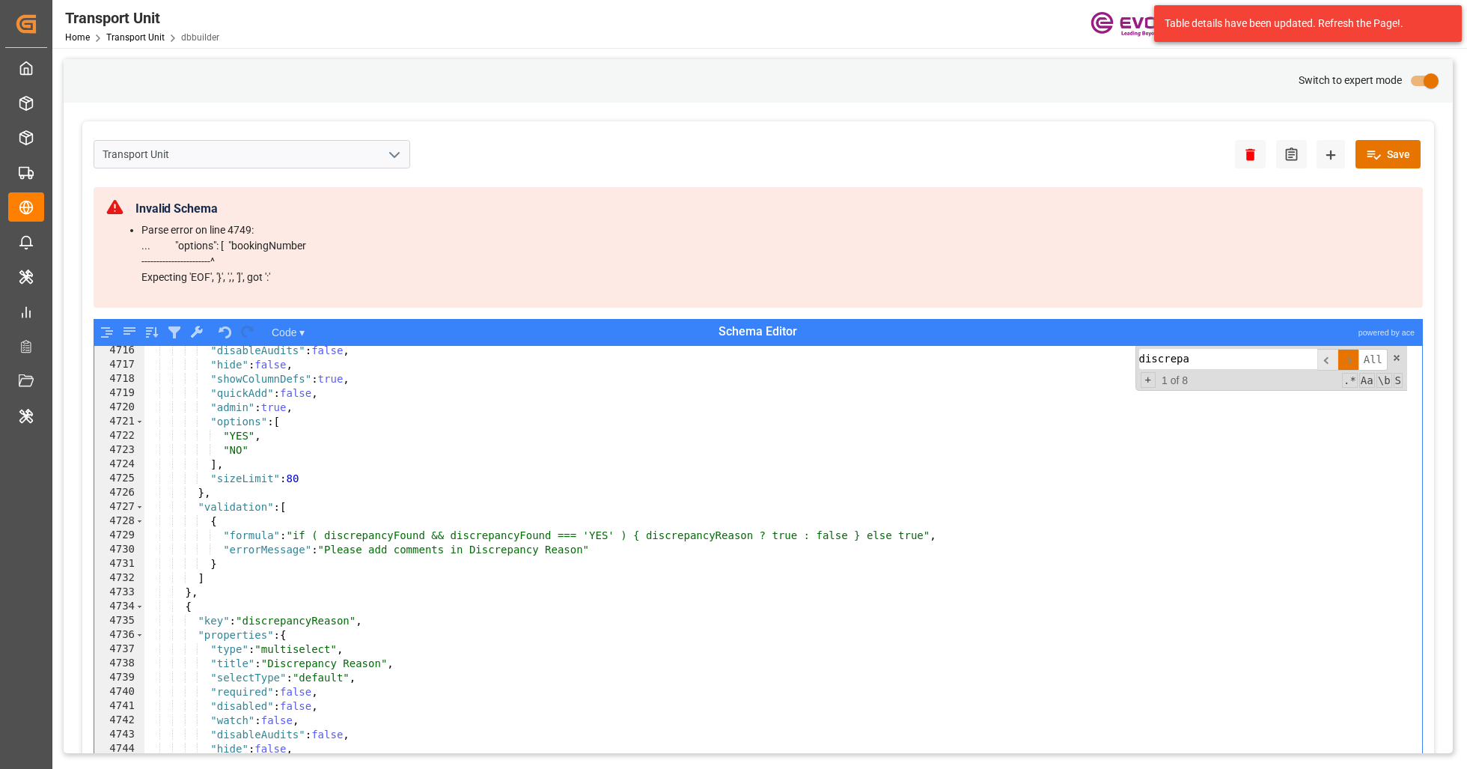
scroll to position [12350, 0]
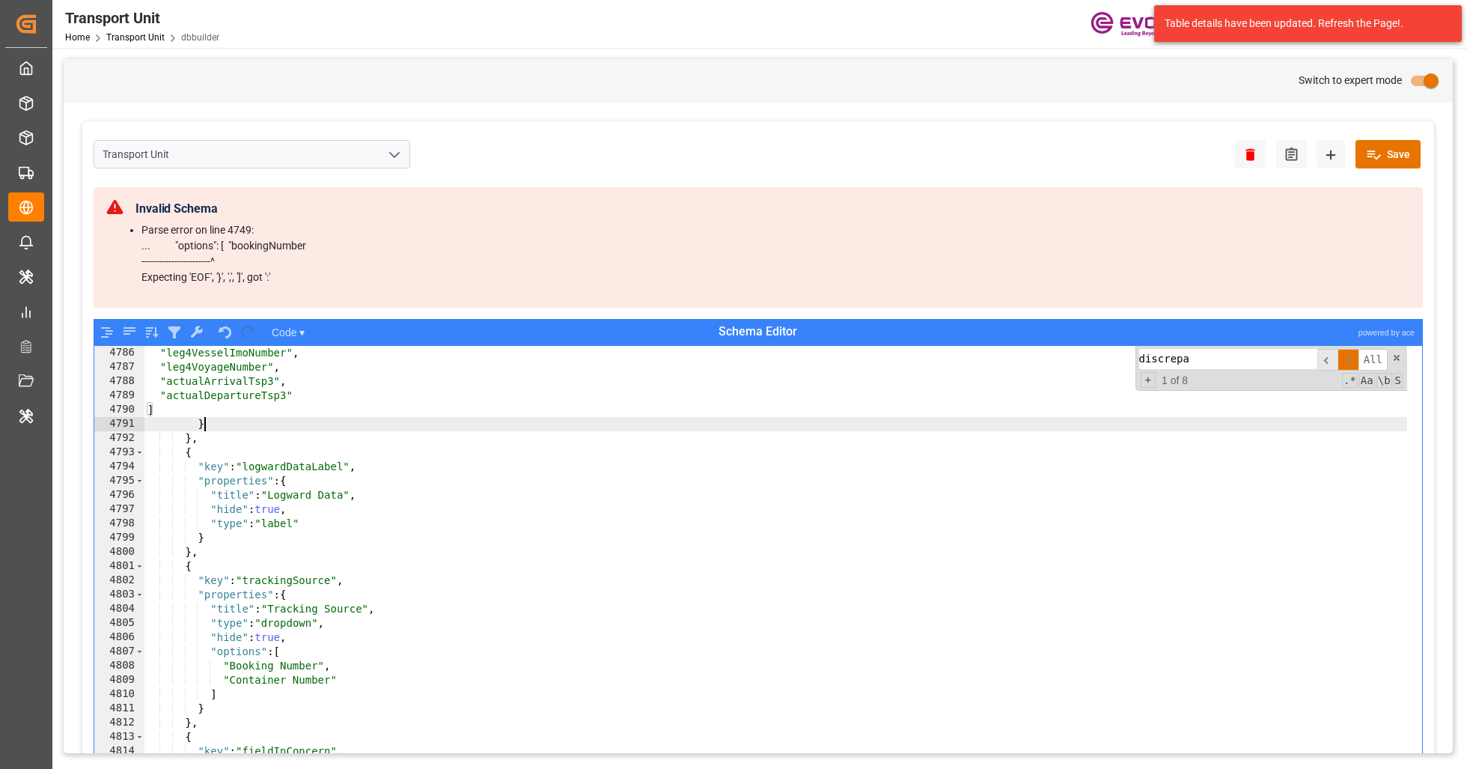
click at [327, 428] on div ""leg4VesselImoNumber" , "leg4VoyageNumber" , "actualArrivalTsp3" , "actualDepar…" at bounding box center [775, 647] width 1263 height 603
click at [366, 400] on div ""leg4VesselImoNumber" , "leg4VoyageNumber" , "actualArrivalTsp3" , "actualDepar…" at bounding box center [775, 647] width 1263 height 603
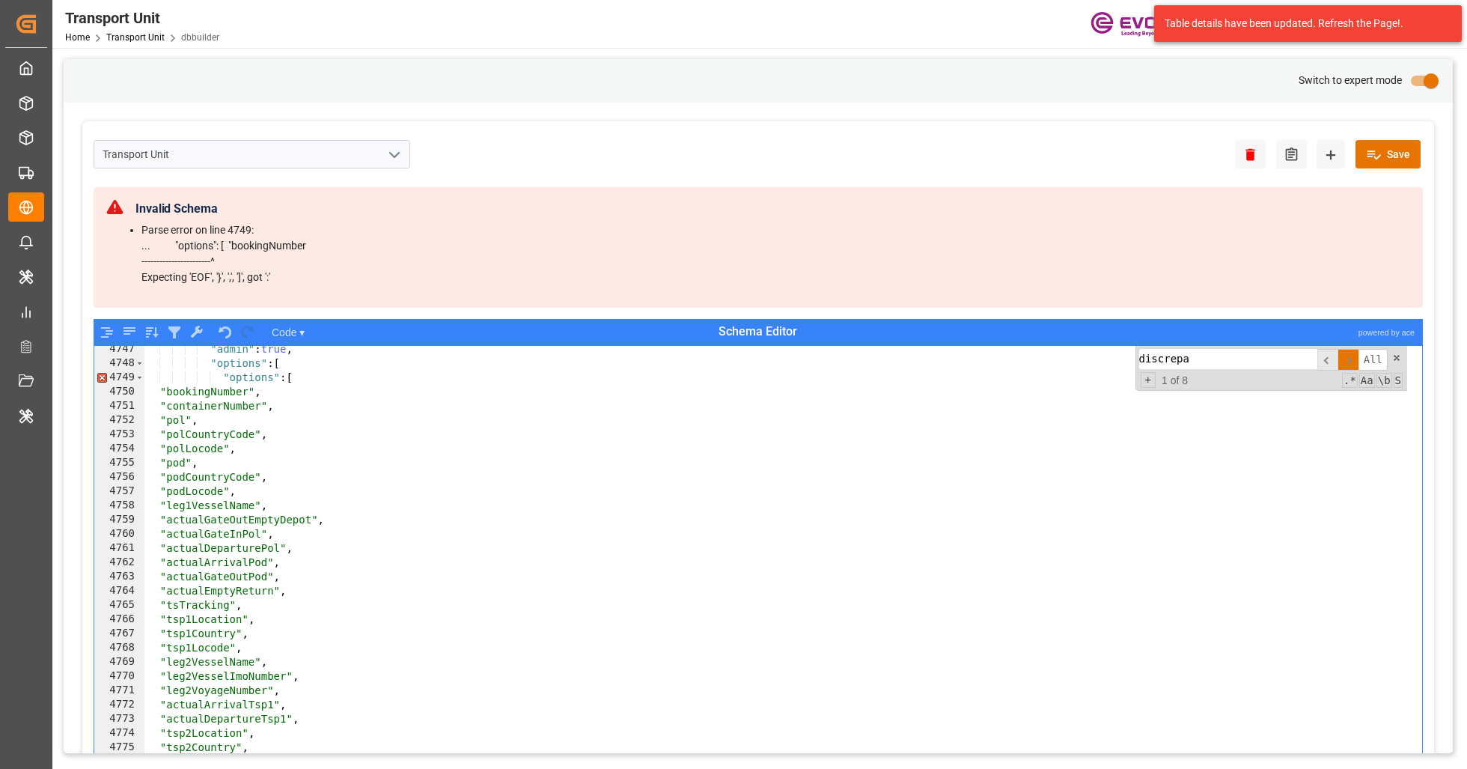
scroll to position [12250, 0]
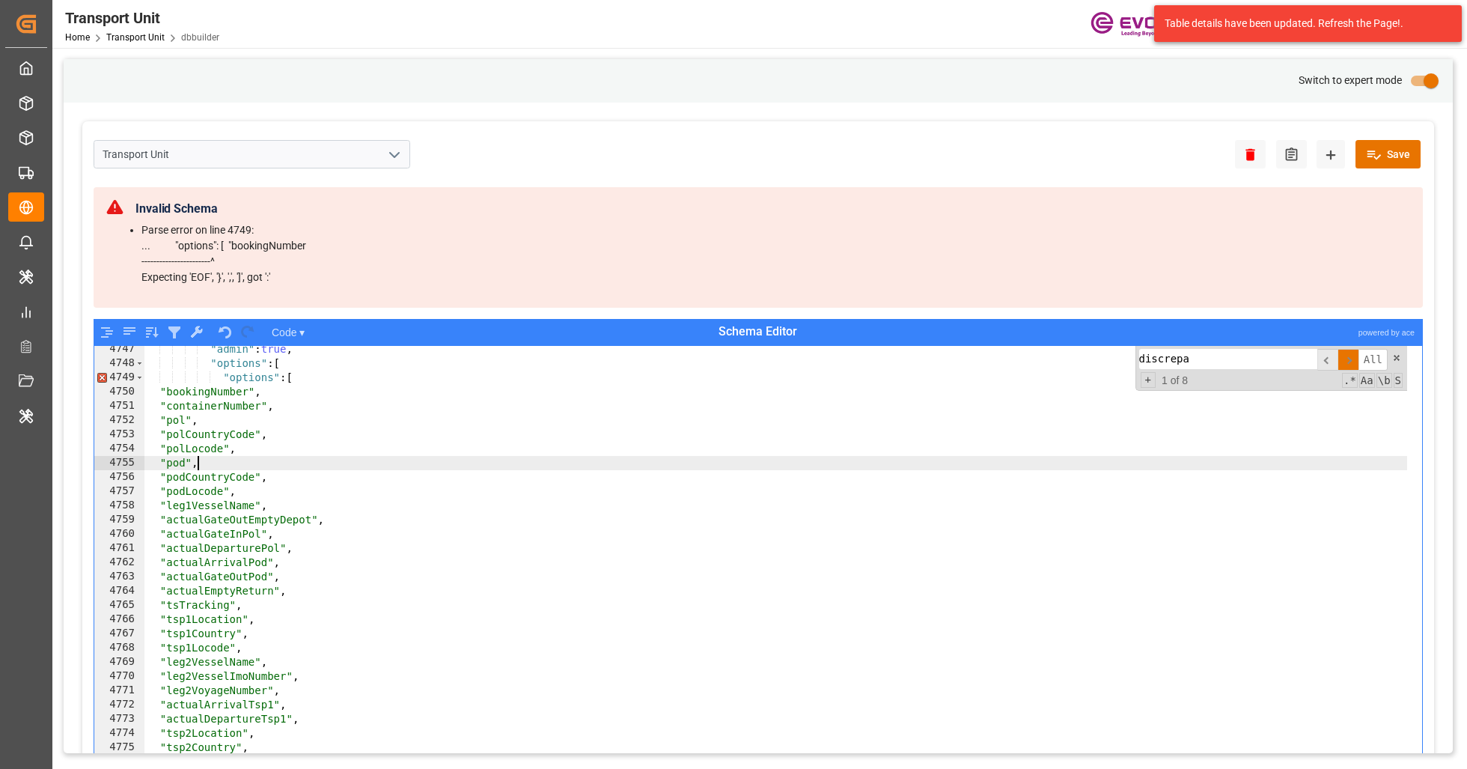
click at [400, 460] on div ""admin" : true , "options" : [ "options" : [ "bookingNumber" , "containerNumber…" at bounding box center [775, 643] width 1263 height 603
click at [1381, 151] on button "Save" at bounding box center [1387, 154] width 65 height 28
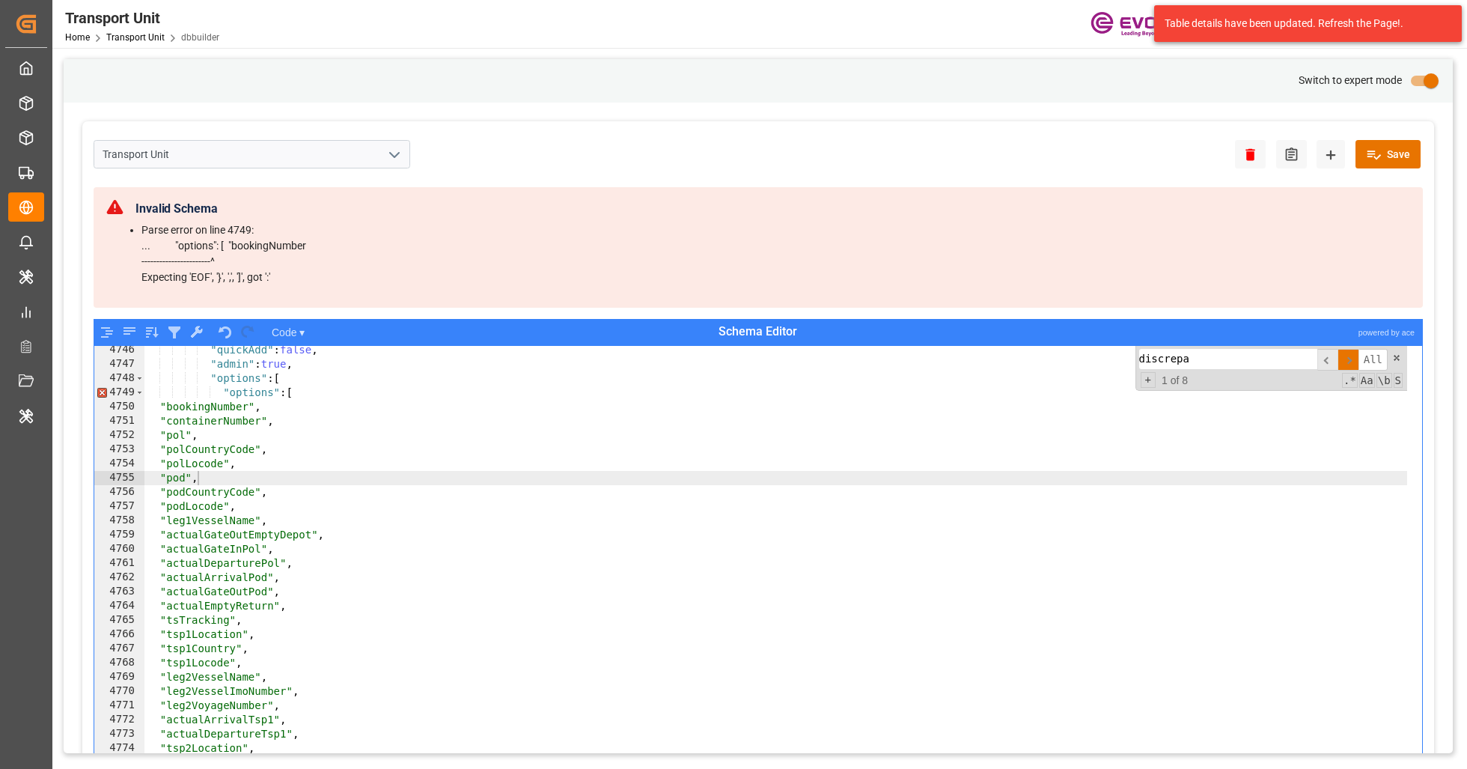
scroll to position [12245, 0]
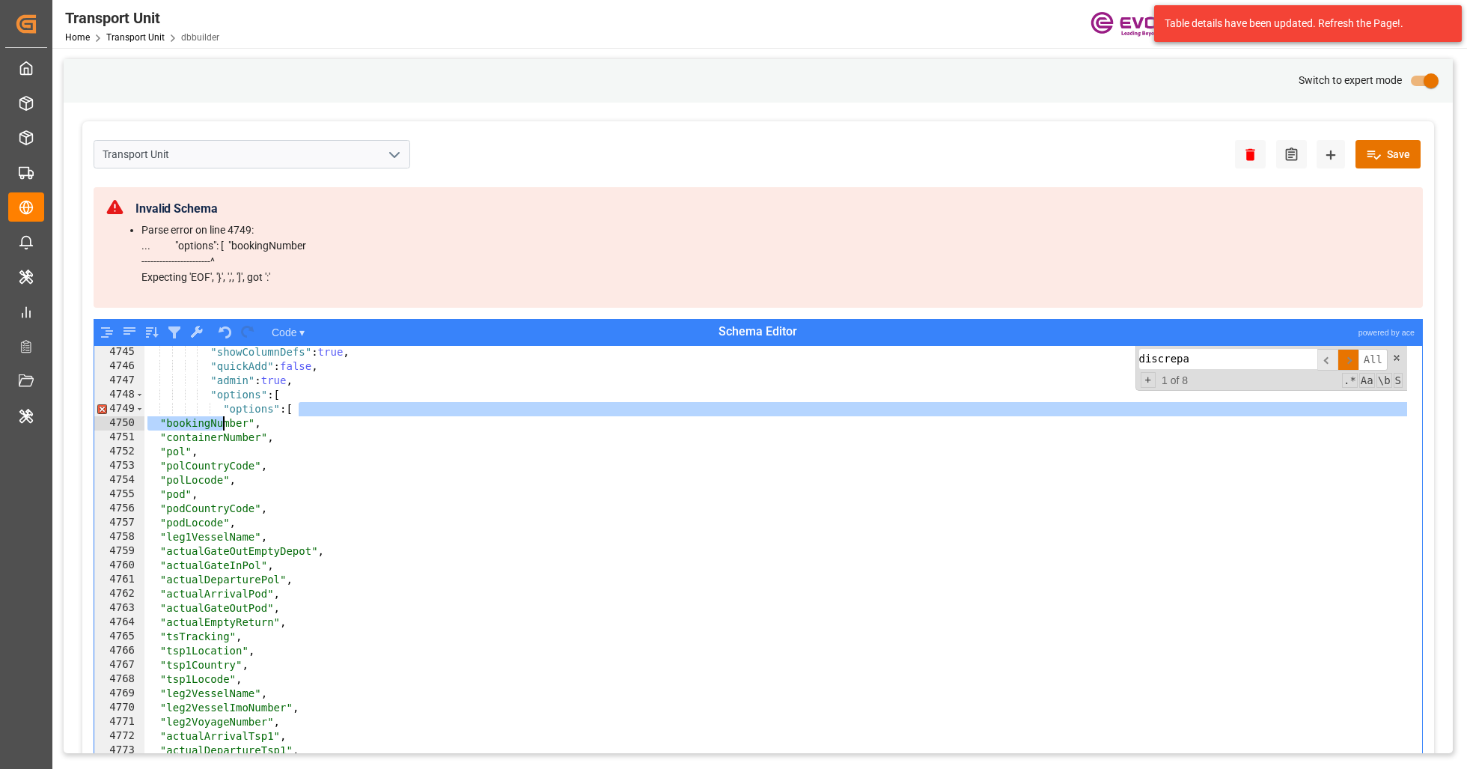
drag, startPoint x: 308, startPoint y: 410, endPoint x: 225, endPoint y: 416, distance: 84.0
click at [225, 416] on div ""showColumnDefs" : true , "quickAdd" : false , "admin" : true , "options" : [ "…" at bounding box center [775, 646] width 1263 height 603
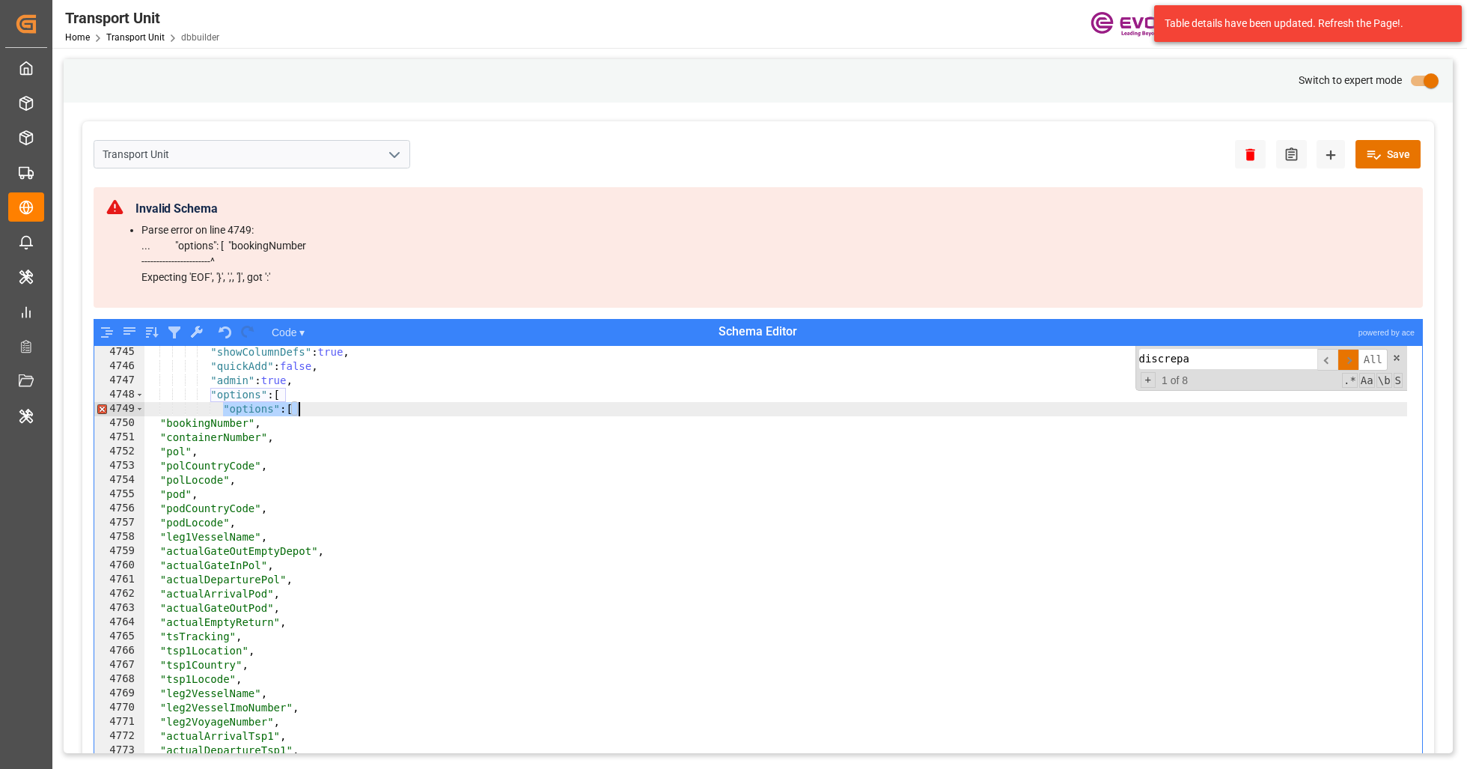
drag, startPoint x: 225, startPoint y: 411, endPoint x: 304, endPoint y: 407, distance: 78.7
click at [304, 407] on div ""showColumnDefs" : true , "quickAdd" : false , "admin" : true , "options" : [ "…" at bounding box center [775, 646] width 1263 height 603
type textarea ""options": ["
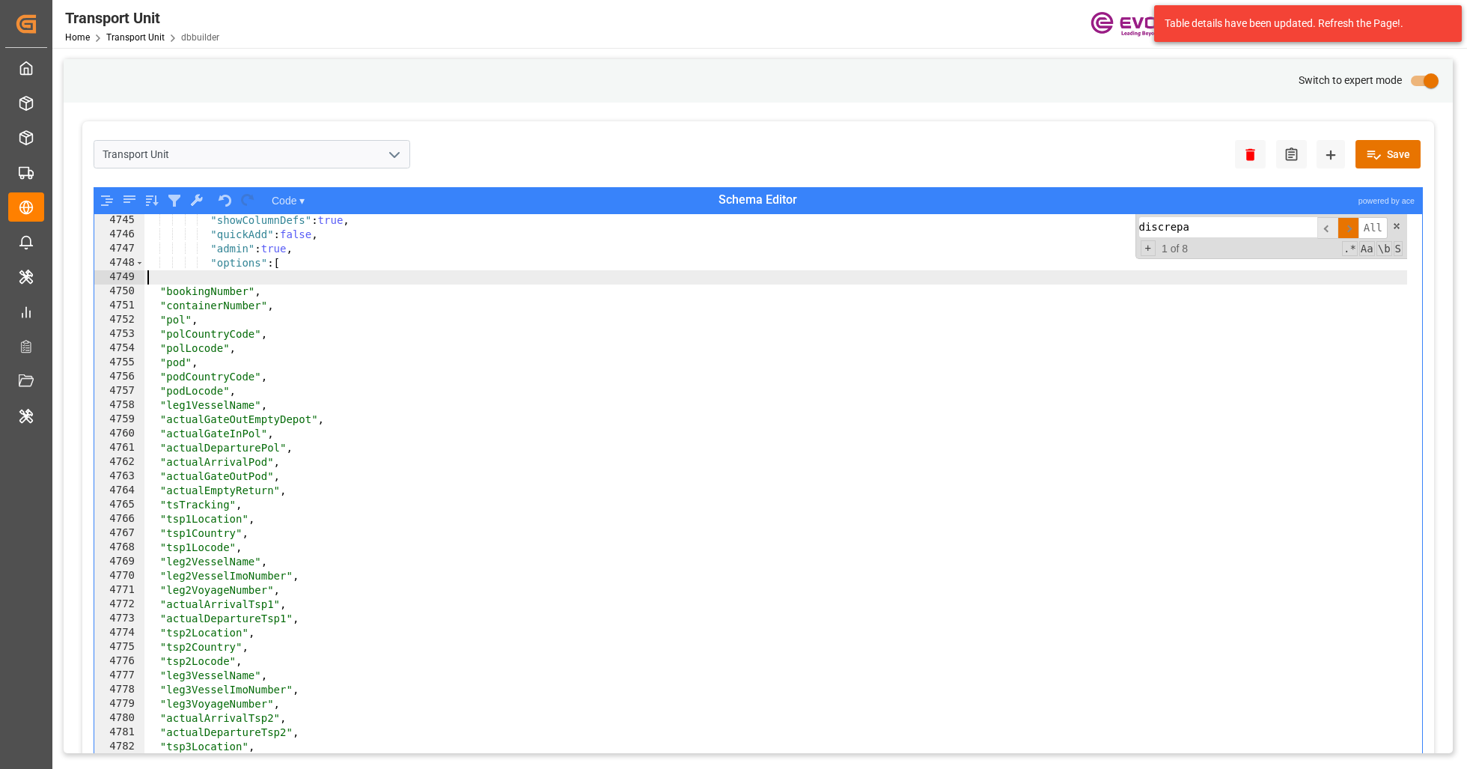
type textarea ""options": ["
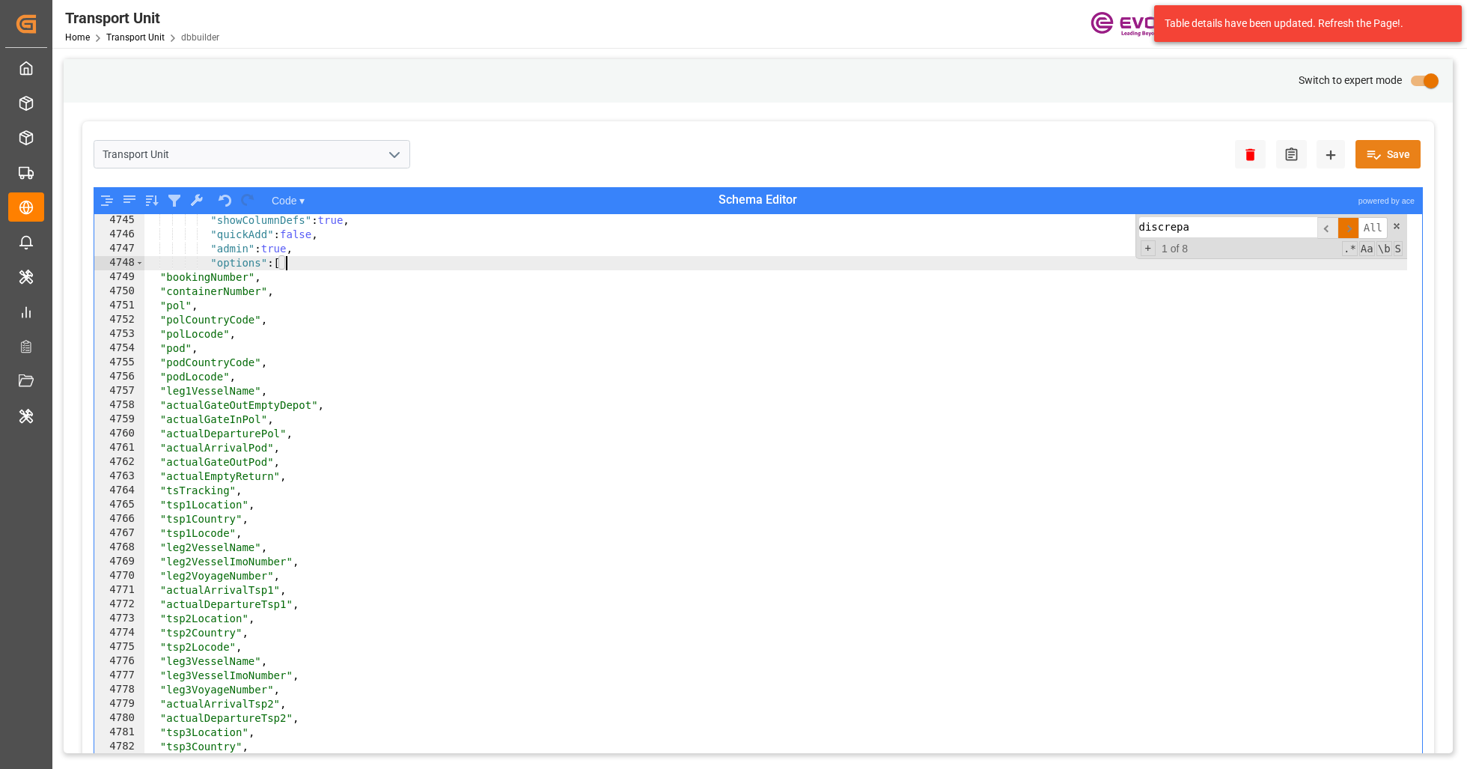
click at [1395, 162] on button "Save" at bounding box center [1387, 154] width 65 height 28
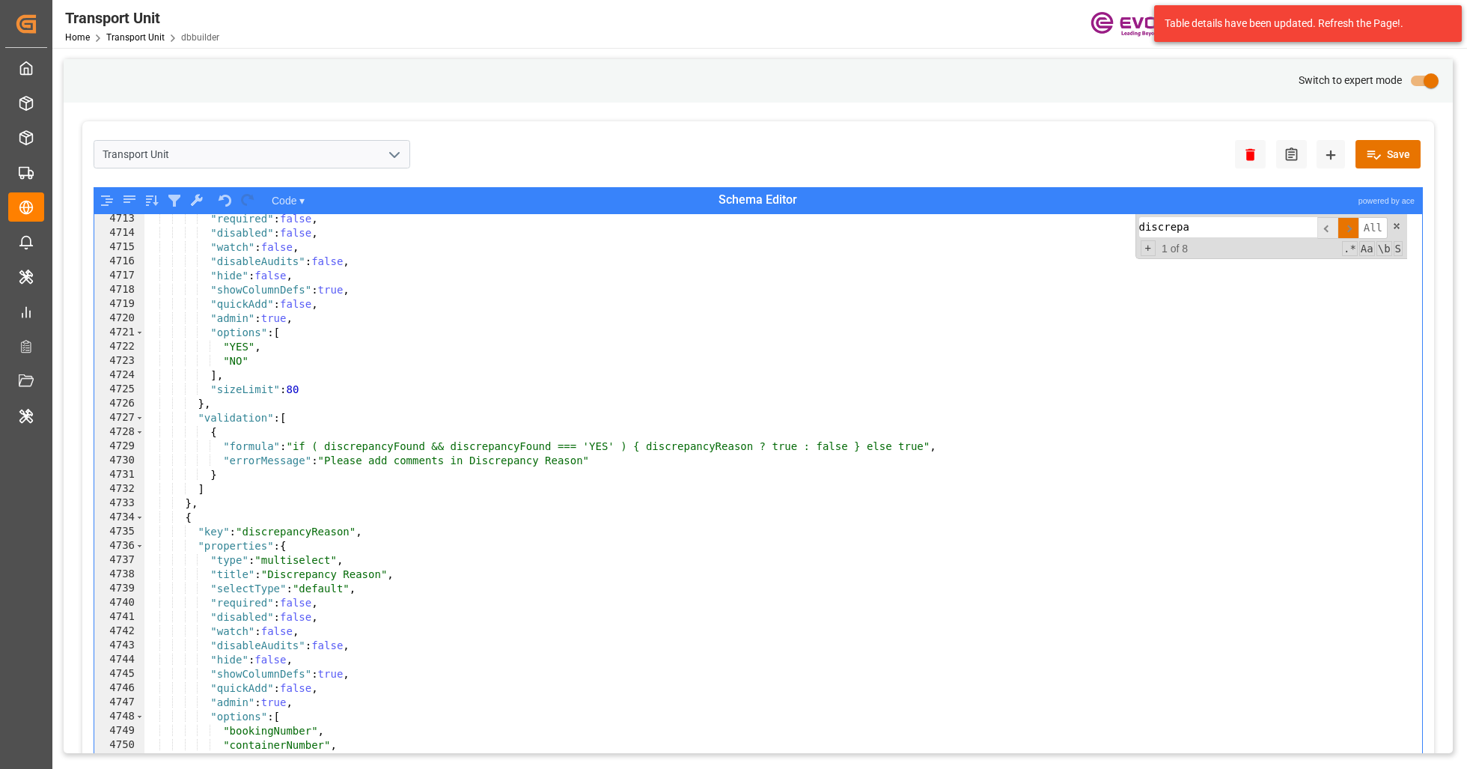
scroll to position [12163, 0]
click at [1234, 79] on div "Switch to expert mode" at bounding box center [758, 80] width 1389 height 43
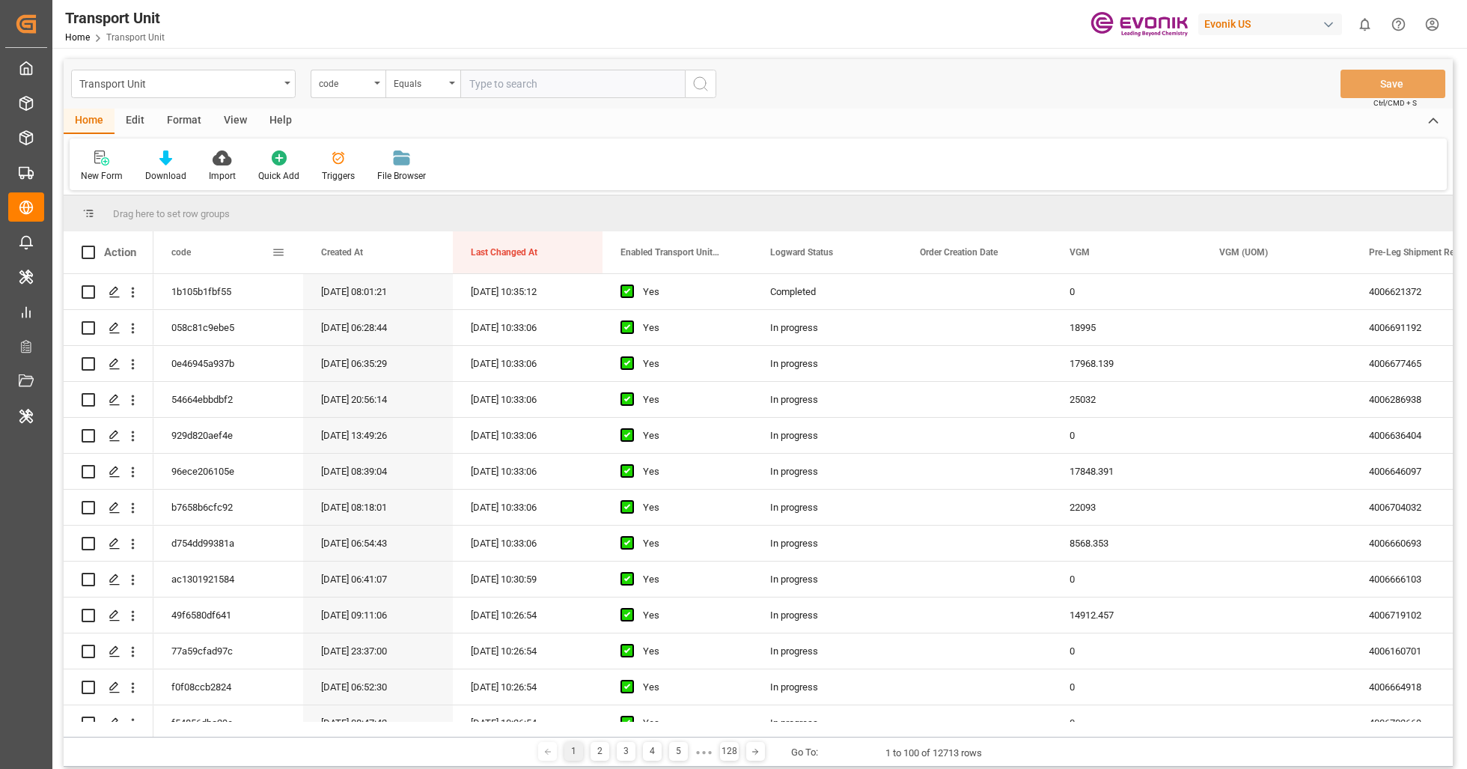
click at [281, 254] on span at bounding box center [278, 251] width 13 height 13
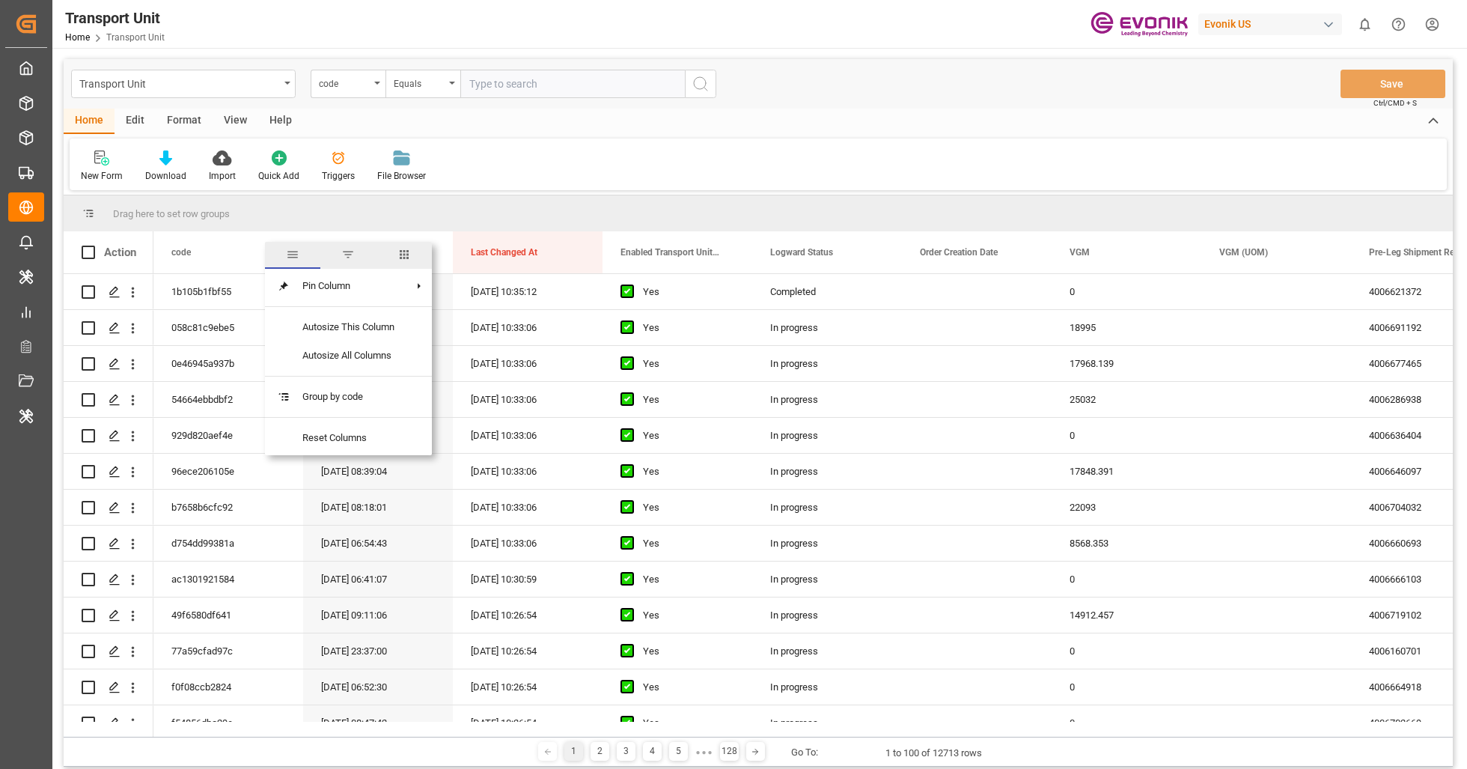
click at [411, 255] on span "columns" at bounding box center [403, 254] width 13 height 13
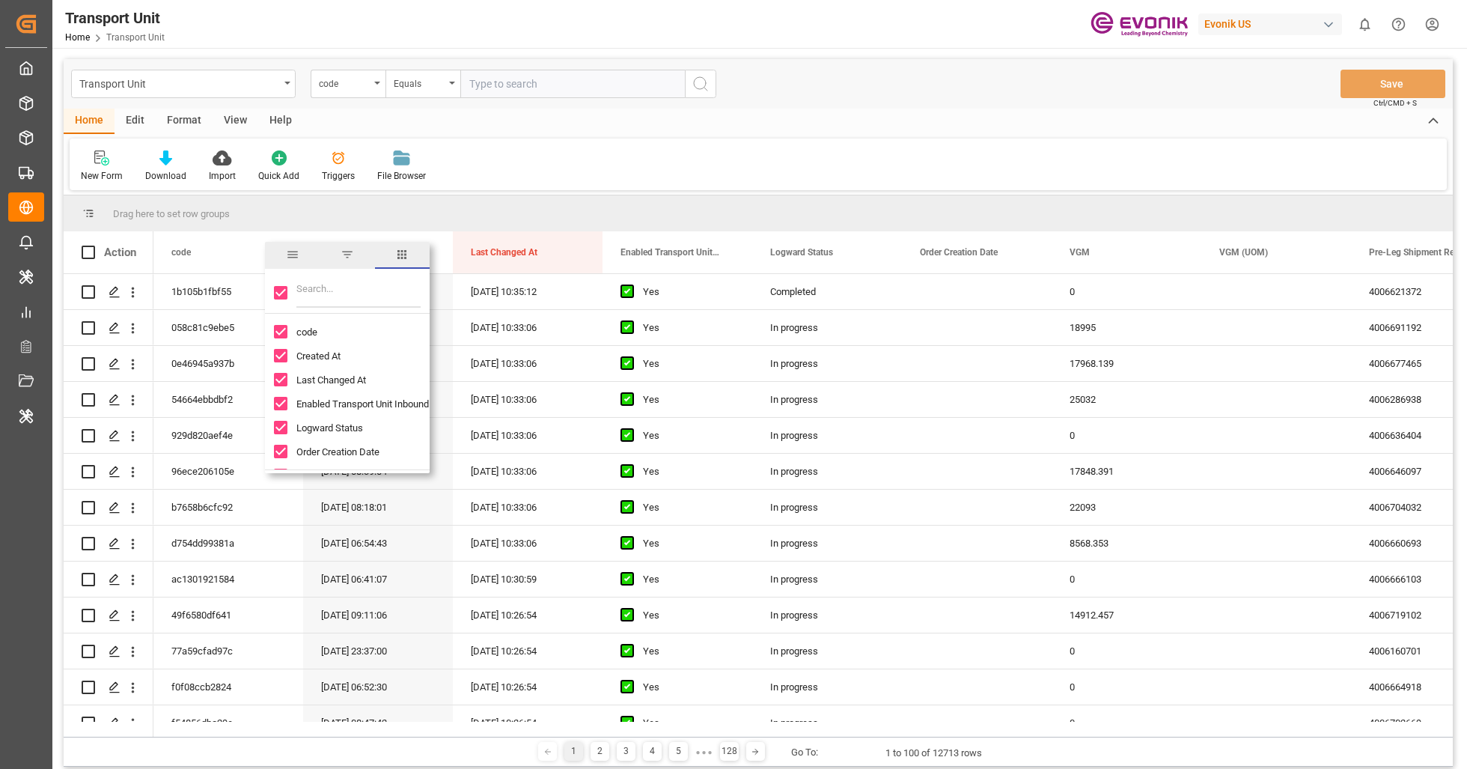
click at [281, 289] on input "Toggle Select All Columns" at bounding box center [280, 292] width 13 height 13
checkbox input "false"
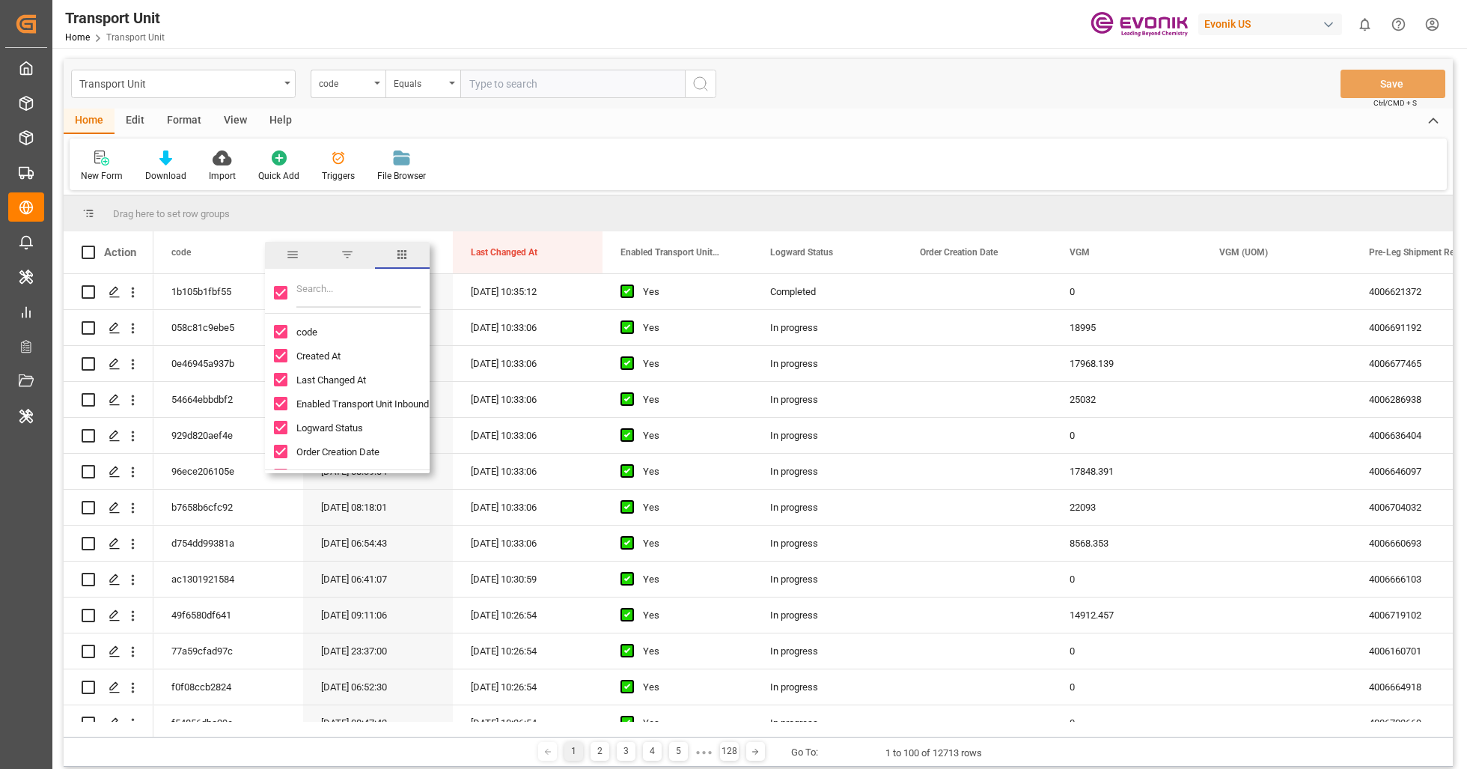
checkbox input "false"
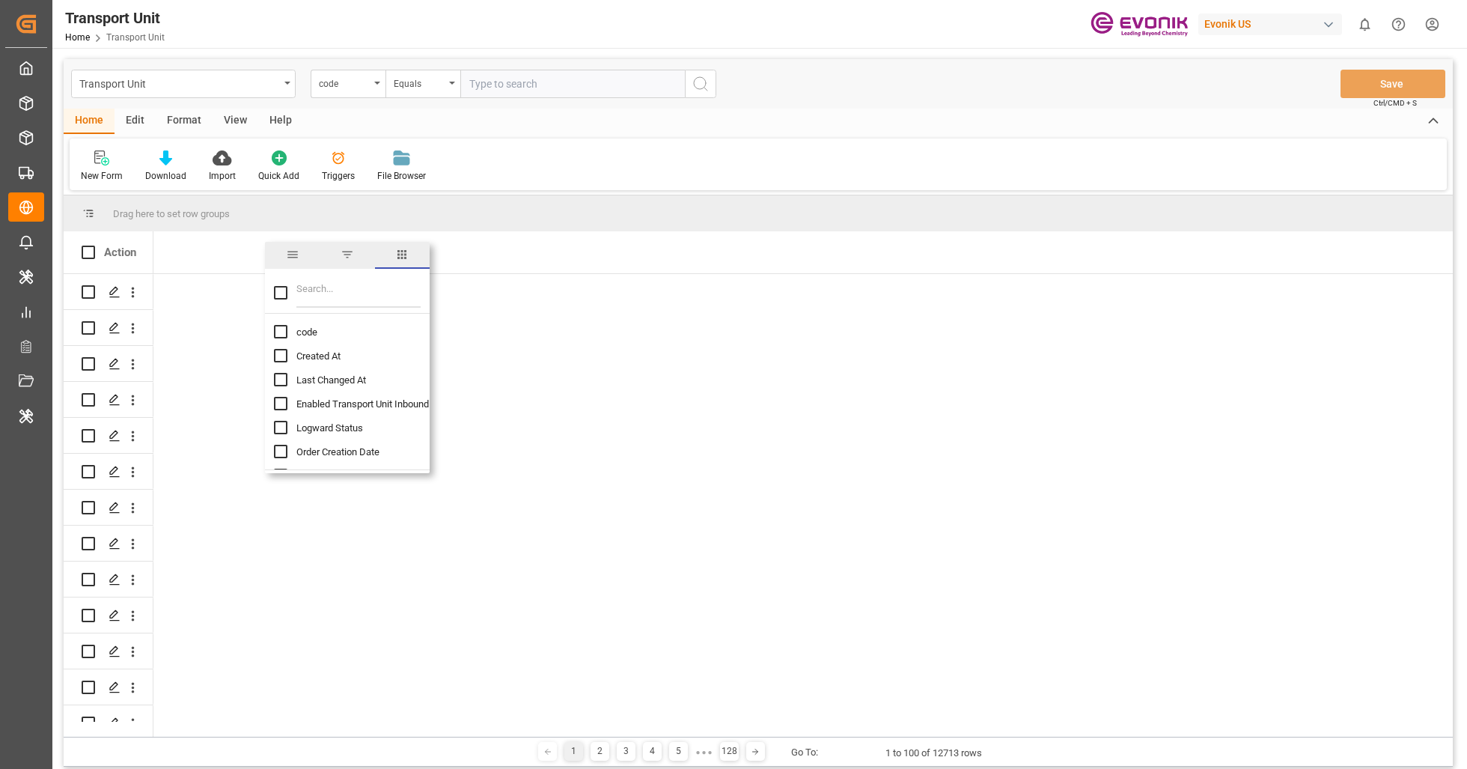
click at [333, 286] on input "Filter Columns Input" at bounding box center [358, 293] width 124 height 30
type input "discre"
click at [369, 357] on span "Discrepancy Reason" at bounding box center [340, 355] width 88 height 11
checkbox input "false"
checkbox input "true"
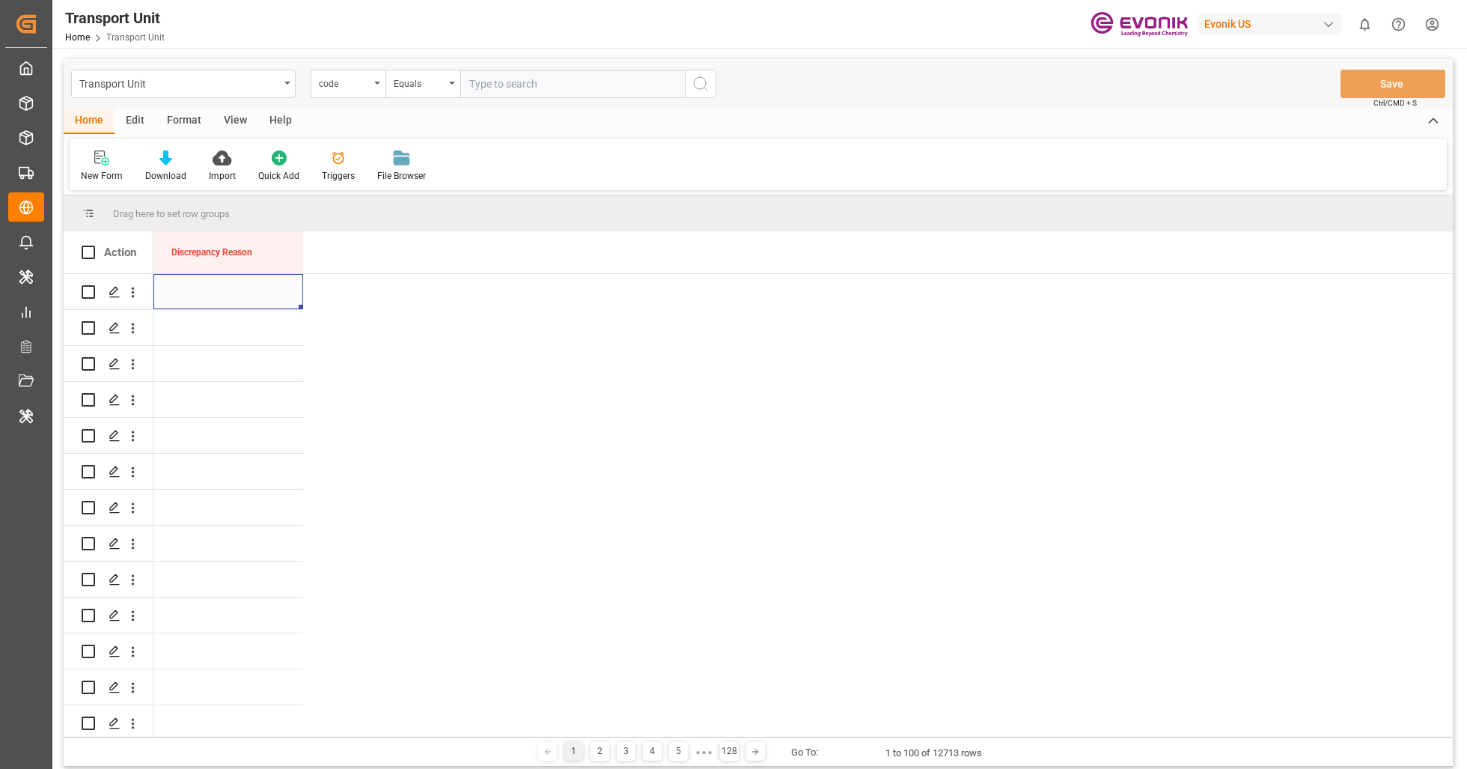
click at [237, 301] on div "Press SPACE to select this row." at bounding box center [228, 291] width 150 height 35
click at [239, 300] on div "Press SPACE to select this row." at bounding box center [228, 291] width 150 height 35
click at [239, 299] on div "Select Items" at bounding box center [222, 301] width 96 height 16
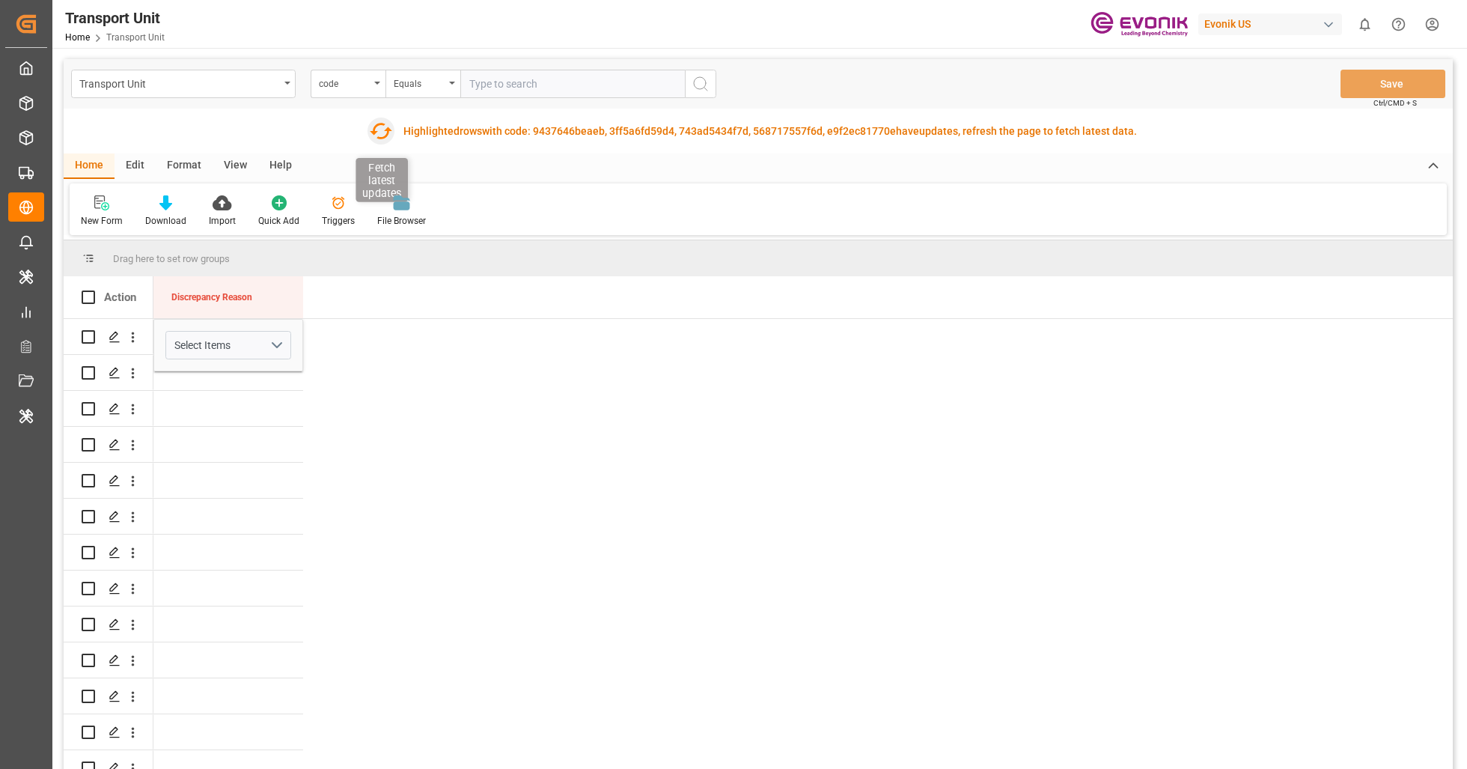
click at [378, 131] on icon "button" at bounding box center [381, 131] width 24 height 24
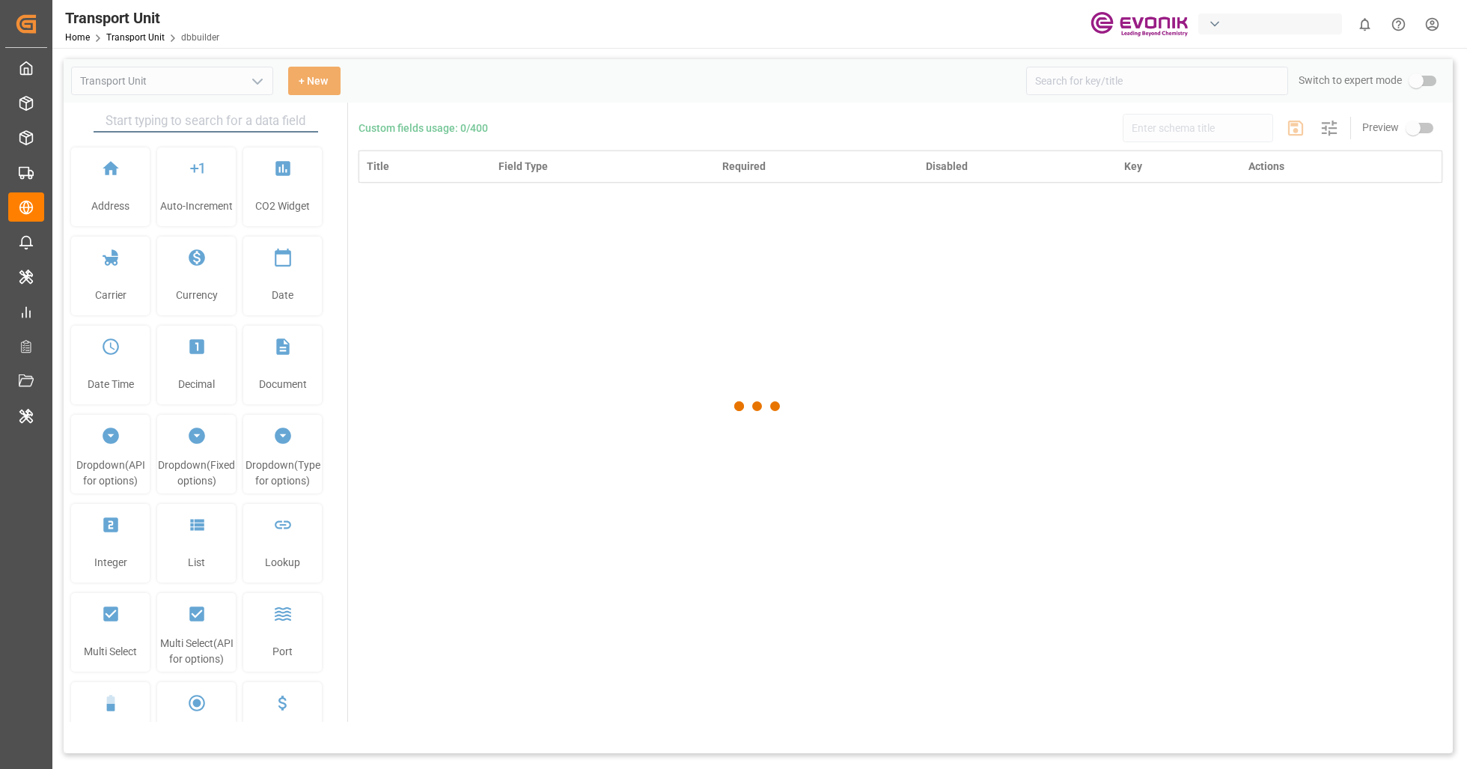
type input "Transport Unit"
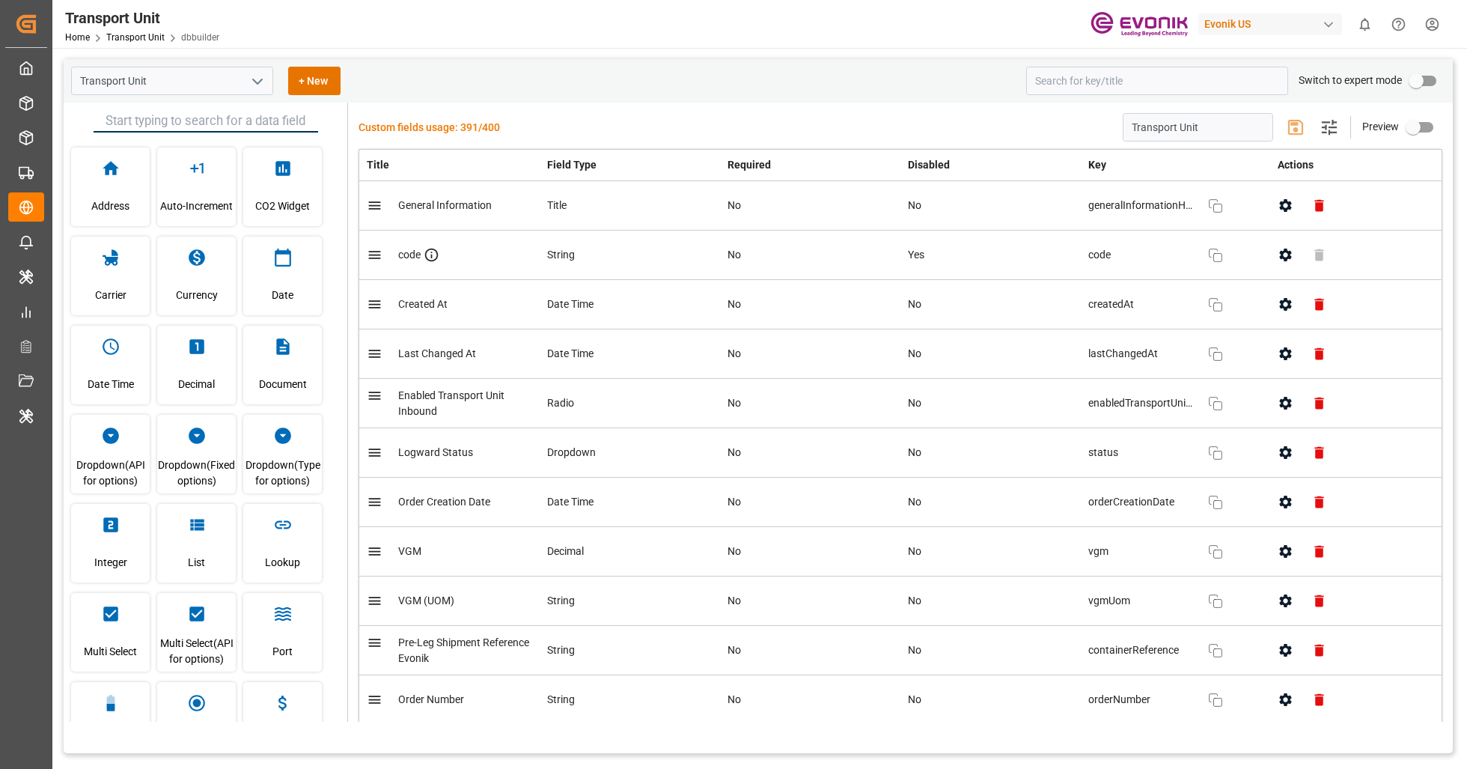
click at [1275, 25] on div "Evonik US" at bounding box center [1270, 24] width 144 height 22
